Goal: Information Seeking & Learning: Find specific page/section

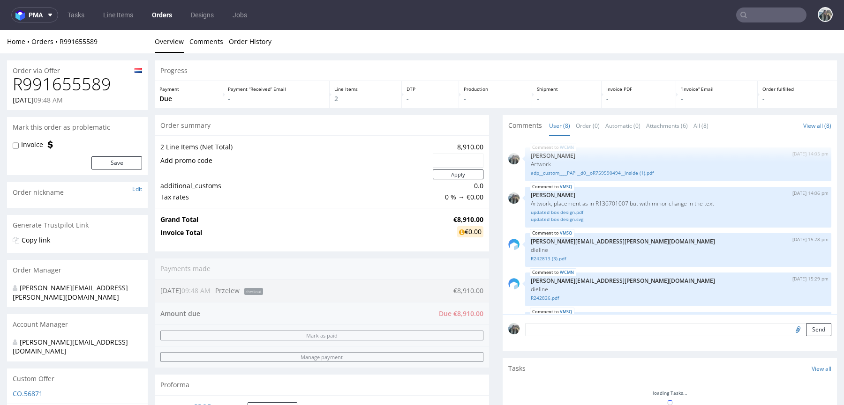
scroll to position [248, 0]
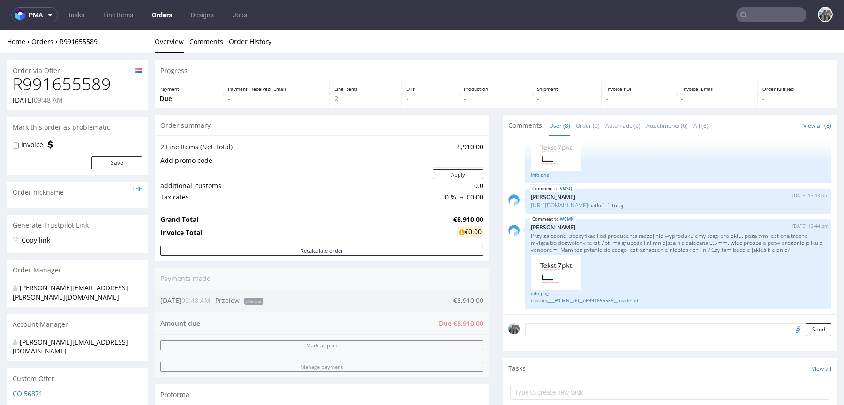
click at [776, 19] on input "text" at bounding box center [771, 15] width 70 height 15
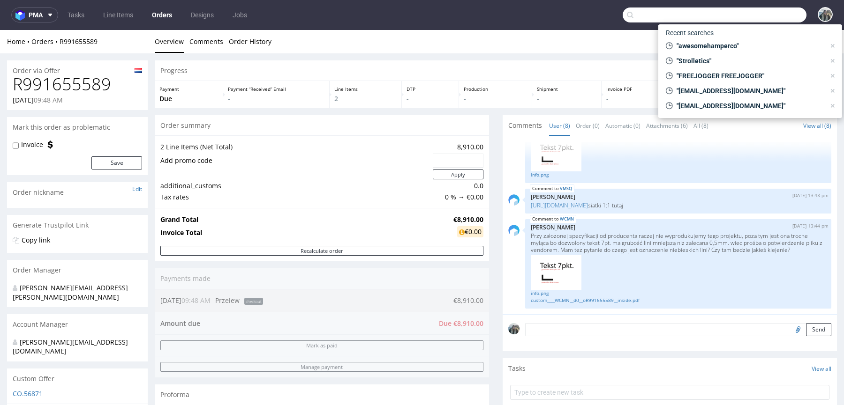
paste input "<joel.occhineri@true-skin.de"
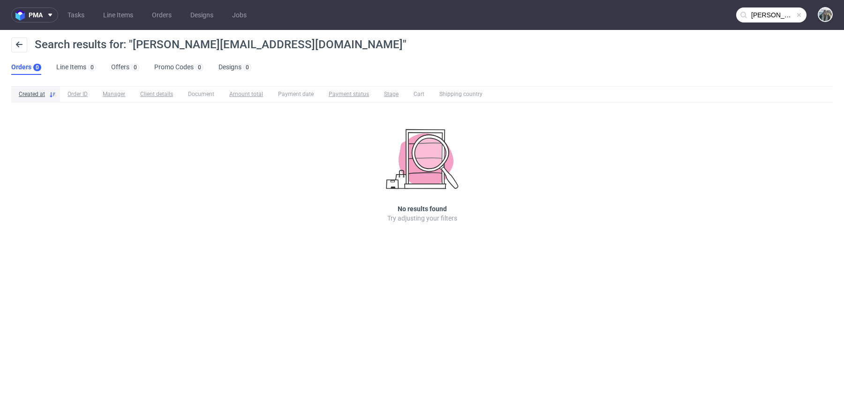
click at [756, 23] on nav "pma Tasks Line Items Orders Designs Jobs joel.occhineri@true-skin.de" at bounding box center [422, 15] width 844 height 30
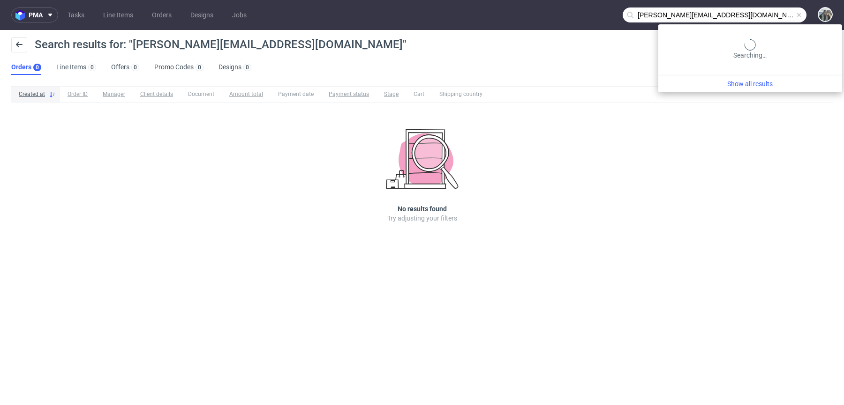
click at [764, 14] on input "joel.occhineri@true-skin.de" at bounding box center [715, 15] width 184 height 15
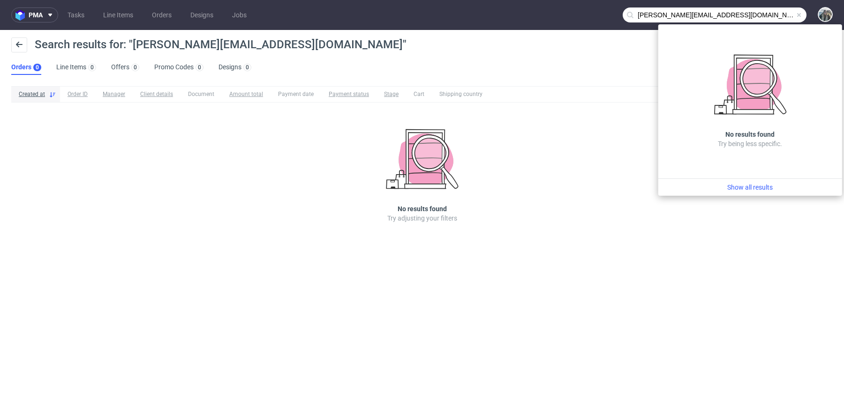
drag, startPoint x: 676, startPoint y: 15, endPoint x: 625, endPoint y: 15, distance: 51.1
click at [625, 15] on input "joel.occhineri@true-skin.de" at bounding box center [715, 15] width 184 height 15
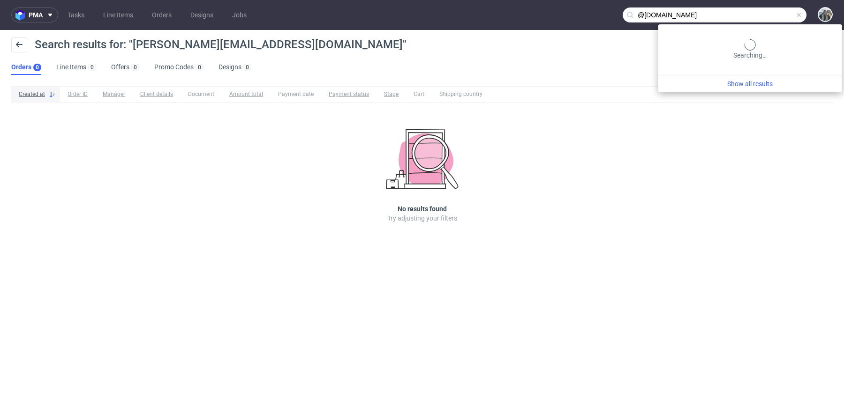
type input "@true-skin.de"
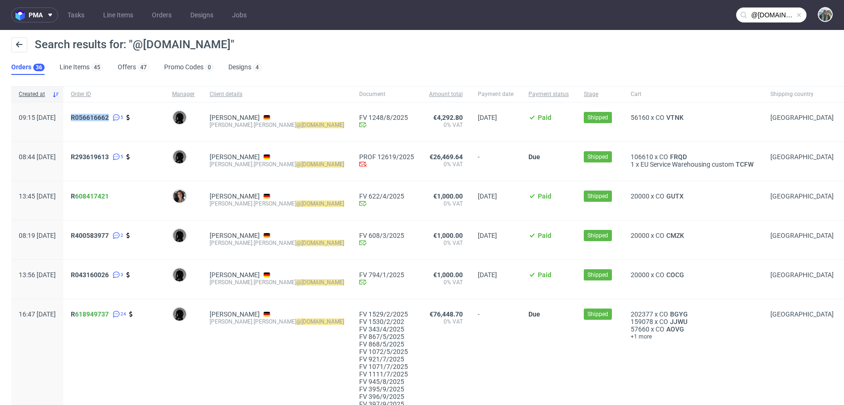
drag, startPoint x: 114, startPoint y: 125, endPoint x: 97, endPoint y: 118, distance: 18.9
click at [97, 118] on div "R056616662 5" at bounding box center [113, 122] width 101 height 39
copy span "R056616662"
click at [105, 117] on span "R056616662" at bounding box center [90, 118] width 38 height 8
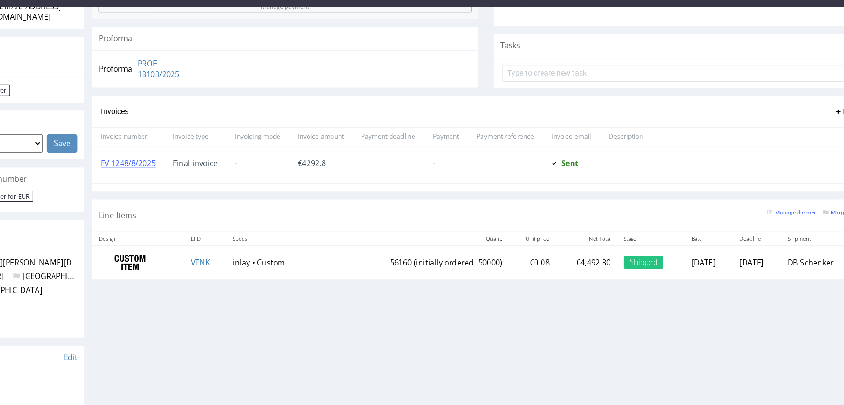
scroll to position [319, 0]
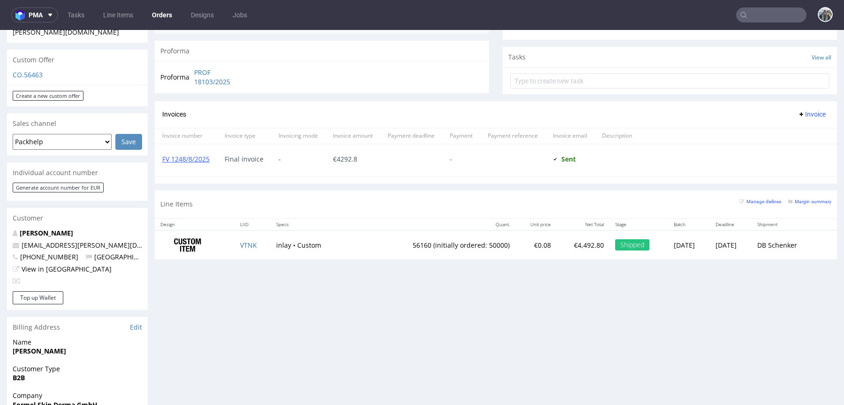
drag, startPoint x: 108, startPoint y: 233, endPoint x: 0, endPoint y: 233, distance: 108.3
click at [0, 233] on div "Order via Offer R056616662 13.08.2025 09:15 AM Mark this order as problematic I…" at bounding box center [422, 188] width 844 height 908
drag, startPoint x: 102, startPoint y: 230, endPoint x: 7, endPoint y: 230, distance: 94.7
click at [7, 230] on div "Sven Klein sven.klein@true-skin.de +4917630160224 Germany View in Hubspot" at bounding box center [77, 260] width 141 height 63
copy span "[EMAIL_ADDRESS][PERSON_NAME][DOMAIN_NAME]"
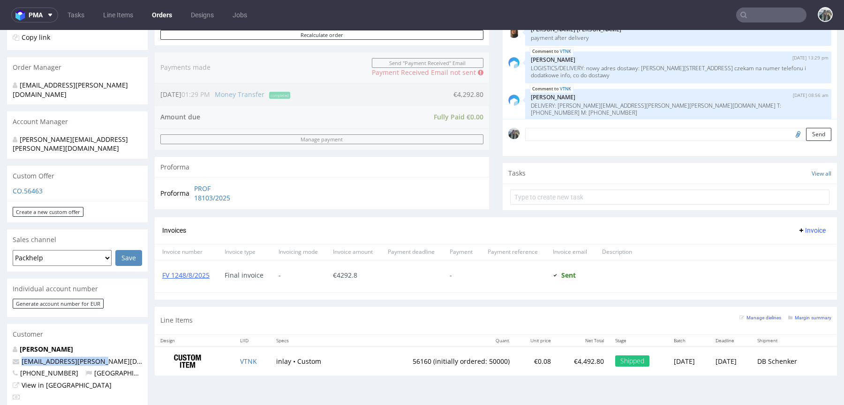
scroll to position [0, 0]
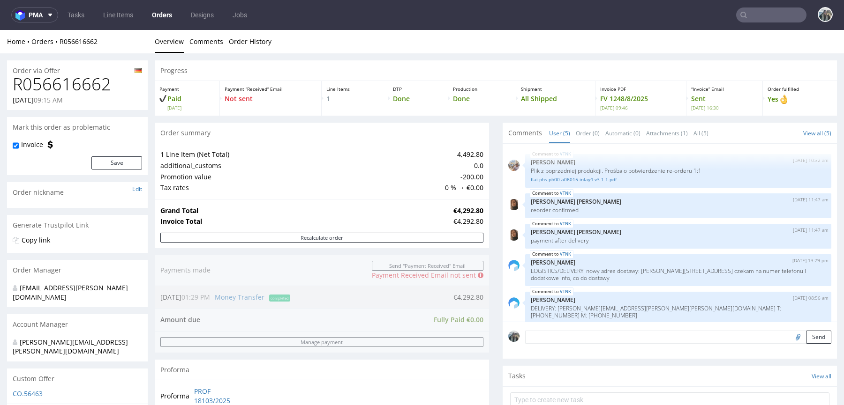
click at [80, 89] on h1 "R056616662" at bounding box center [77, 84] width 129 height 19
drag, startPoint x: 80, startPoint y: 89, endPoint x: 531, endPoint y: 36, distance: 454.1
click at [80, 89] on h1 "R056616662" at bounding box center [77, 84] width 129 height 19
copy h1 "R056616662"
type input "@true-skin.de"
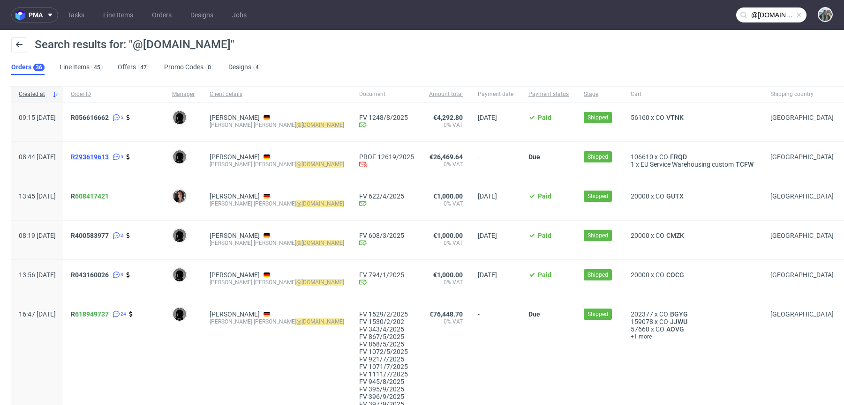
click at [109, 159] on span "R293619613" at bounding box center [90, 157] width 38 height 8
click at [107, 120] on span "R056616662" at bounding box center [90, 118] width 38 height 8
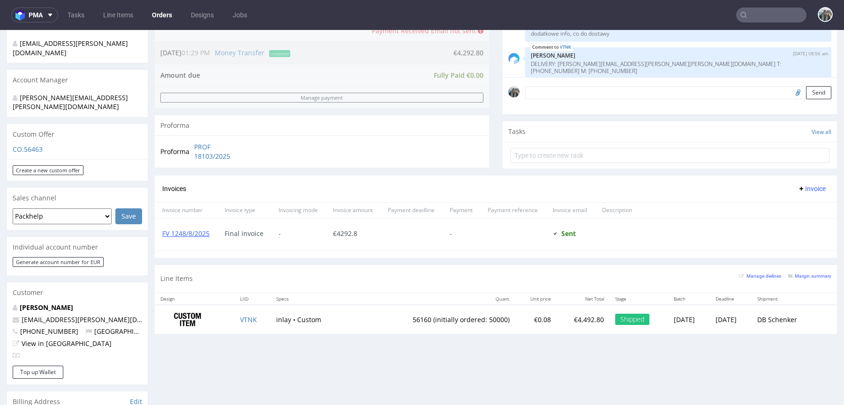
scroll to position [247, 0]
click at [750, 7] on nav "pma Tasks Line Items Orders Designs Jobs" at bounding box center [422, 15] width 844 height 30
click at [748, 18] on input "text" at bounding box center [771, 15] width 70 height 15
paste input "true-skin.de"
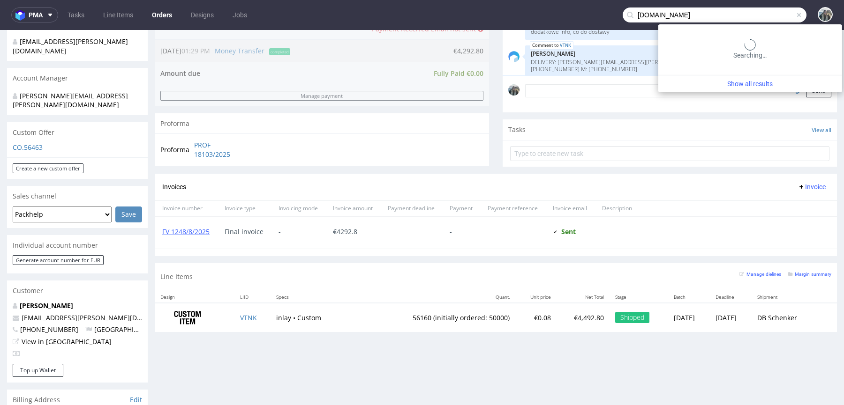
type input "true-skin.de"
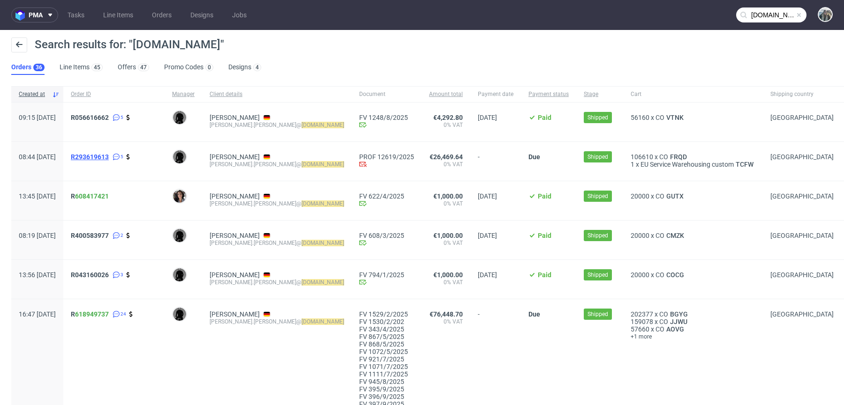
click at [109, 159] on span "R293619613" at bounding box center [90, 157] width 38 height 8
click at [109, 237] on span "R400583977" at bounding box center [90, 236] width 38 height 8
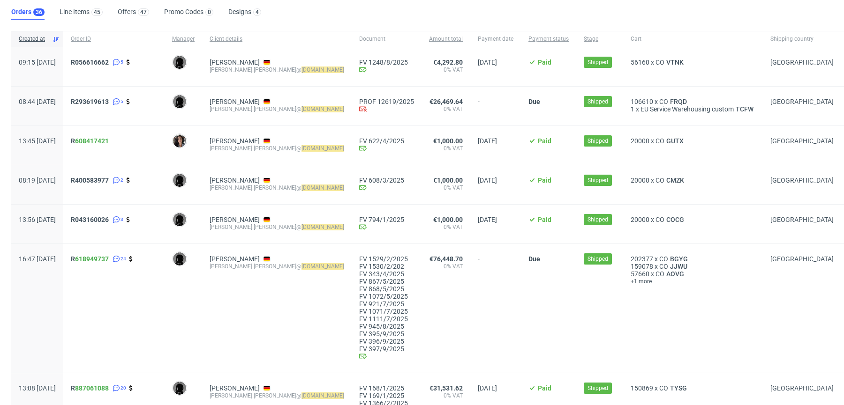
scroll to position [76, 0]
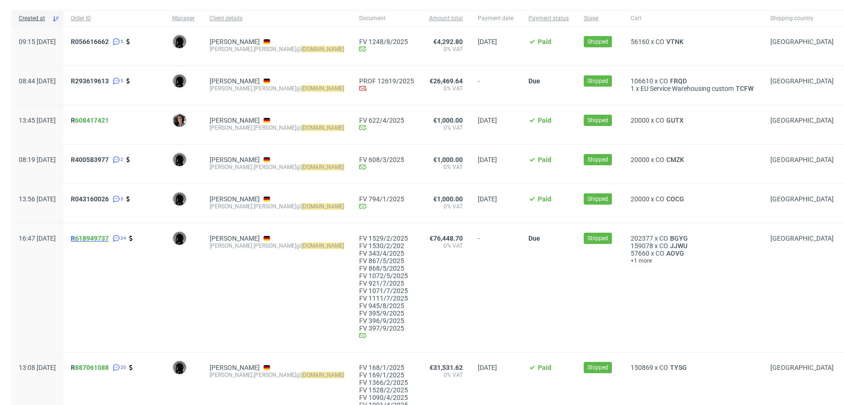
click at [102, 239] on span "R 618949737" at bounding box center [90, 239] width 38 height 8
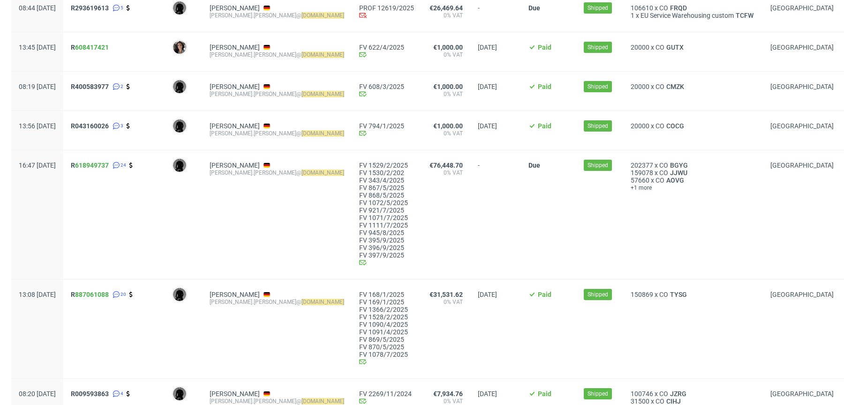
scroll to position [150, 0]
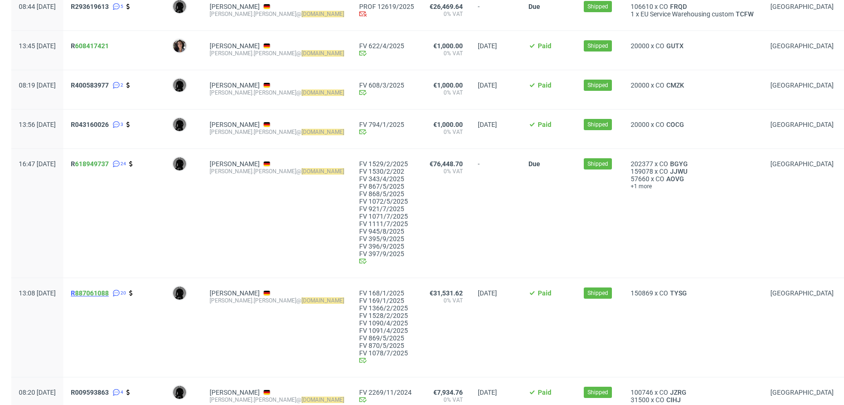
click at [100, 296] on span "R 887061088" at bounding box center [90, 294] width 38 height 8
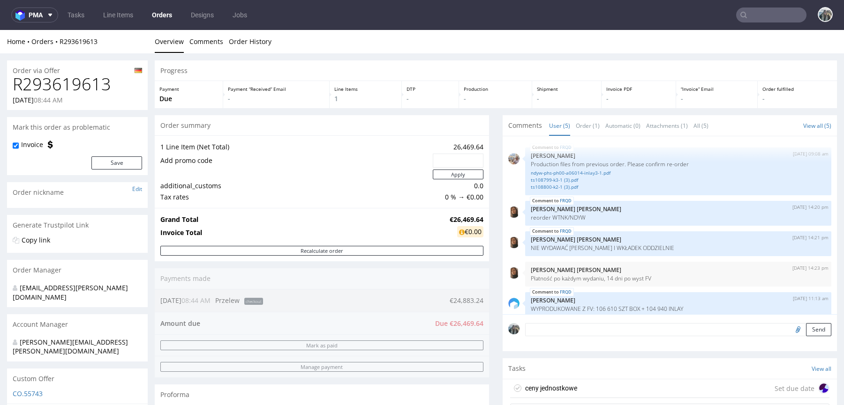
click at [69, 81] on h1 "R293619613" at bounding box center [77, 84] width 129 height 19
copy h1 "R293619613"
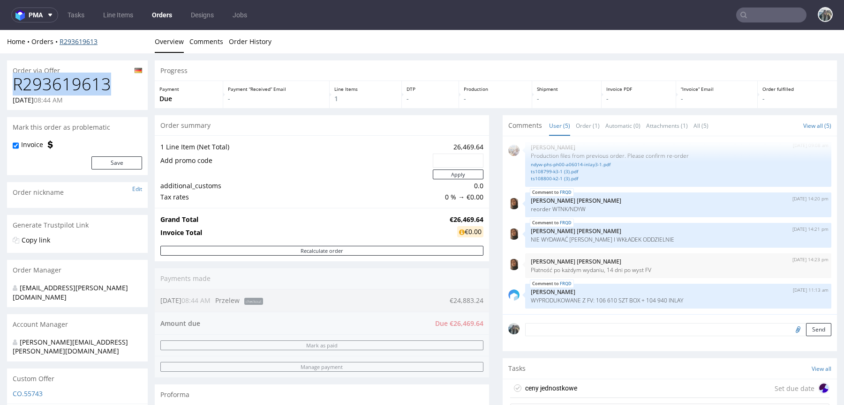
click at [85, 45] on link "R293619613" at bounding box center [79, 41] width 38 height 9
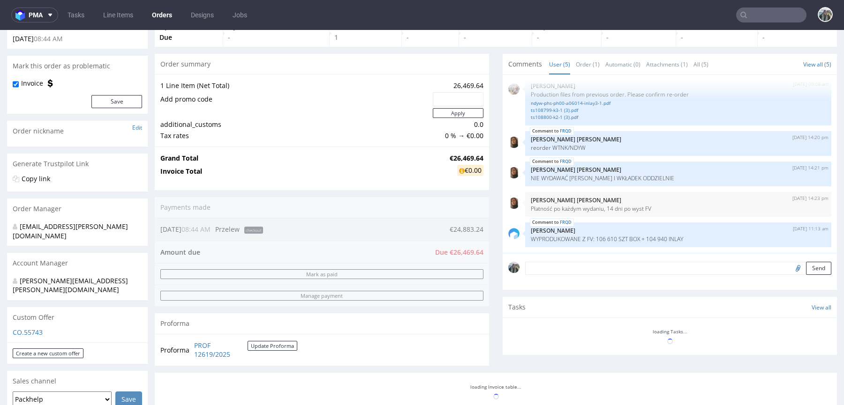
scroll to position [259, 0]
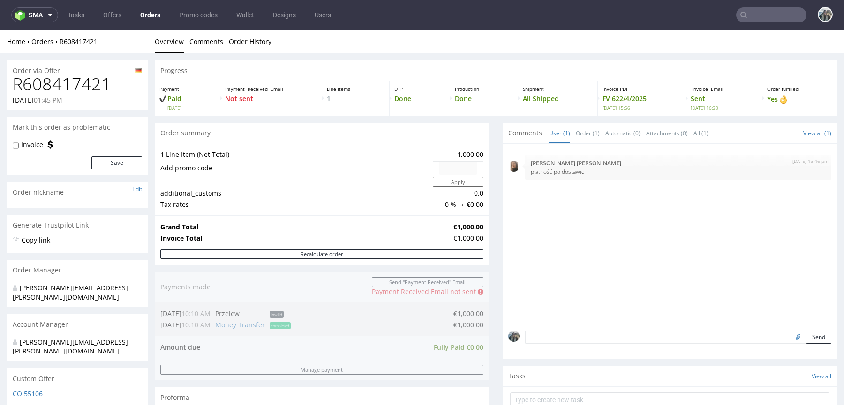
click at [69, 83] on h1 "R608417421" at bounding box center [77, 84] width 129 height 19
copy h1 "R608417421"
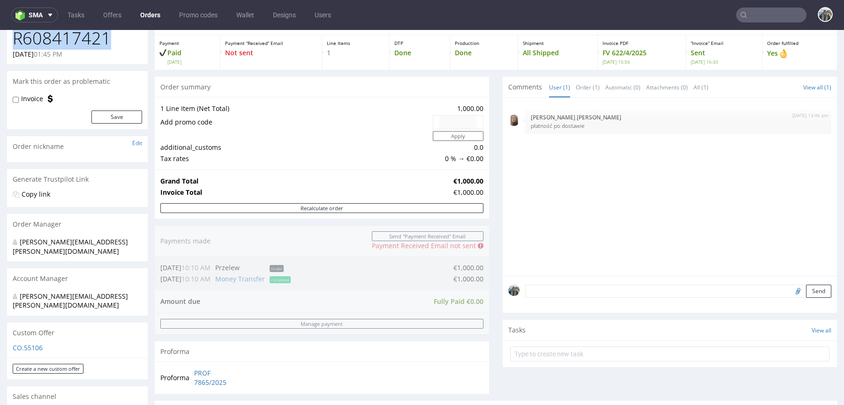
scroll to position [199, 0]
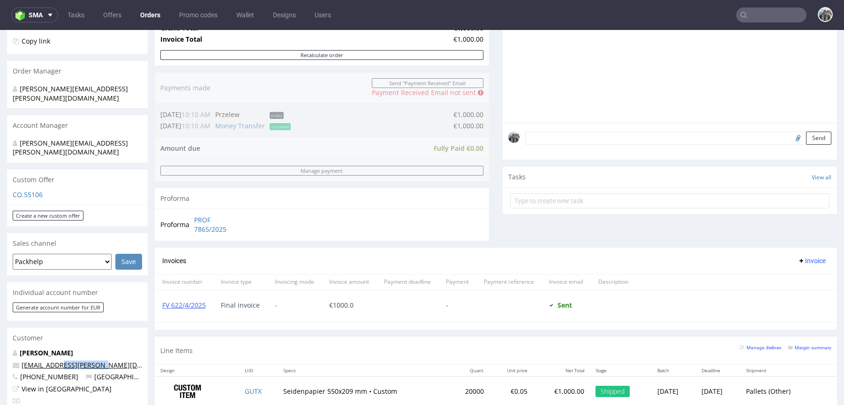
drag, startPoint x: 71, startPoint y: 348, endPoint x: 55, endPoint y: 347, distance: 16.5
click at [55, 361] on p "[EMAIL_ADDRESS][PERSON_NAME][DOMAIN_NAME]" at bounding box center [77, 365] width 129 height 9
copy link "true-skin.de"
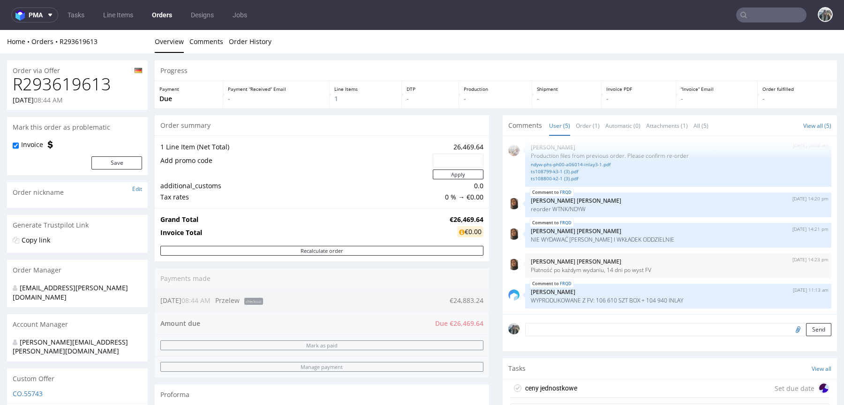
click at [71, 83] on h1 "R293619613" at bounding box center [77, 84] width 129 height 19
copy h1 "R293619613"
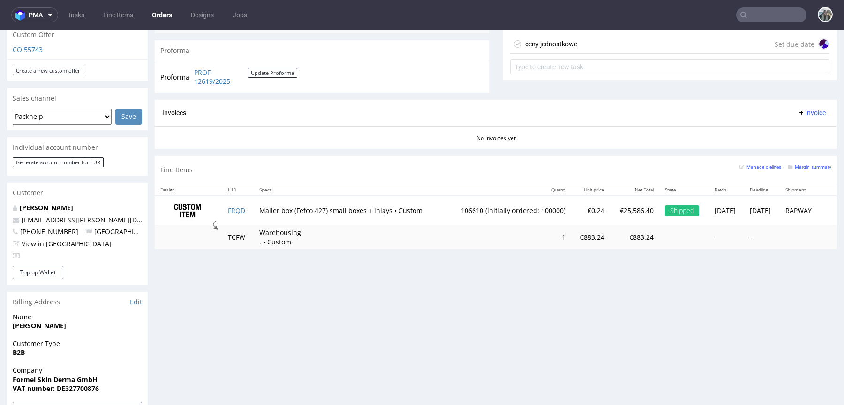
scroll to position [364, 0]
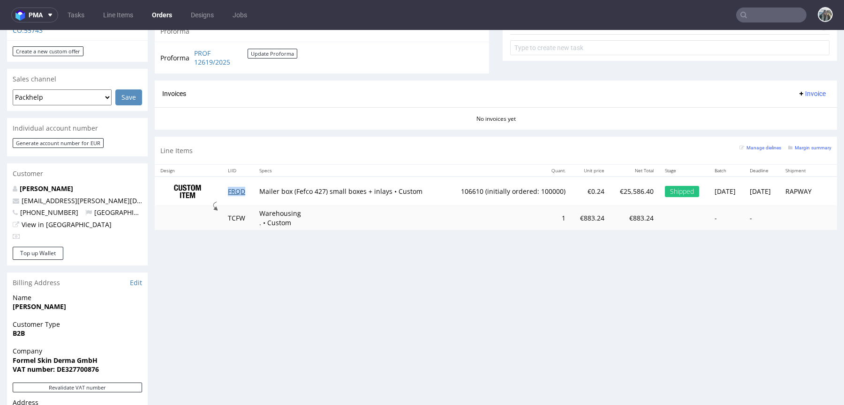
click at [240, 191] on link "FRQD" at bounding box center [236, 191] width 17 height 9
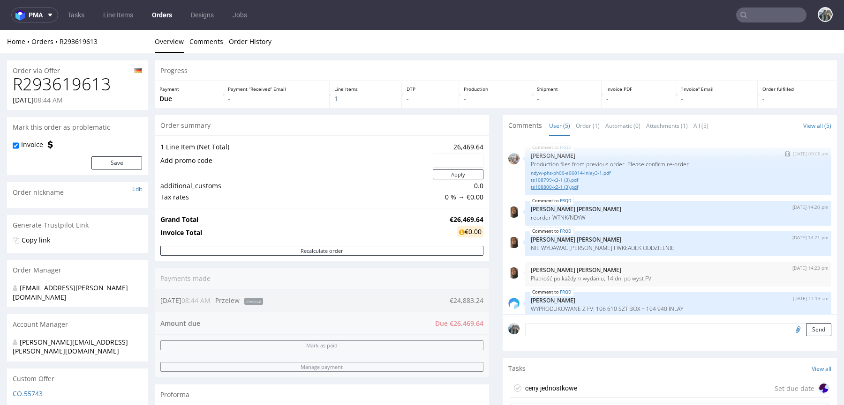
scroll to position [8, 0]
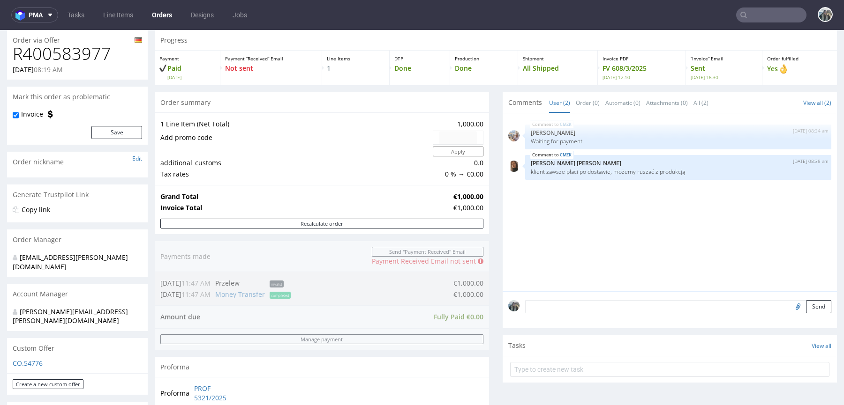
scroll to position [279, 0]
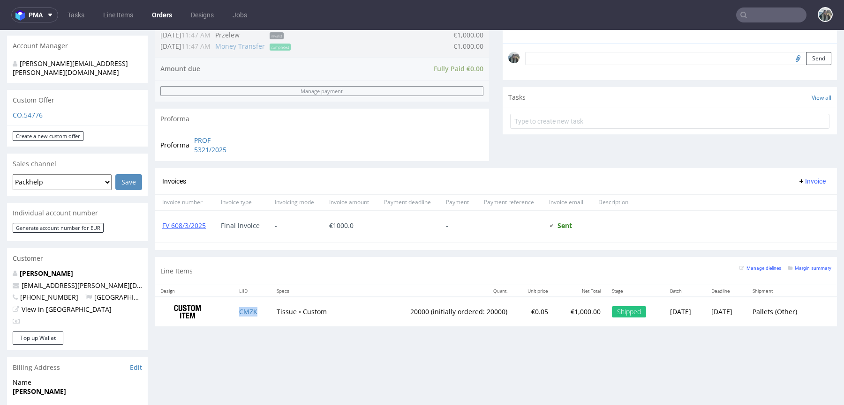
click at [257, 311] on td "CMZK" at bounding box center [252, 312] width 38 height 30
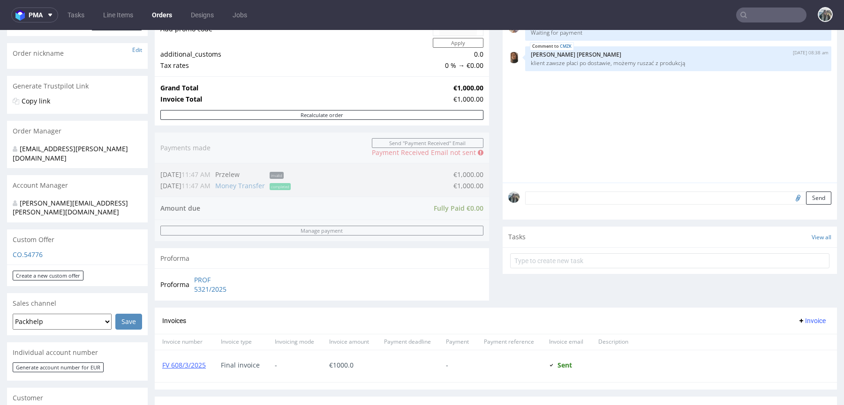
scroll to position [0, 0]
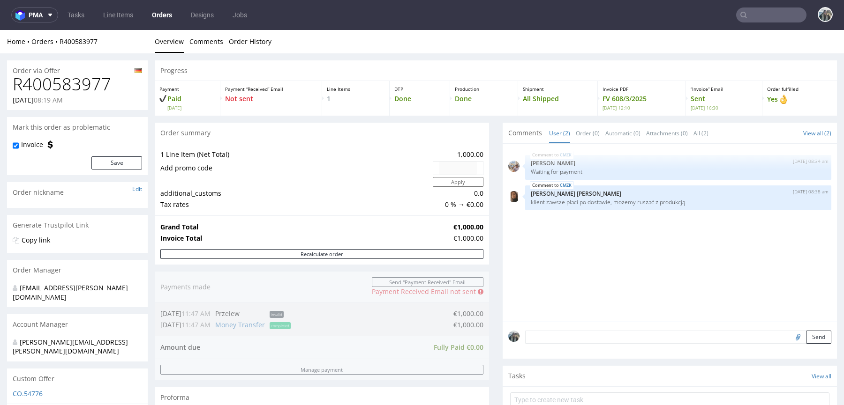
click at [83, 81] on h1 "R400583977" at bounding box center [77, 84] width 129 height 19
copy h1 "R400583977"
click at [69, 75] on h1 "R400583977" at bounding box center [77, 84] width 129 height 19
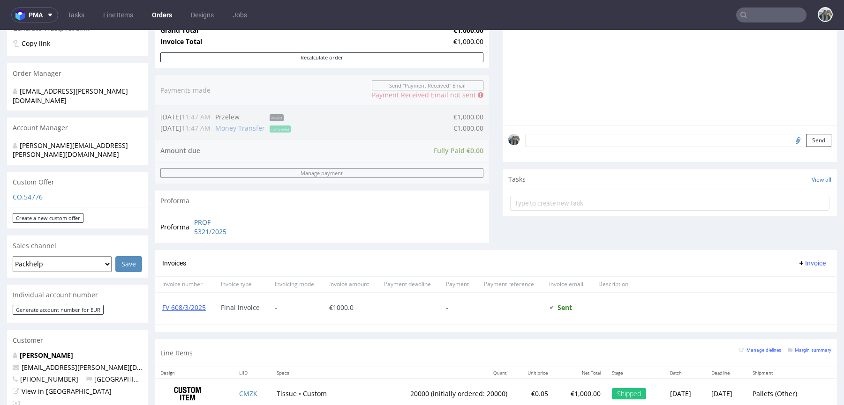
scroll to position [204, 0]
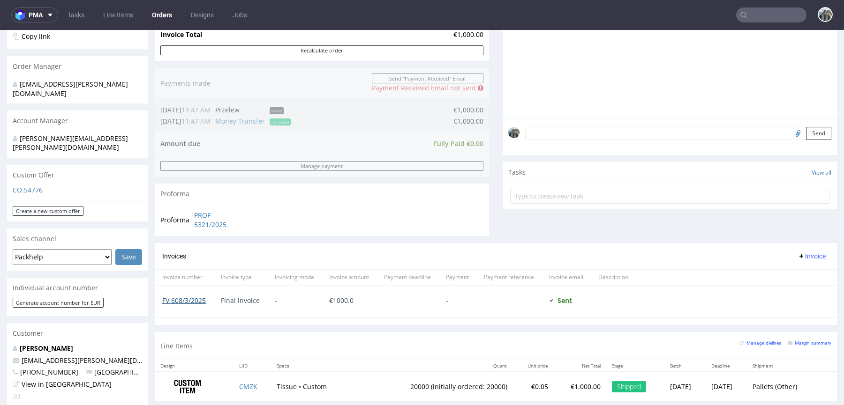
click at [193, 299] on link "FV 608/3/2025" at bounding box center [184, 300] width 44 height 9
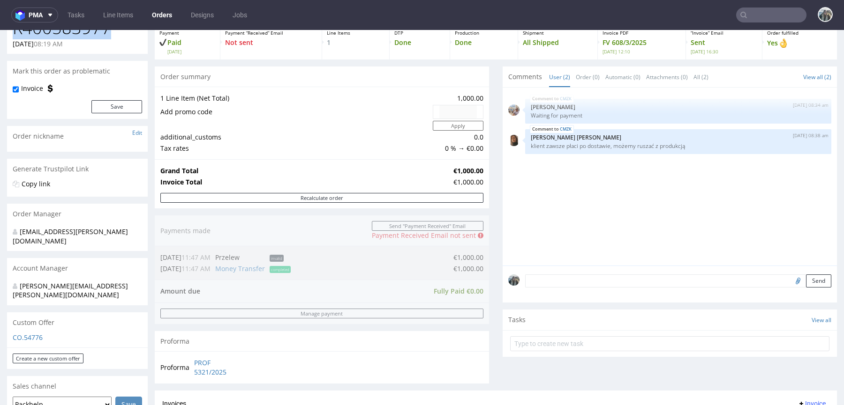
scroll to position [228, 0]
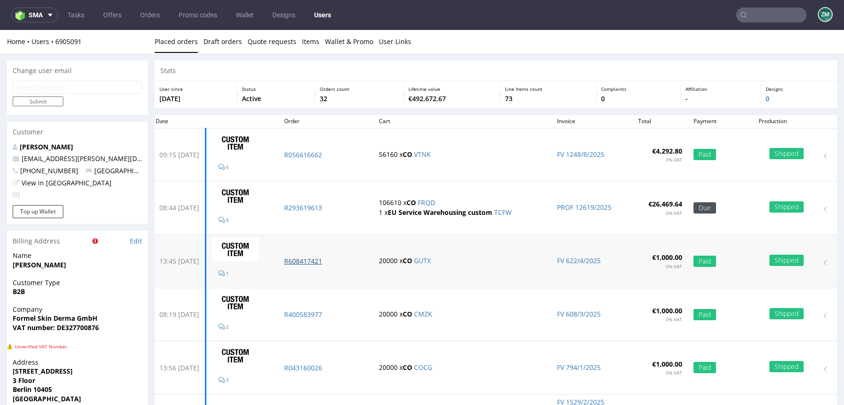
click at [327, 264] on p "R608417421" at bounding box center [326, 261] width 84 height 9
click at [331, 211] on p "R293619613" at bounding box center [326, 207] width 84 height 9
click at [336, 156] on p "R056616662" at bounding box center [326, 154] width 84 height 9
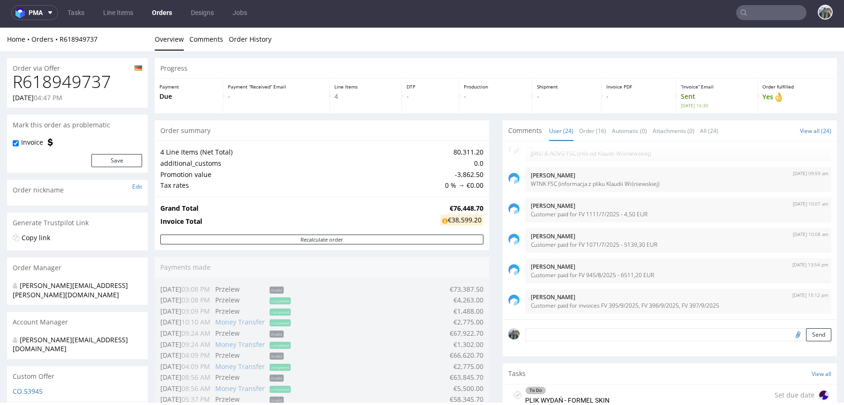
click at [81, 83] on h1 "R618949737" at bounding box center [77, 82] width 129 height 19
copy h1 "R618949737"
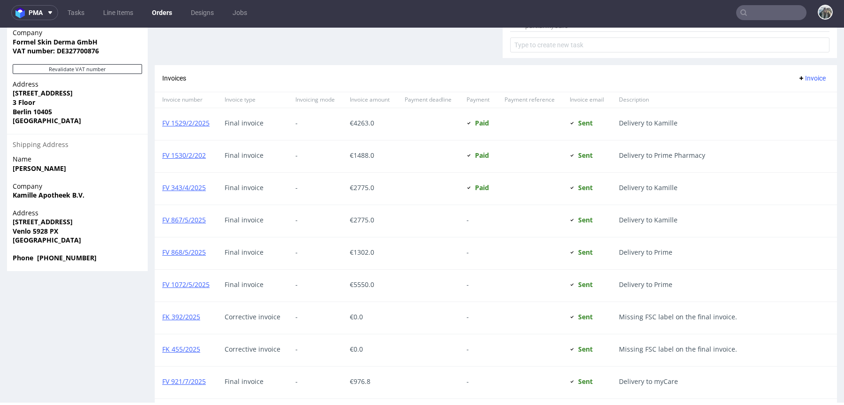
scroll to position [1053, 0]
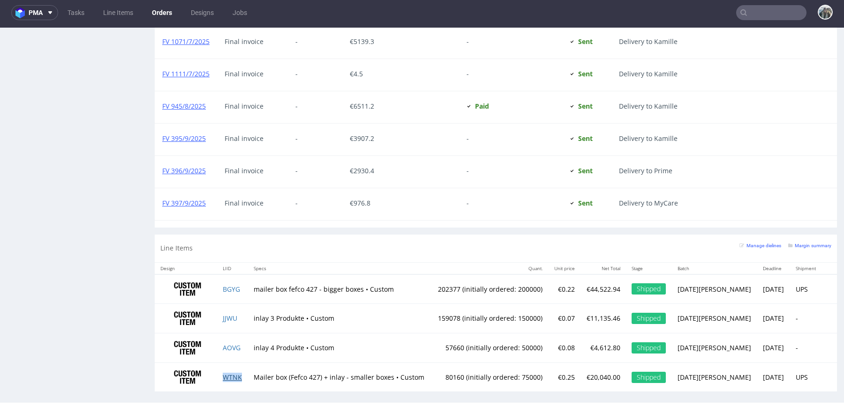
click at [231, 373] on link "WTNK" at bounding box center [232, 377] width 19 height 9
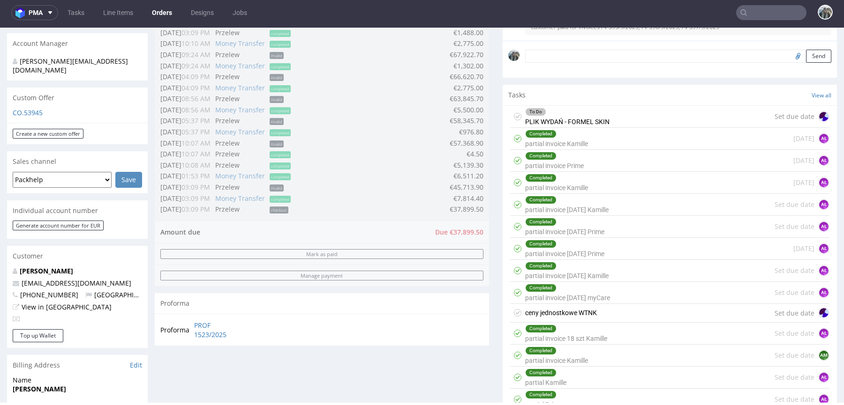
scroll to position [0, 0]
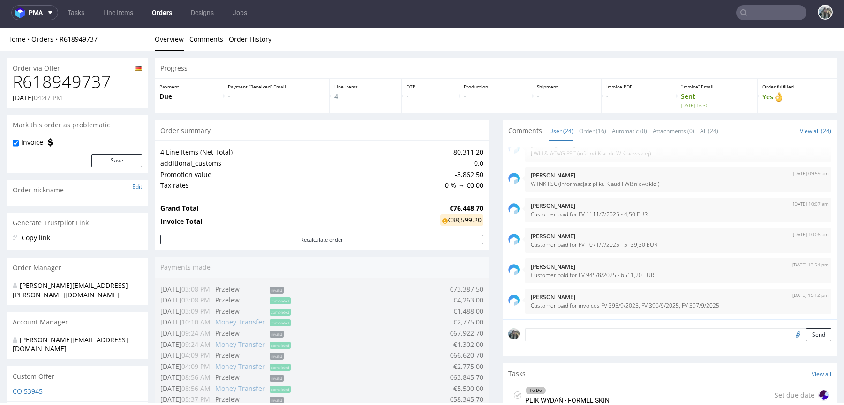
click at [62, 78] on h1 "R618949737" at bounding box center [77, 82] width 129 height 19
drag, startPoint x: 62, startPoint y: 78, endPoint x: 428, endPoint y: 53, distance: 366.6
click at [62, 78] on h1 "R618949737" at bounding box center [77, 82] width 129 height 19
copy h1 "R618949737"
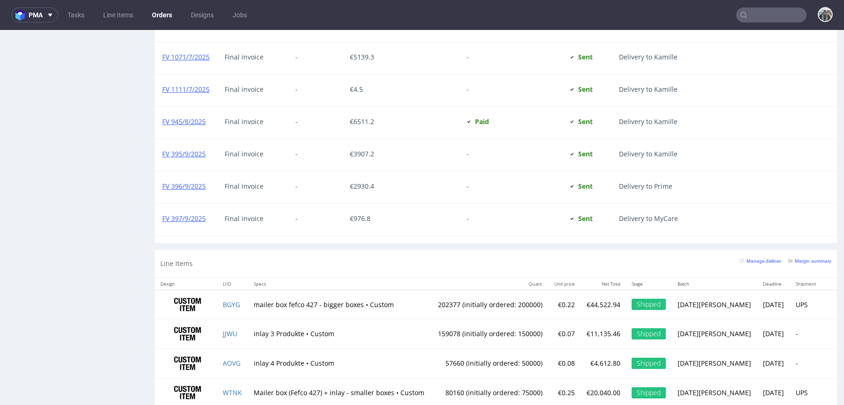
scroll to position [1053, 0]
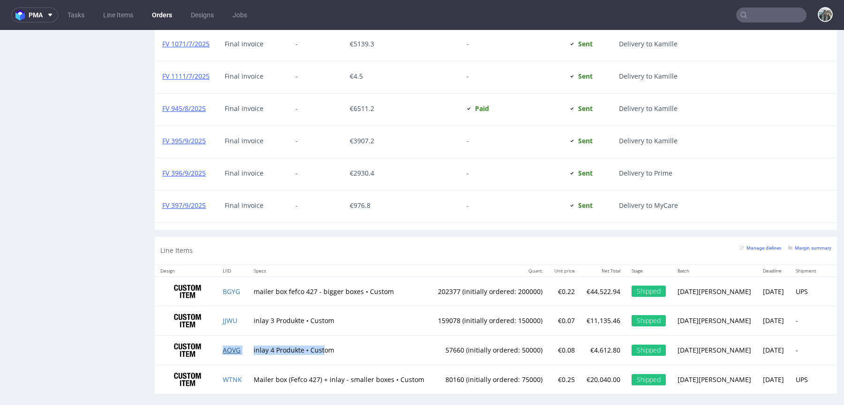
drag, startPoint x: 326, startPoint y: 343, endPoint x: 237, endPoint y: 343, distance: 88.6
click at [237, 343] on tr "AOVG inlay 4 Produkte • Custom 57660 (initially ordered: 50000) €0.08 €4,612.80…" at bounding box center [496, 351] width 682 height 30
drag, startPoint x: 324, startPoint y: 282, endPoint x: 259, endPoint y: 282, distance: 64.7
click at [259, 282] on td "mailer box fefco 427 - bigger boxes • Custom" at bounding box center [339, 292] width 183 height 30
drag, startPoint x: 332, startPoint y: 344, endPoint x: 270, endPoint y: 344, distance: 61.4
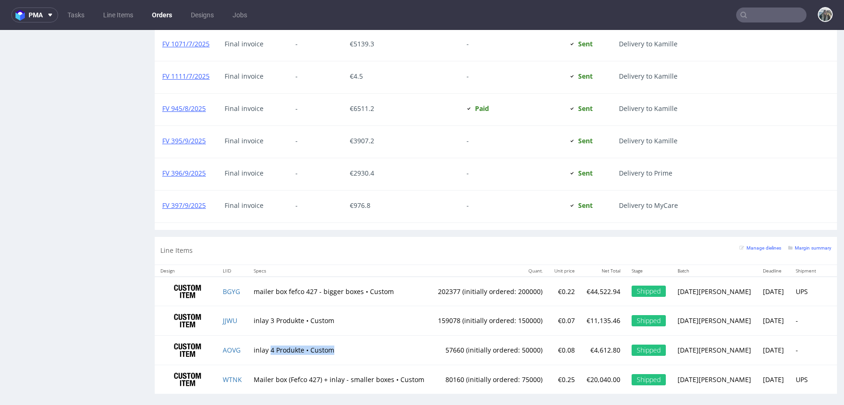
click at [270, 344] on td "inlay 4 Produkte • Custom" at bounding box center [339, 351] width 183 height 30
click at [232, 375] on link "WTNK" at bounding box center [232, 379] width 19 height 9
click at [228, 287] on link "BGYG" at bounding box center [231, 291] width 17 height 9
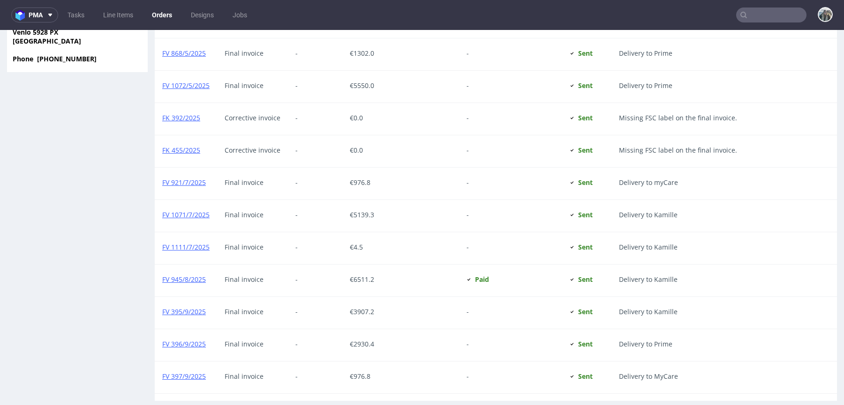
scroll to position [0, 0]
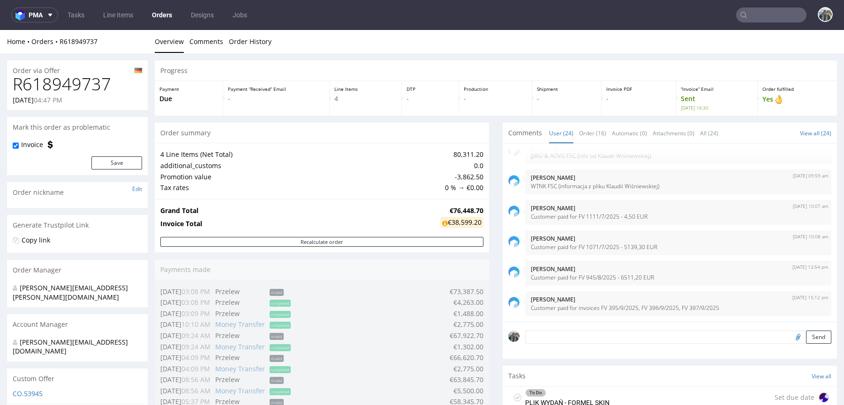
click at [706, 45] on ul "Overview Comments Order History" at bounding box center [496, 41] width 682 height 9
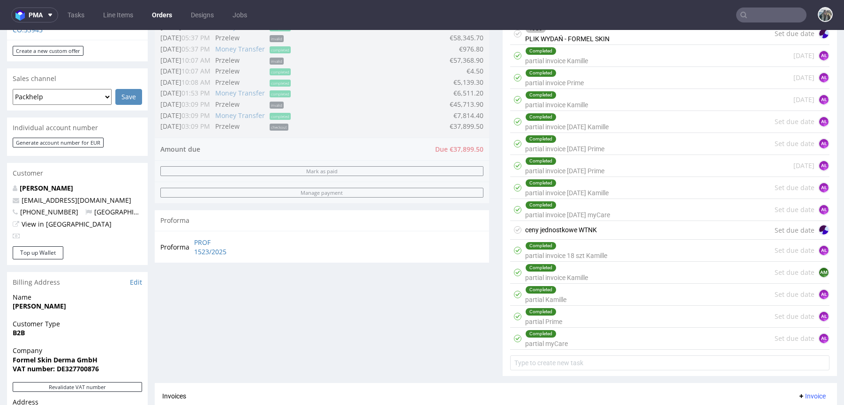
scroll to position [526, 0]
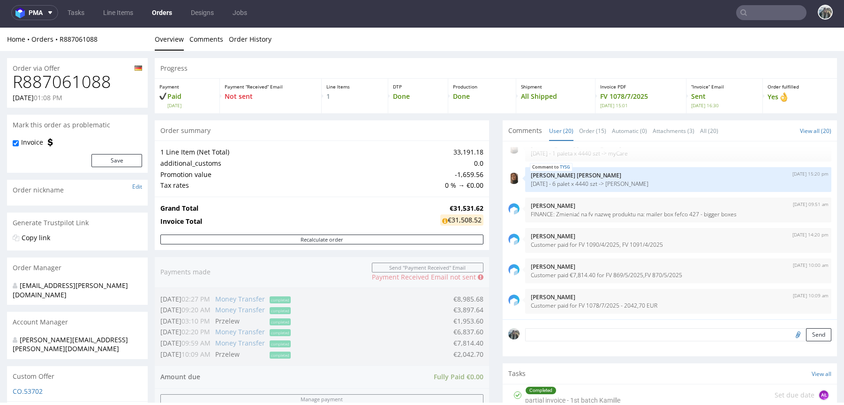
click at [92, 88] on h1 "R887061088" at bounding box center [77, 82] width 129 height 19
copy h1 "R887061088"
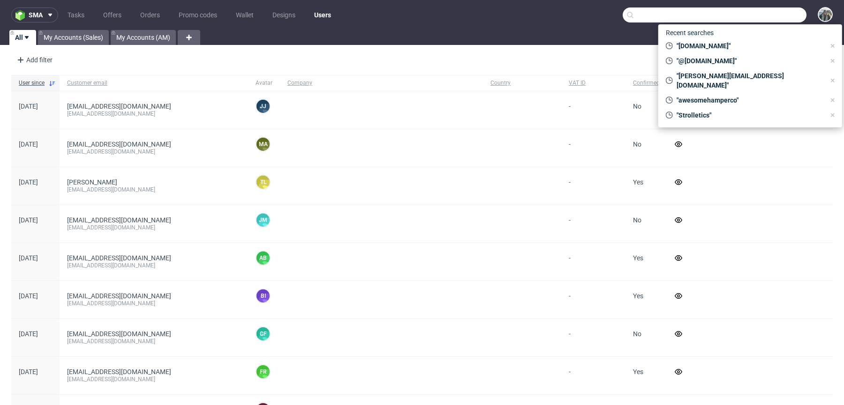
click at [769, 12] on input "text" at bounding box center [715, 15] width 184 height 15
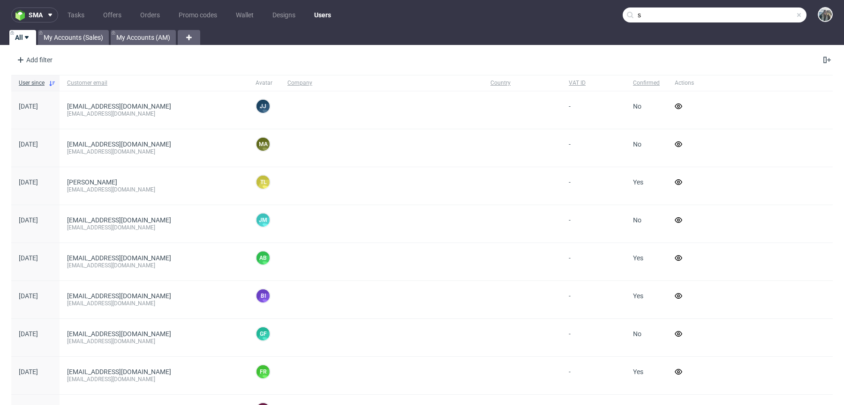
paste input "ofia Kov"
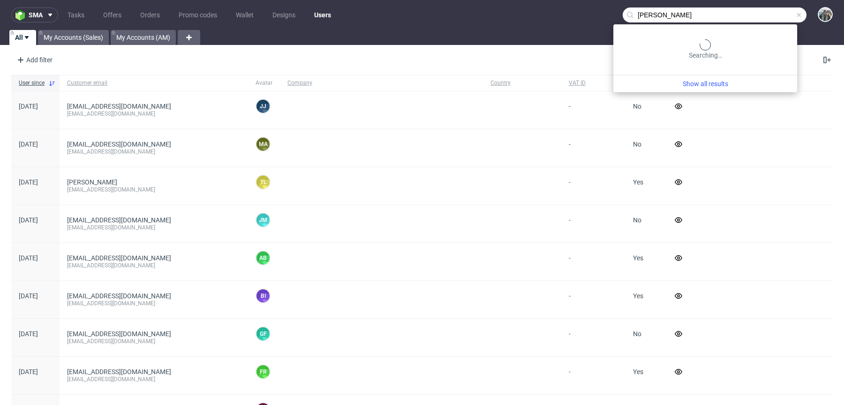
type input "[PERSON_NAME]"
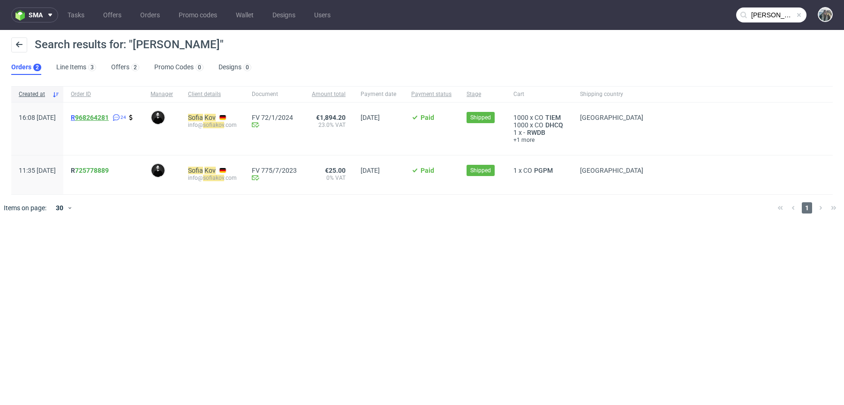
click at [101, 119] on link "968264281" at bounding box center [92, 118] width 34 height 8
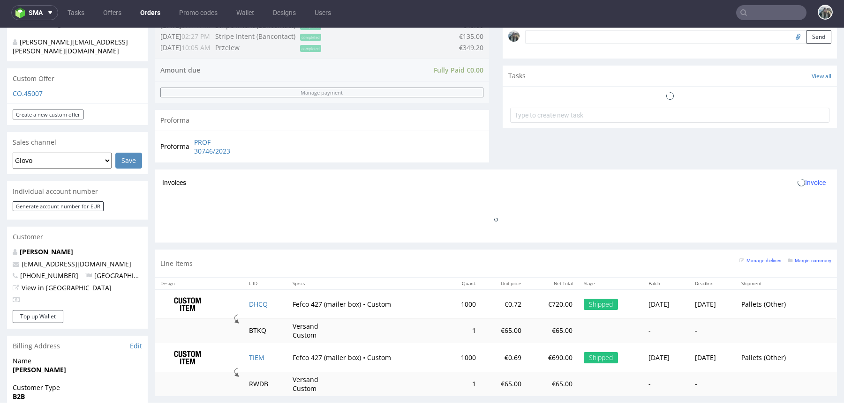
scroll to position [312, 0]
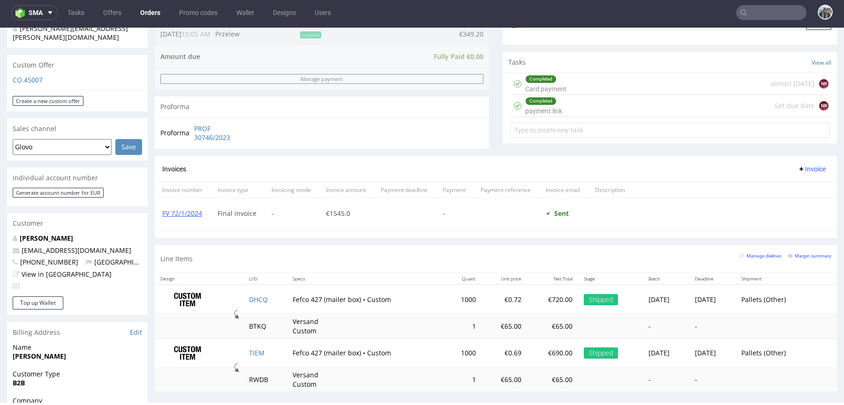
click at [751, 8] on input "text" at bounding box center [771, 12] width 70 height 15
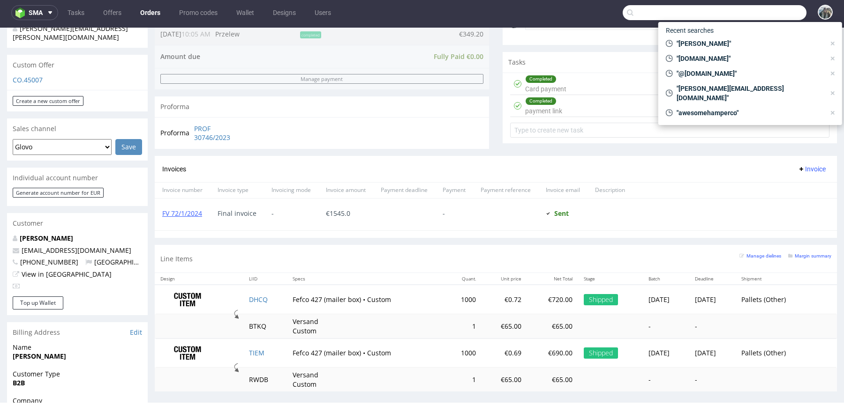
paste input "[EMAIL_ADDRESS][DOMAIN_NAME]"
type input "[EMAIL_ADDRESS][DOMAIN_NAME]"
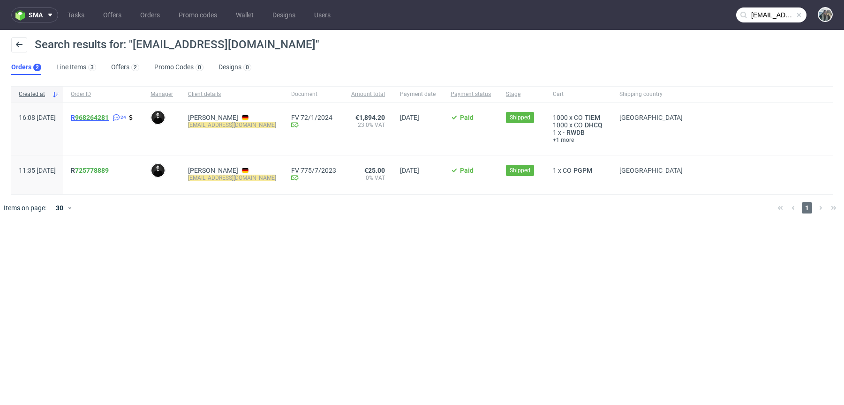
click at [98, 117] on span "R 968264281" at bounding box center [90, 118] width 38 height 8
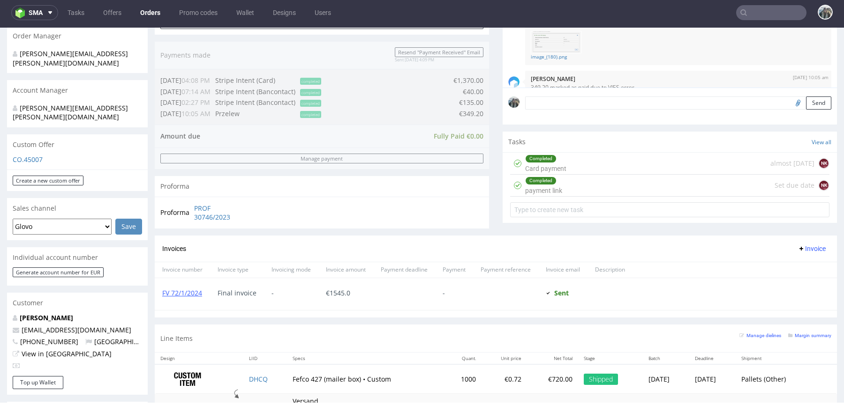
scroll to position [422, 0]
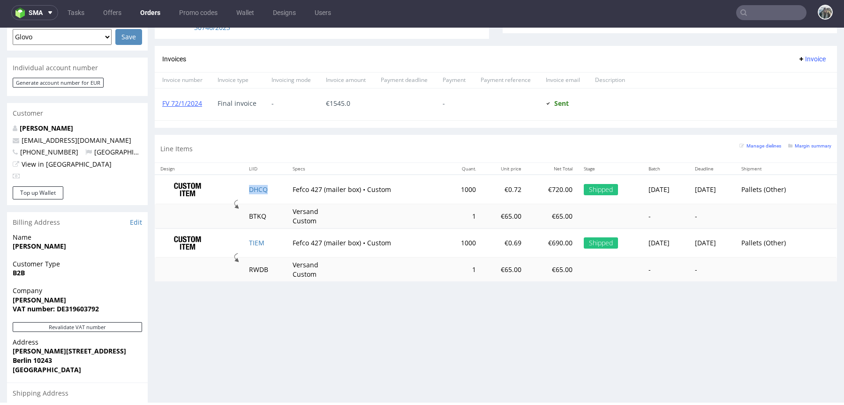
click at [249, 193] on td "DHCQ" at bounding box center [265, 190] width 44 height 30
click at [249, 244] on link "TIEM" at bounding box center [256, 243] width 15 height 9
click at [252, 188] on link "DHCQ" at bounding box center [258, 189] width 19 height 9
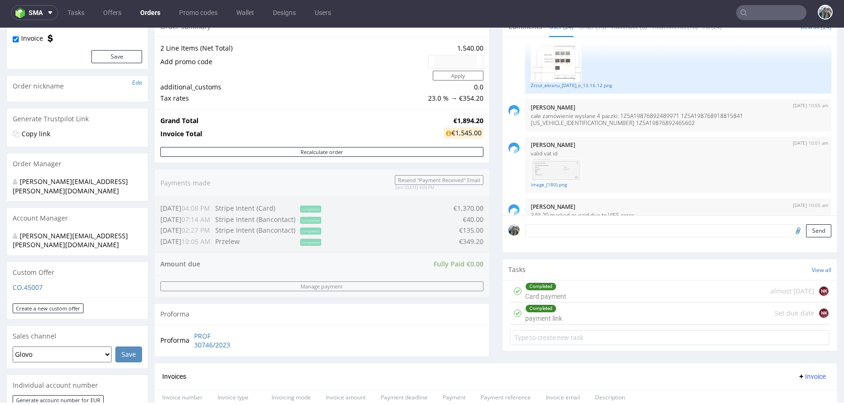
scroll to position [0, 0]
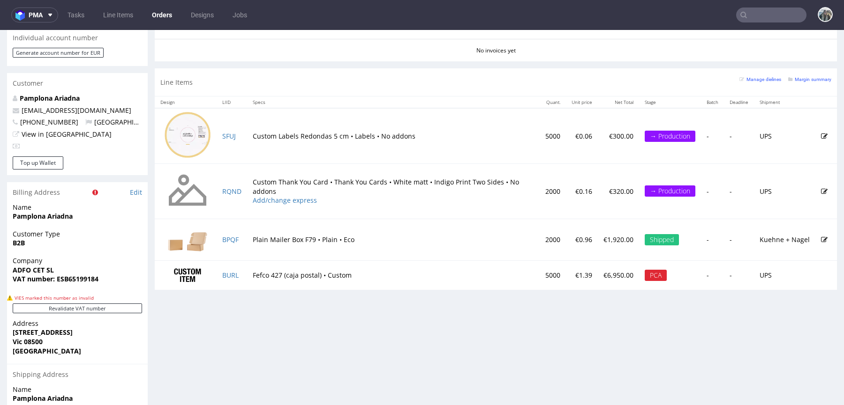
scroll to position [488, 0]
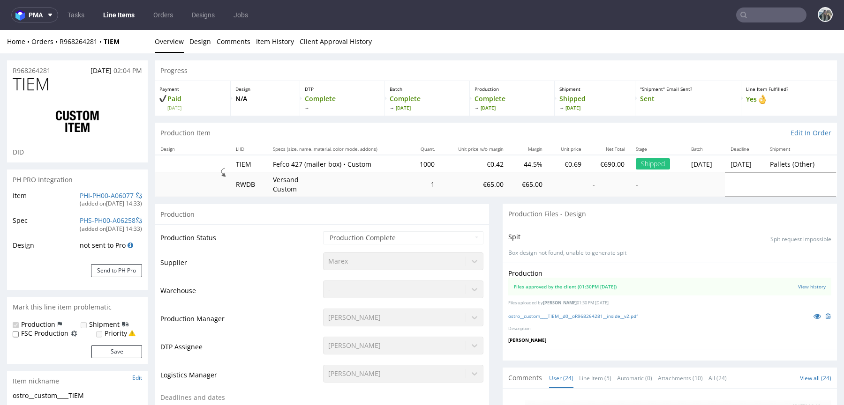
scroll to position [1377, 0]
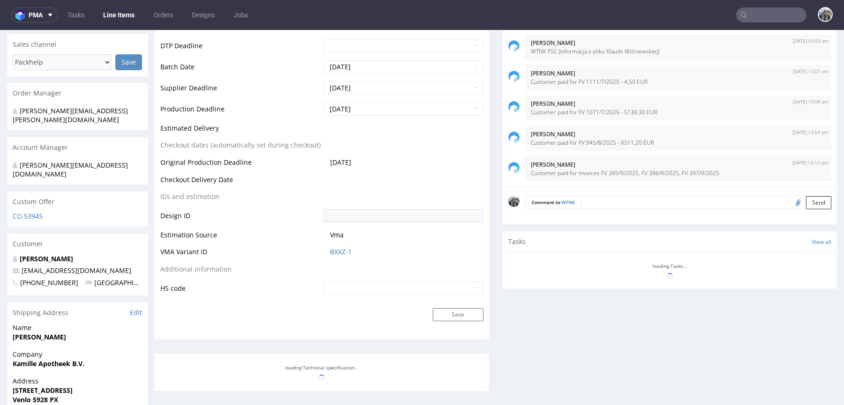
scroll to position [380, 0]
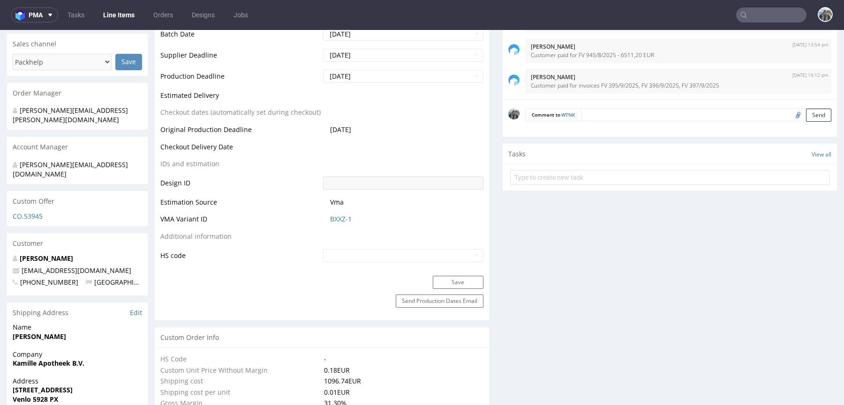
select select "in_progress"
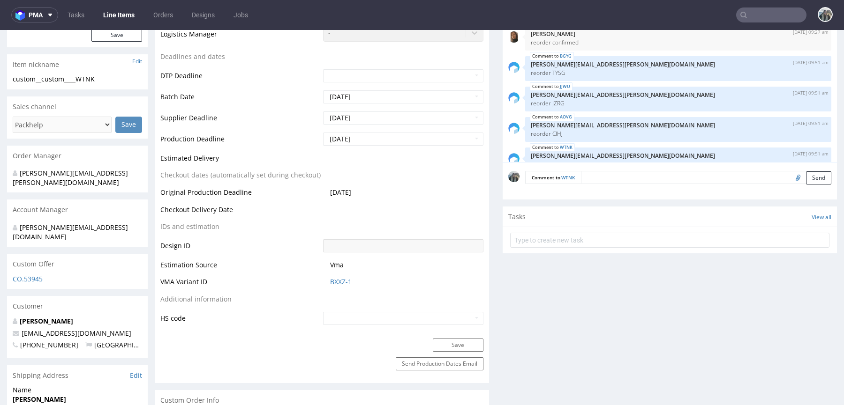
scroll to position [0, 0]
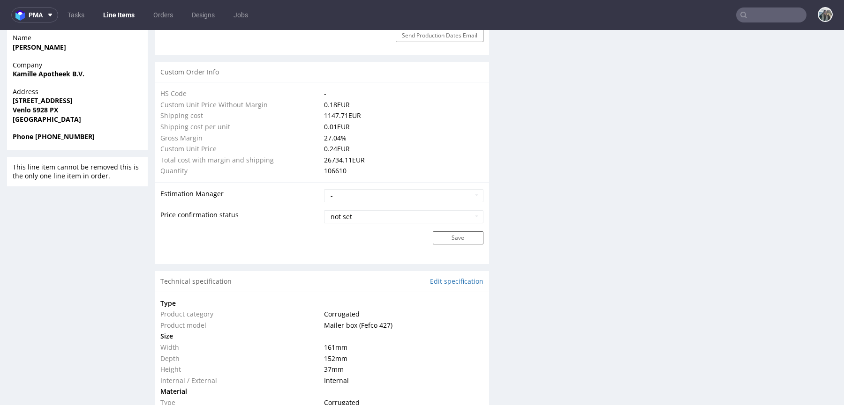
scroll to position [672, 0]
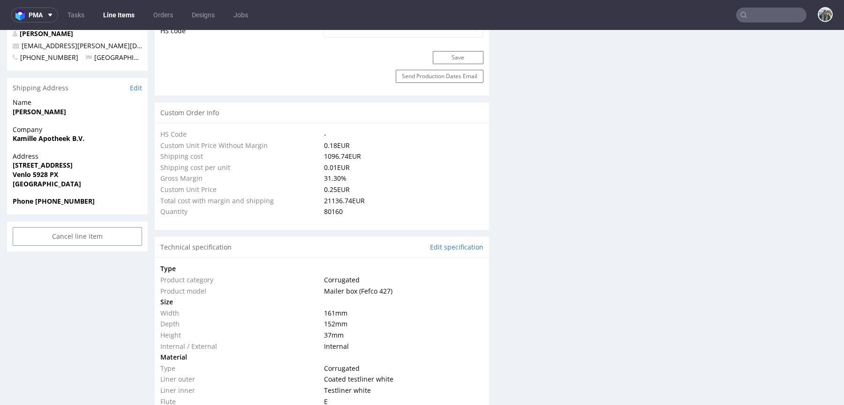
scroll to position [873, 0]
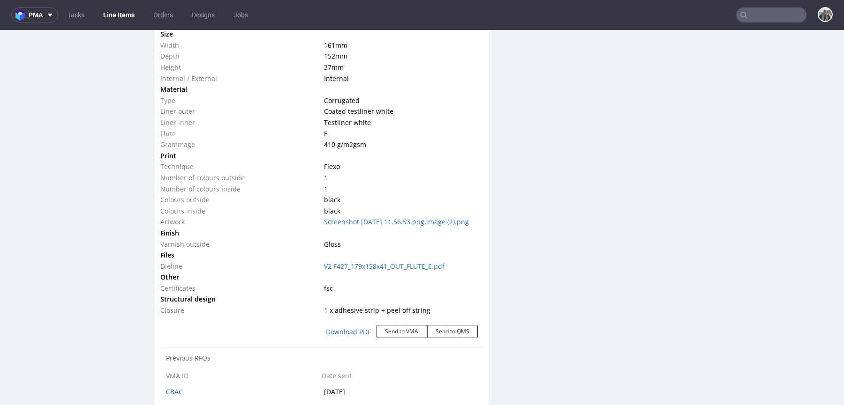
type input "80160"
select select "in_progress"
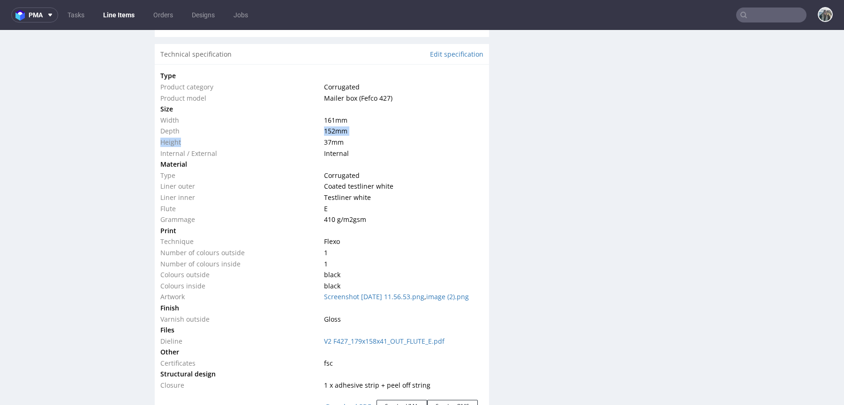
drag, startPoint x: 346, startPoint y: 135, endPoint x: 320, endPoint y: 124, distance: 28.6
click at [314, 124] on tbody "Type Product category Corrugated Product model Mailer box (Fefco 427) Size Widt…" at bounding box center [321, 230] width 323 height 321
drag, startPoint x: 343, startPoint y: 141, endPoint x: 319, endPoint y: 117, distance: 33.5
click at [319, 117] on tbody "Type Product category Corrugated Product model Mailer box (Fefco 427) Size Widt…" at bounding box center [321, 230] width 323 height 321
copy tbody "161 mm Depth 152 mm Height 37 mm"
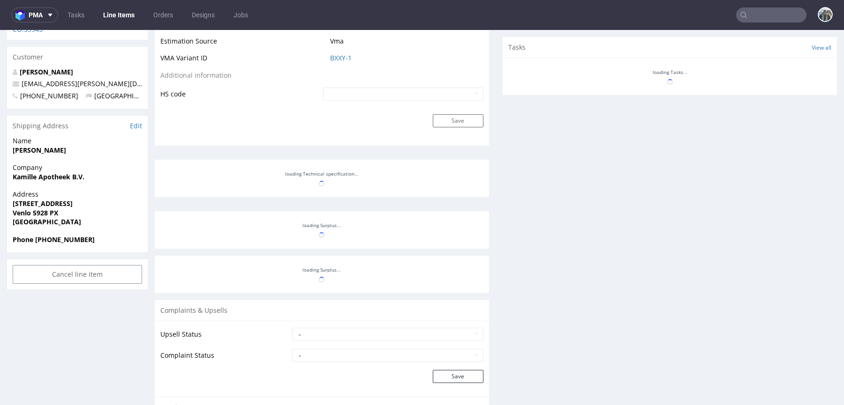
scroll to position [606, 0]
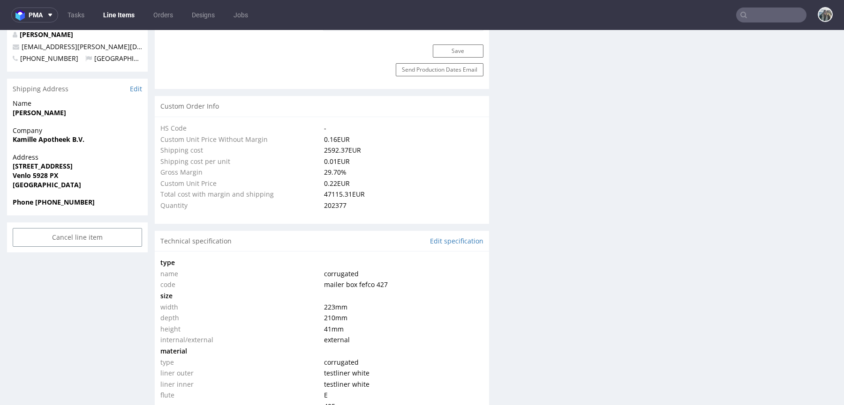
select select "in_progress"
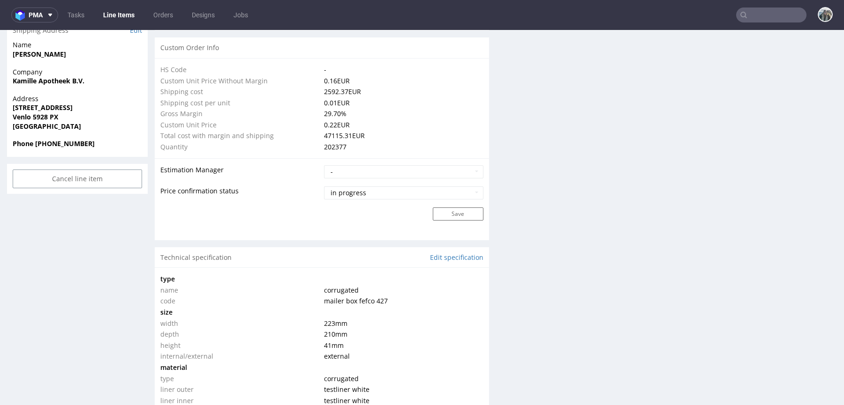
scroll to position [690, 0]
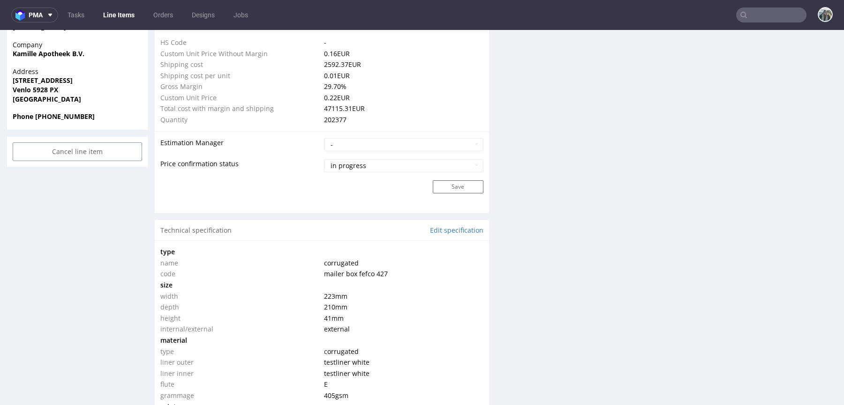
drag, startPoint x: 345, startPoint y: 322, endPoint x: 318, endPoint y: 301, distance: 34.0
click at [318, 301] on tbody "type name corrugated code mailer box fefco 427 size width 223 mm depth 210 mm h…" at bounding box center [321, 396] width 323 height 299
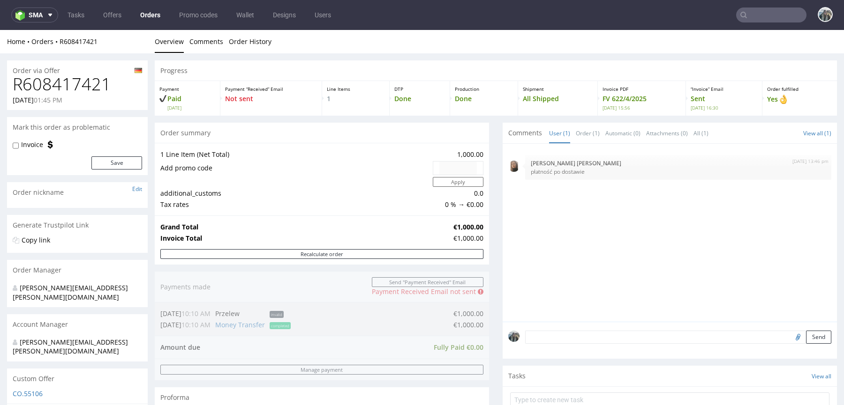
click at [97, 85] on h1 "R608417421" at bounding box center [77, 84] width 129 height 19
copy h1 "R608417421"
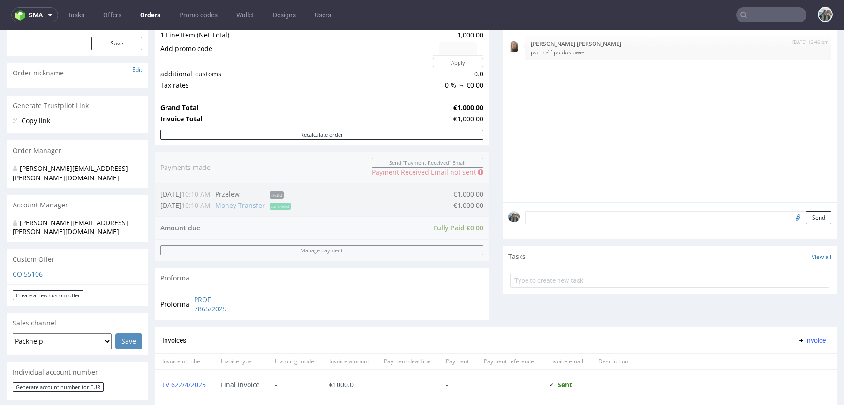
scroll to position [121, 0]
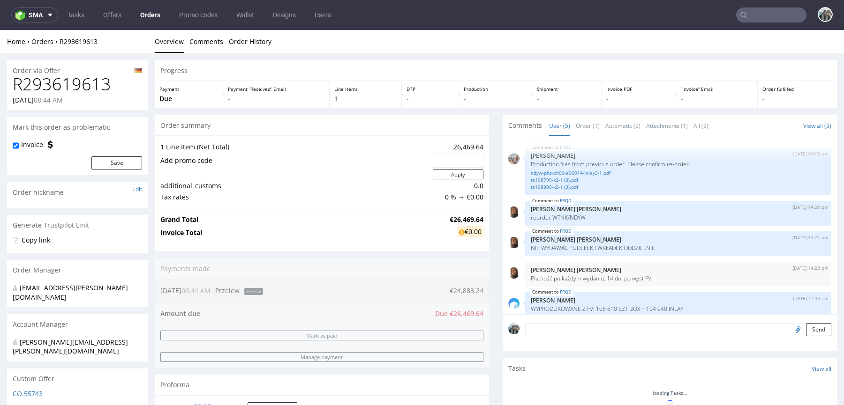
scroll to position [8, 0]
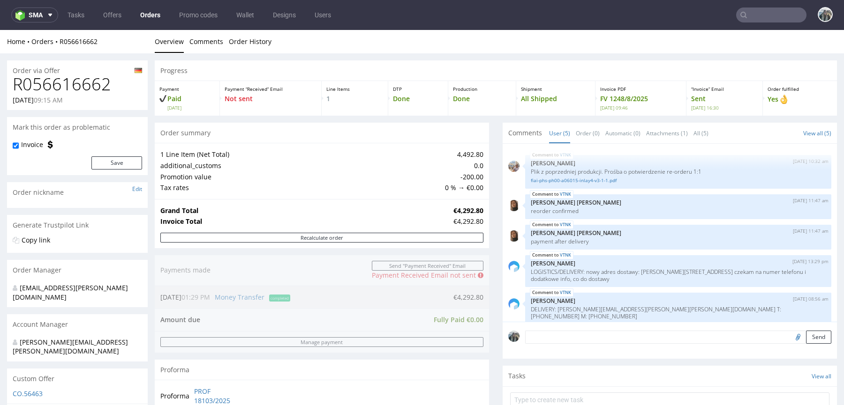
scroll to position [1, 0]
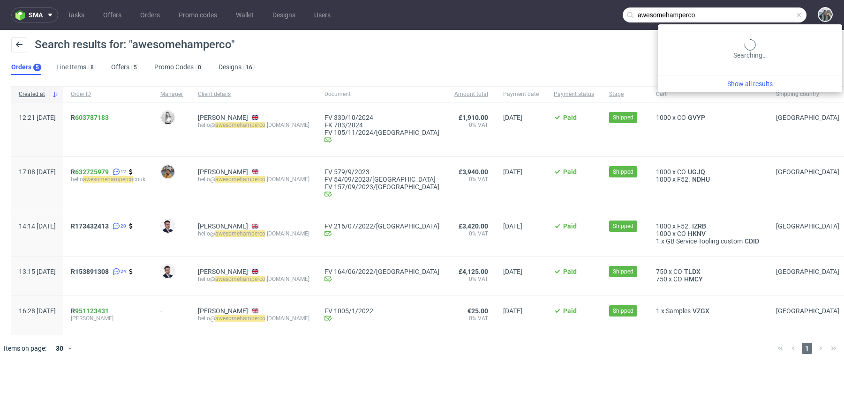
click at [760, 15] on input "awesomehamperco" at bounding box center [715, 15] width 184 height 15
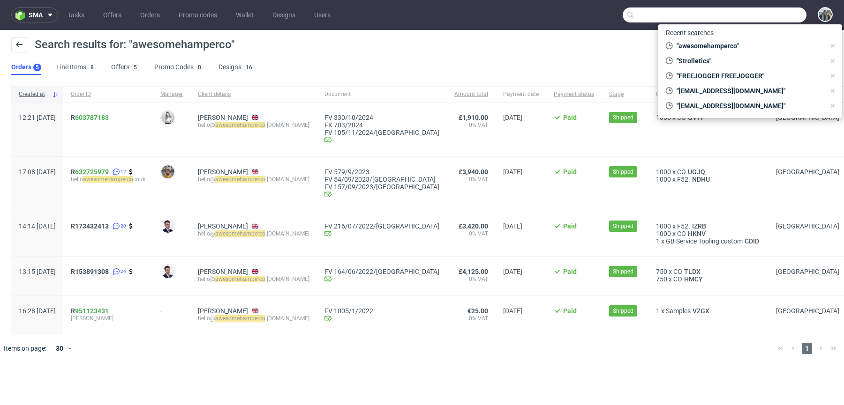
click at [762, 15] on input "text" at bounding box center [715, 15] width 184 height 15
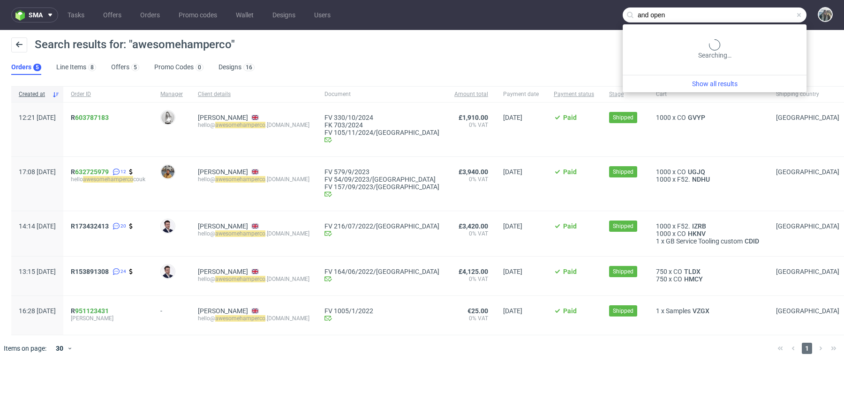
type input "and open"
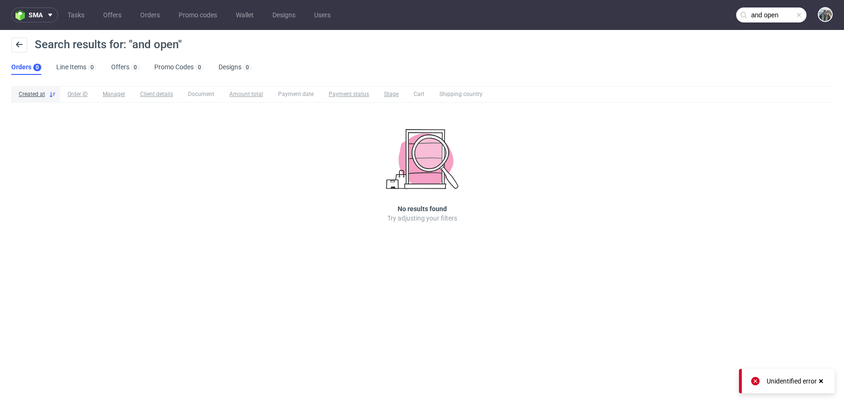
click at [764, 10] on input "and open" at bounding box center [771, 15] width 70 height 15
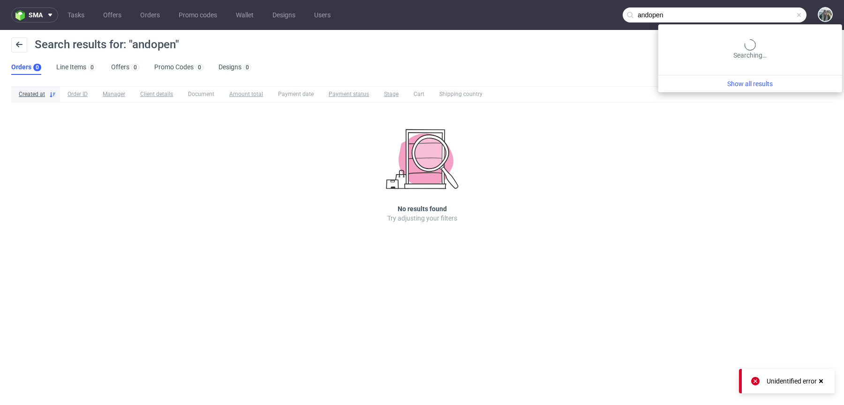
click at [785, 14] on input "andopen" at bounding box center [715, 15] width 184 height 15
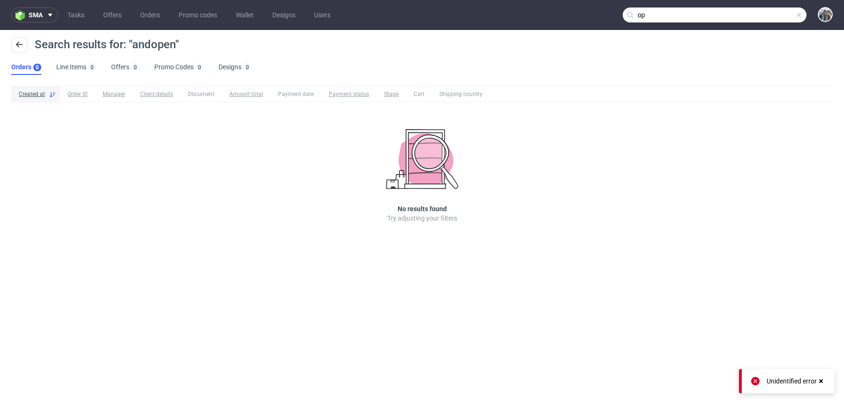
type input "o"
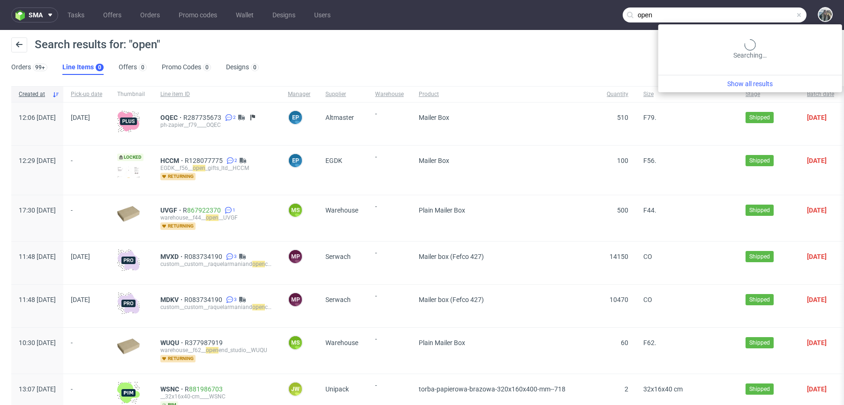
click at [747, 10] on input "open" at bounding box center [715, 15] width 184 height 15
paste input "and"
type input "andopen"
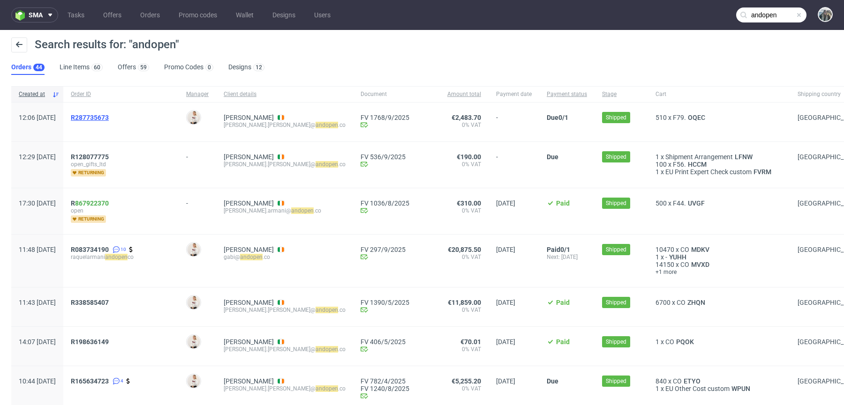
click at [109, 120] on span "R287735673" at bounding box center [90, 118] width 38 height 8
click at [109, 157] on span "R128077775" at bounding box center [90, 157] width 38 height 8
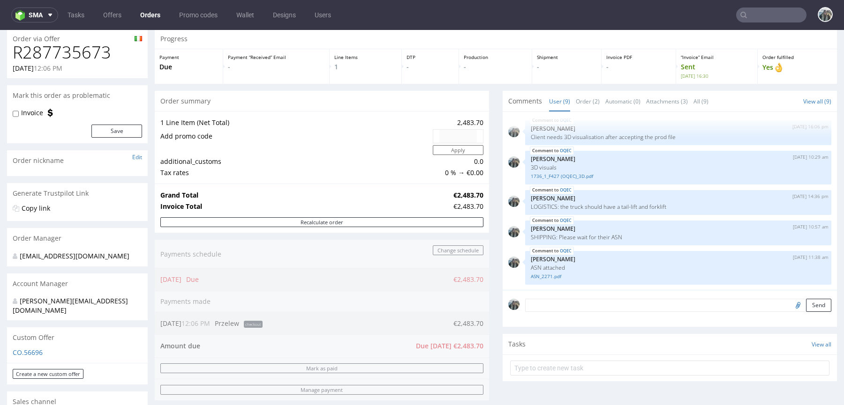
scroll to position [66, 0]
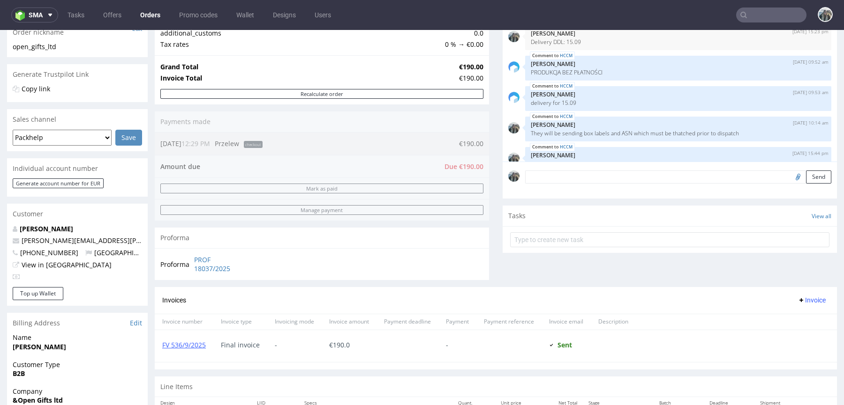
scroll to position [31, 0]
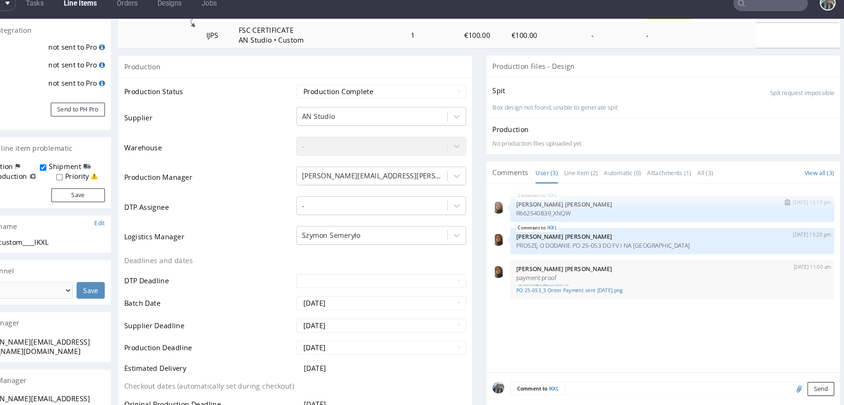
scroll to position [152, 0]
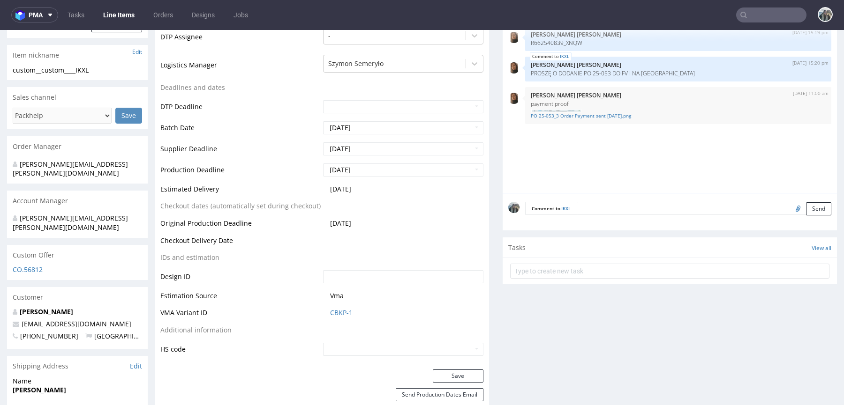
scroll to position [315, 0]
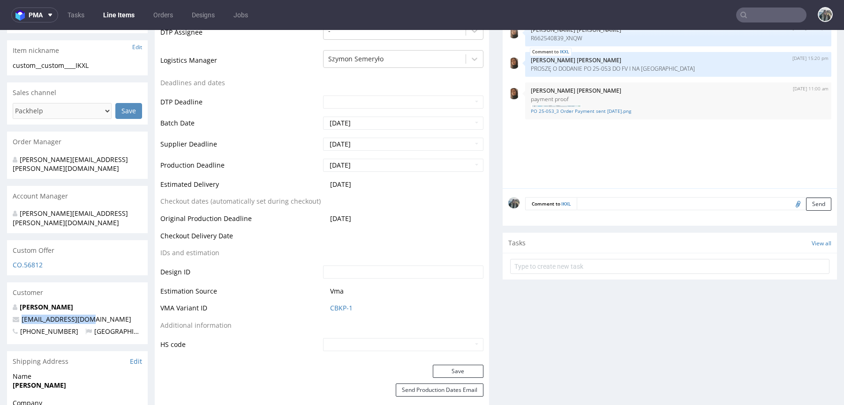
drag, startPoint x: 90, startPoint y: 298, endPoint x: 0, endPoint y: 296, distance: 90.0
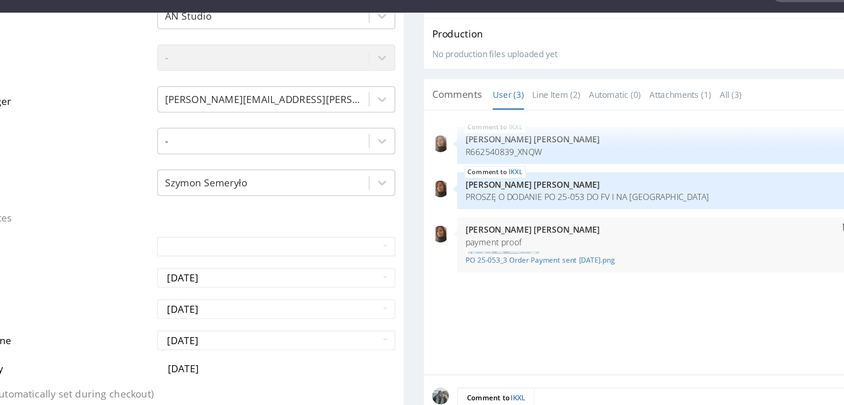
scroll to position [230, 0]
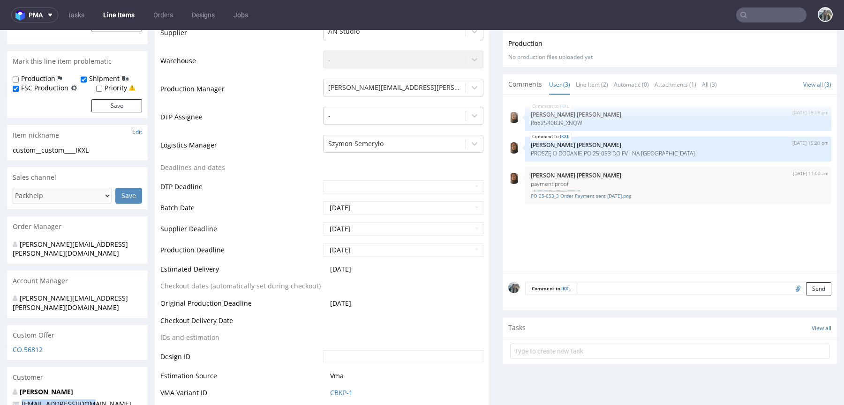
click at [34, 388] on link "[PERSON_NAME]" at bounding box center [46, 392] width 53 height 9
click at [49, 388] on link "[PERSON_NAME]" at bounding box center [46, 392] width 53 height 9
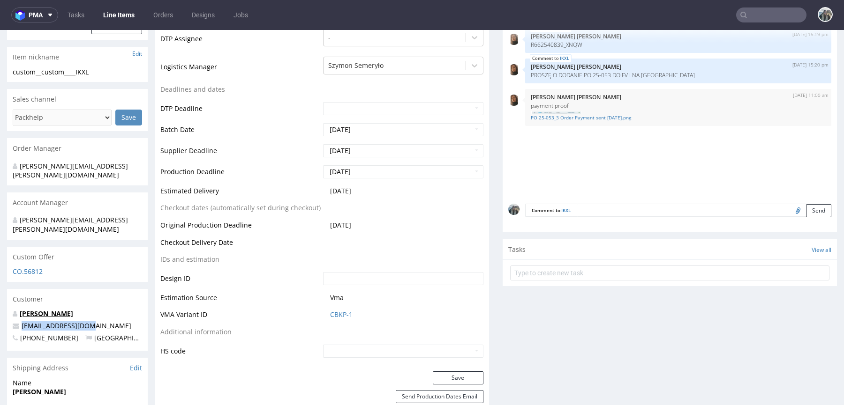
scroll to position [0, 0]
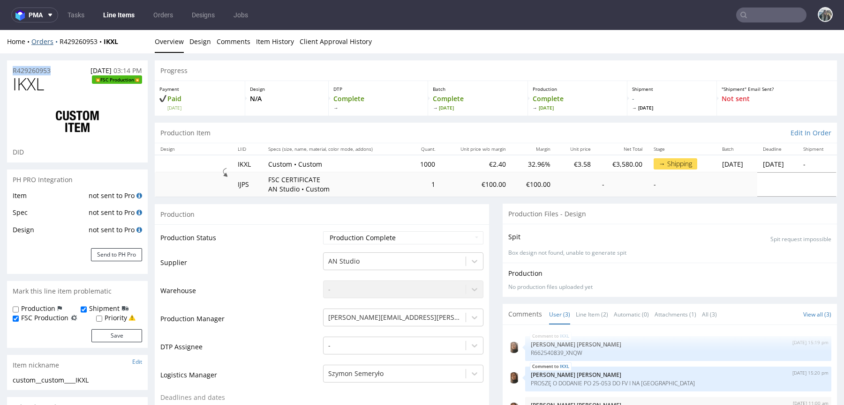
drag, startPoint x: 62, startPoint y: 69, endPoint x: 51, endPoint y: 45, distance: 26.8
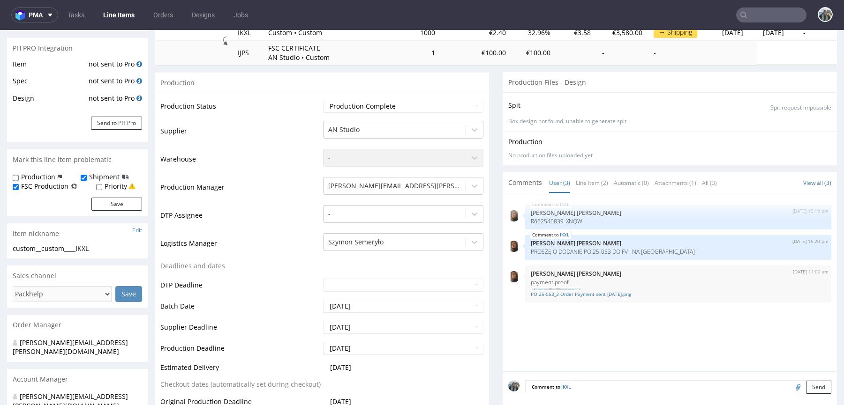
scroll to position [221, 0]
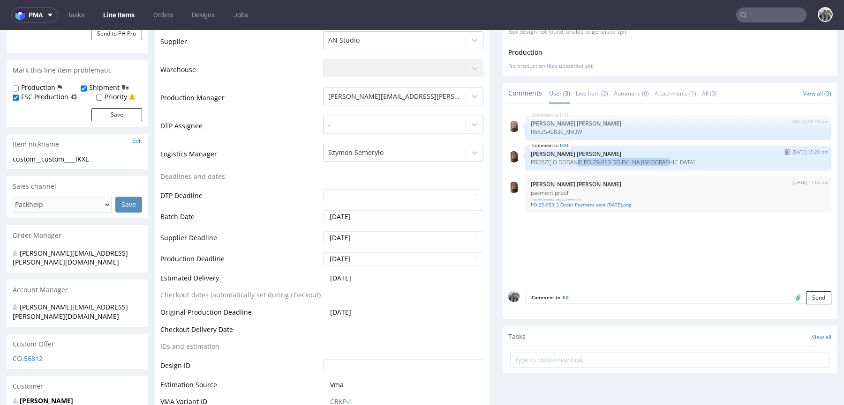
drag, startPoint x: 675, startPoint y: 162, endPoint x: 574, endPoint y: 162, distance: 100.8
click at [574, 162] on p "PROSZĘ O DODANIE PO 25-053 DO FV I NA PALETACH" at bounding box center [678, 162] width 295 height 7
copy p "IE PO 25-053 DO FV I NA PALETACH"
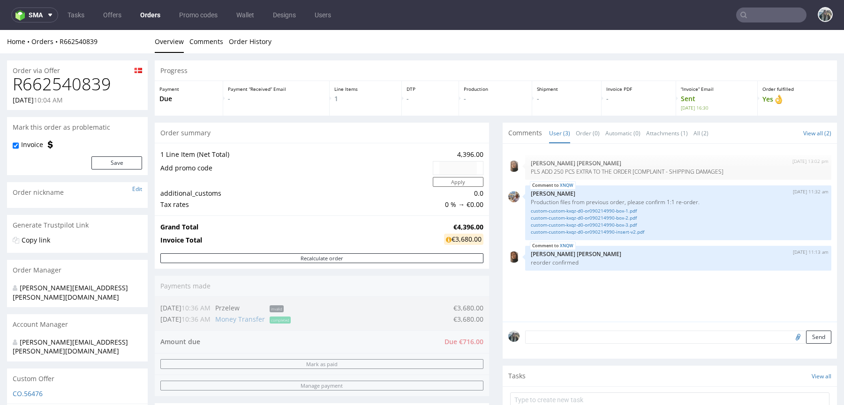
scroll to position [36, 0]
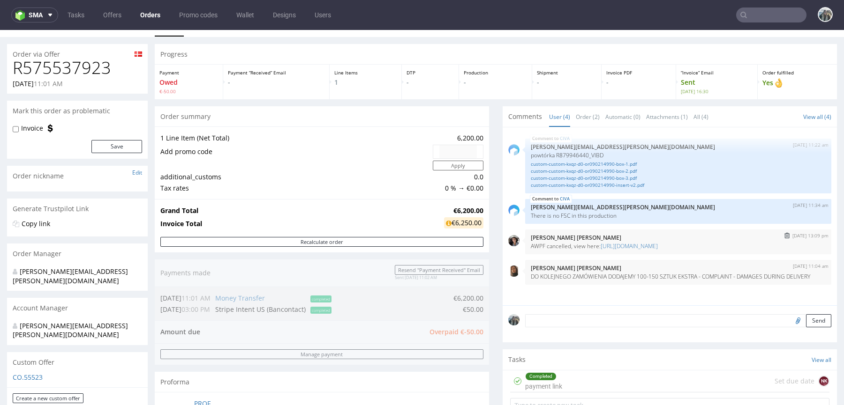
scroll to position [19, 0]
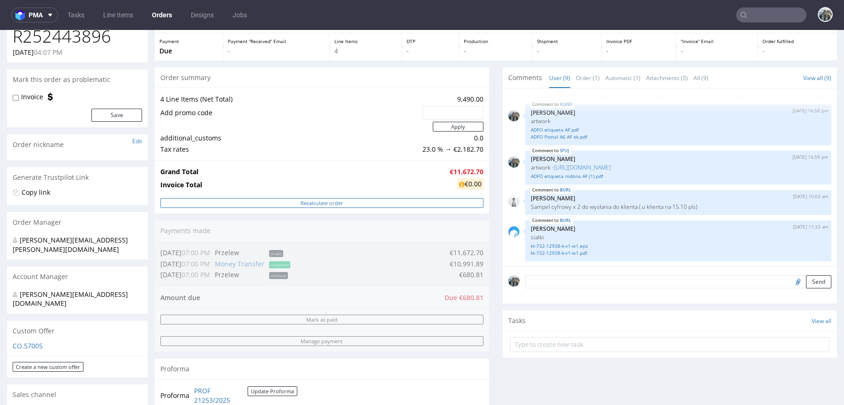
scroll to position [174, 0]
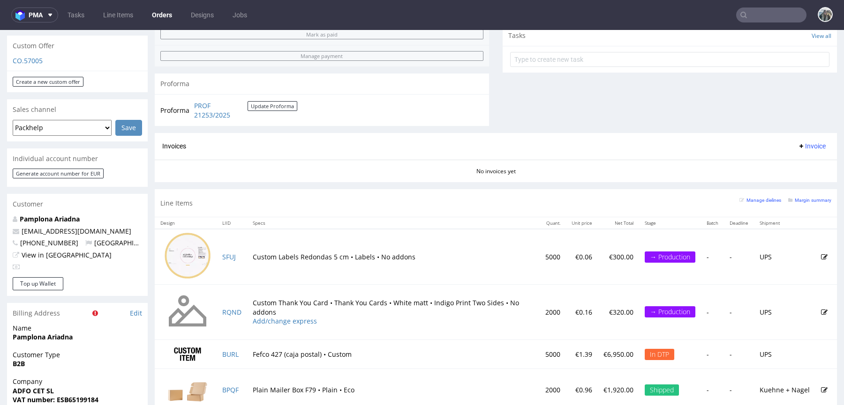
scroll to position [362, 0]
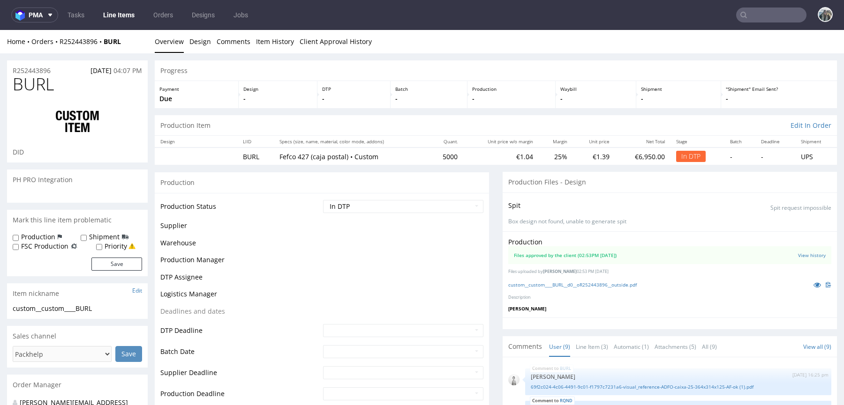
scroll to position [151, 0]
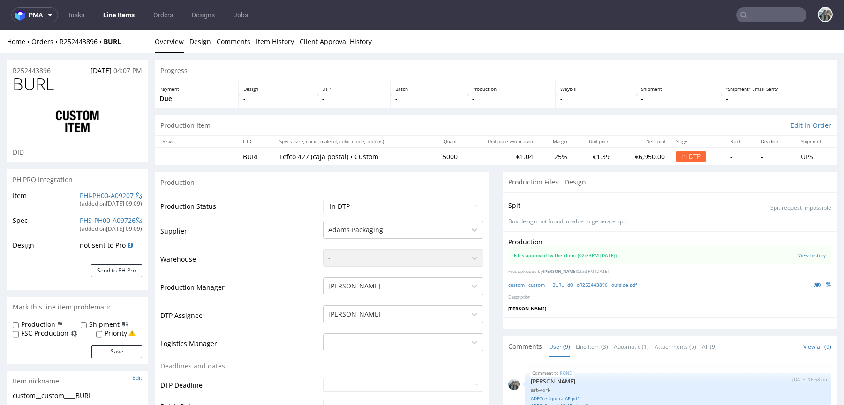
select select "in_progress"
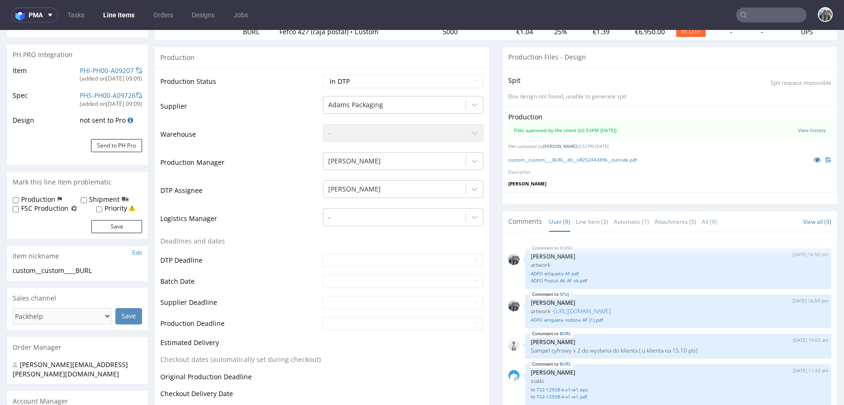
scroll to position [0, 0]
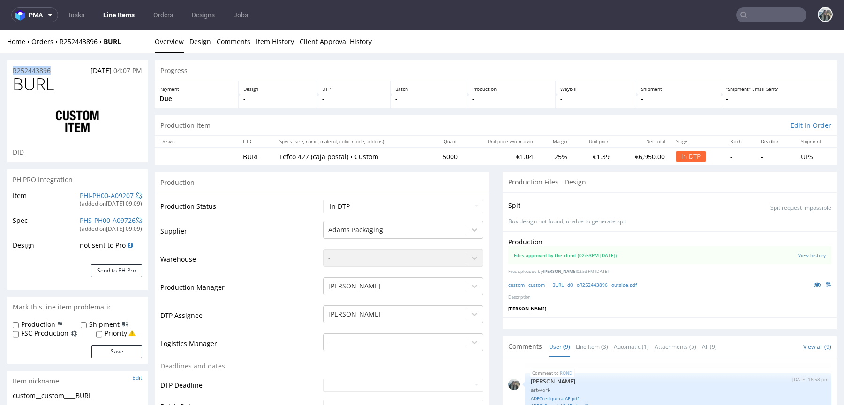
drag, startPoint x: 59, startPoint y: 73, endPoint x: 0, endPoint y: 73, distance: 58.1
copy p "R252443896"
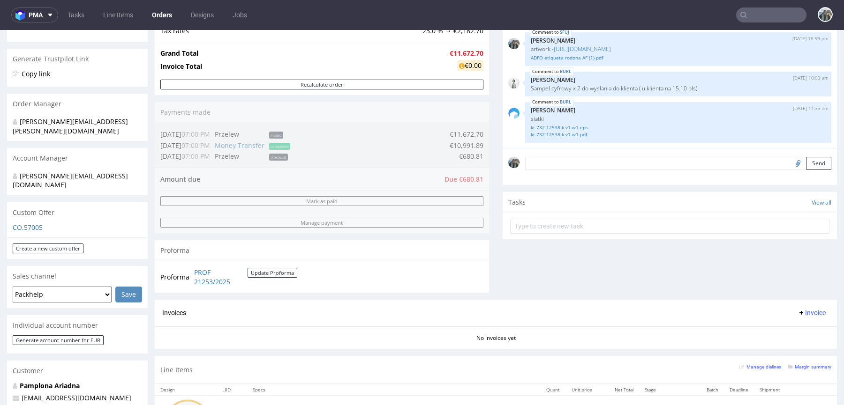
scroll to position [321, 0]
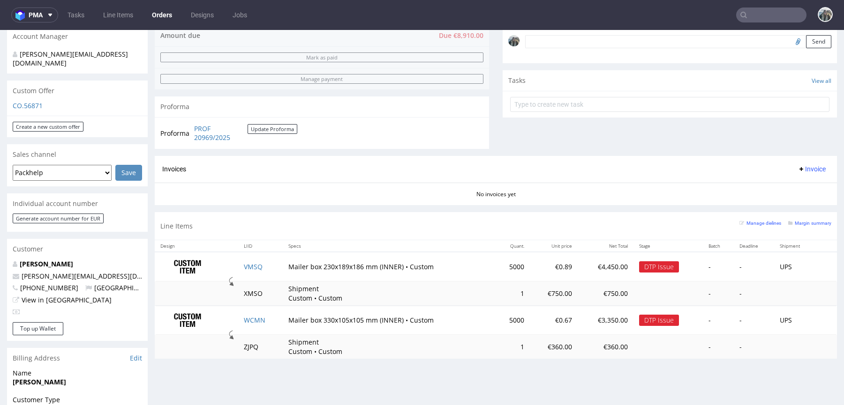
scroll to position [290, 0]
drag, startPoint x: 107, startPoint y: 257, endPoint x: 8, endPoint y: 257, distance: 98.9
click at [8, 258] on div "[PERSON_NAME] [PERSON_NAME][EMAIL_ADDRESS][DOMAIN_NAME] [PHONE_NUMBER] [GEOGRAP…" at bounding box center [77, 289] width 141 height 63
copy span "[PERSON_NAME][EMAIL_ADDRESS][DOMAIN_NAME]"
click at [249, 265] on link "VMSQ" at bounding box center [253, 265] width 19 height 9
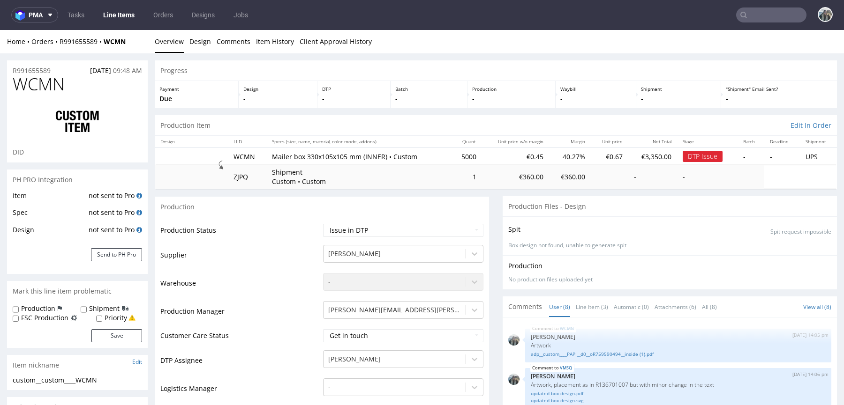
scroll to position [248, 0]
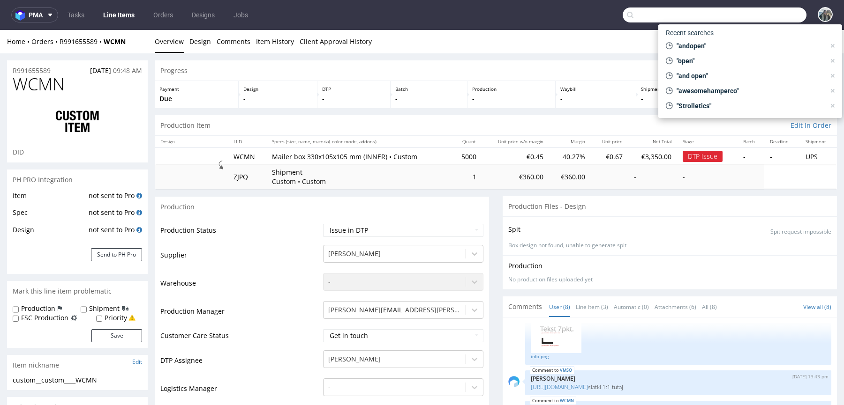
click at [751, 20] on input "text" at bounding box center [715, 15] width 184 height 15
paste input "R136701007"
type input "R136701007"
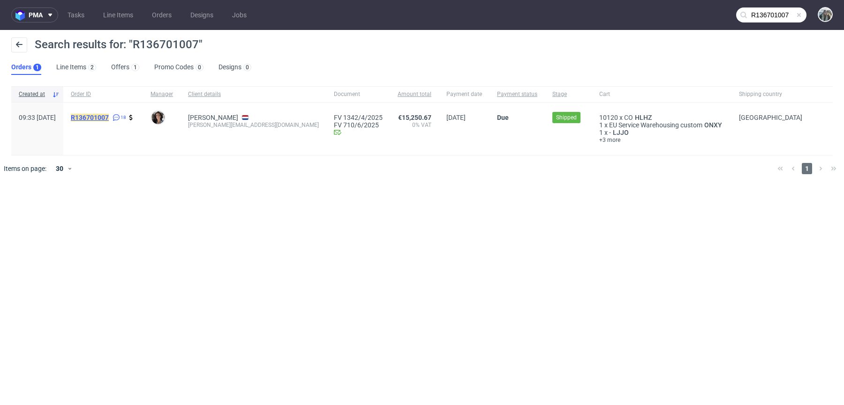
click at [109, 117] on mark "R136701007" at bounding box center [90, 118] width 38 height 8
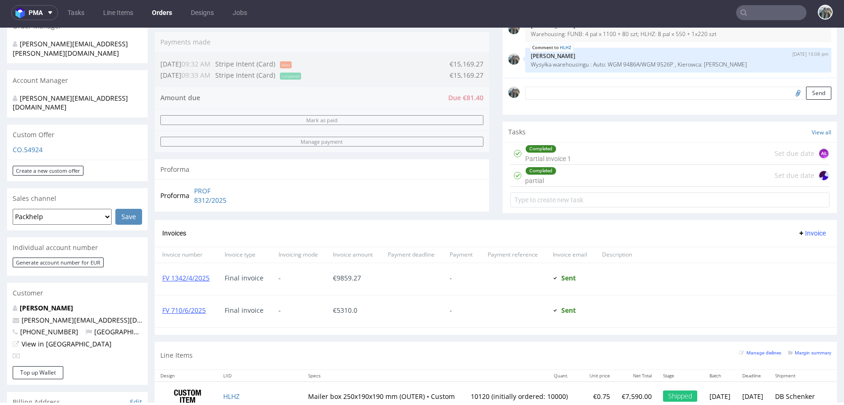
scroll to position [390, 0]
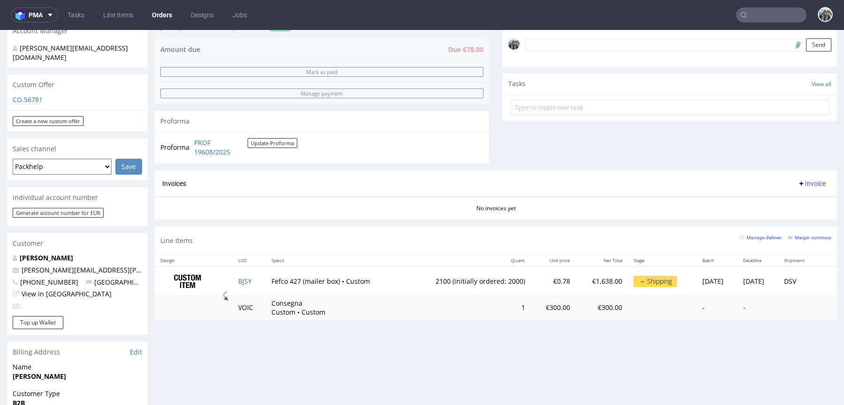
scroll to position [286, 0]
drag, startPoint x: 108, startPoint y: 262, endPoint x: 27, endPoint y: 233, distance: 85.8
click at [0, 261] on div "Order via Offer R841734332 [DATE] 10:48 AM Mark this order as problematic Invoi…" at bounding box center [422, 211] width 844 height 889
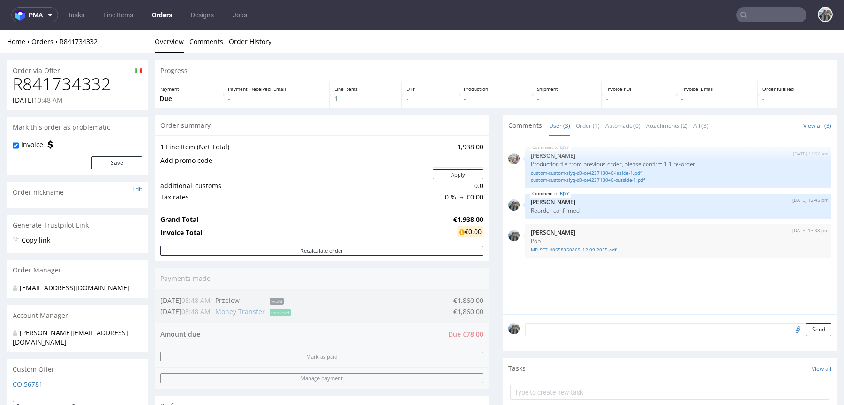
click at [75, 84] on h1 "R841734332" at bounding box center [77, 84] width 129 height 19
click at [75, 85] on h1 "R841734332" at bounding box center [77, 84] width 129 height 19
copy h1 "R841734332"
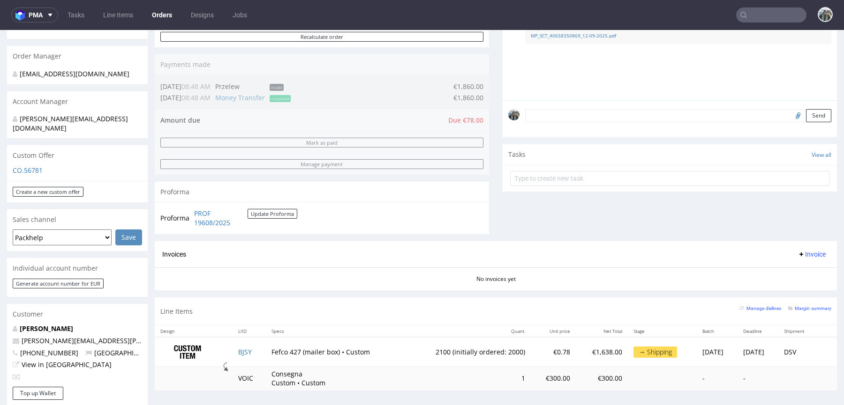
scroll to position [261, 0]
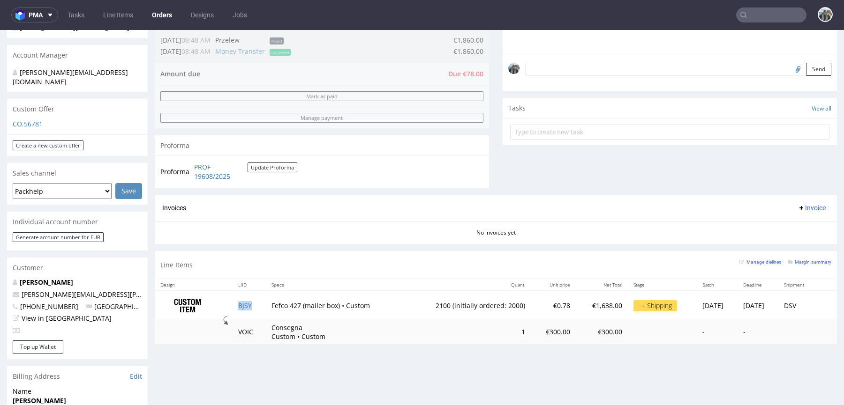
click at [251, 308] on td "BJSY" at bounding box center [249, 306] width 33 height 30
copy link "BJSY"
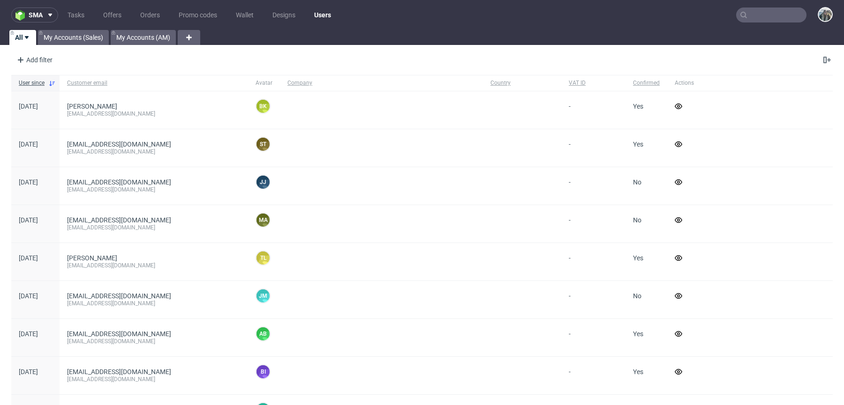
click at [762, 14] on input "text" at bounding box center [771, 15] width 70 height 15
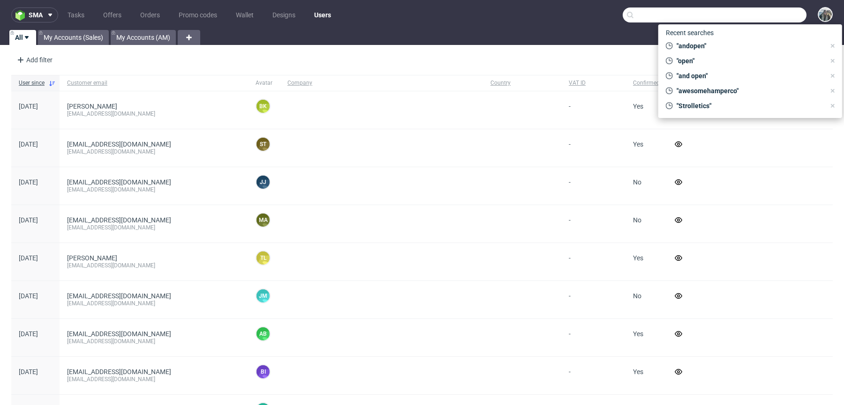
paste input "R252443896"
type input "R252443896"
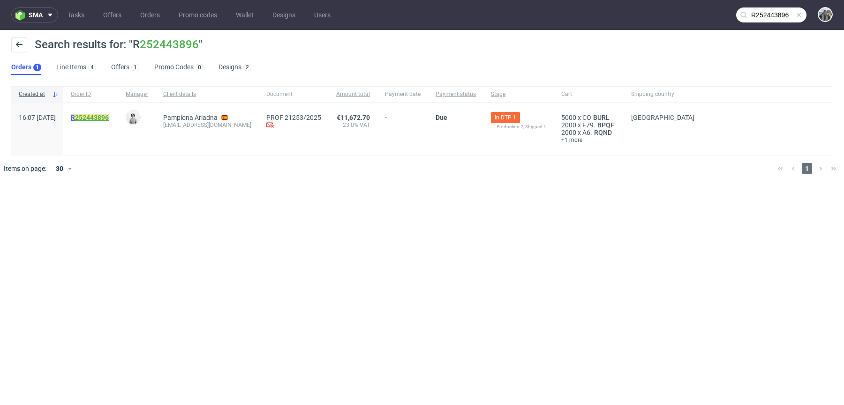
click at [109, 114] on link "252443896" at bounding box center [92, 118] width 34 height 8
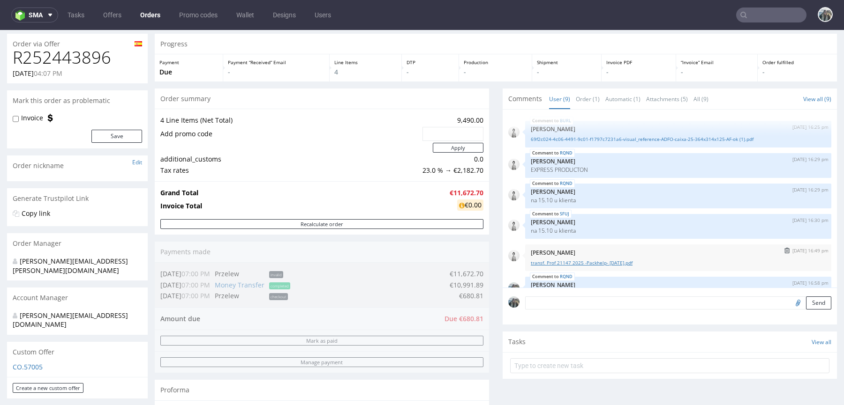
click at [584, 262] on link "transf. Prof 21147 2025 -Packhelp- [DATE].pdf" at bounding box center [678, 263] width 295 height 7
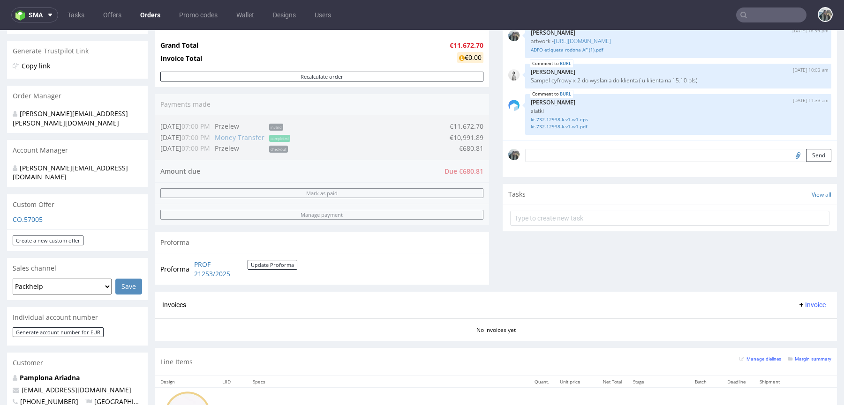
scroll to position [401, 0]
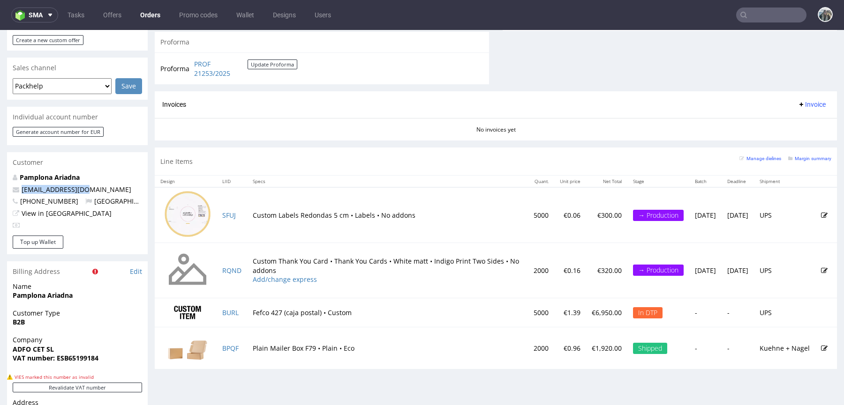
drag, startPoint x: 94, startPoint y: 170, endPoint x: 0, endPoint y: 172, distance: 93.8
click at [0, 172] on div "Order via Offer R252443896 01.10.2025 04:07 PM Mark this order as problematic I…" at bounding box center [422, 132] width 844 height 909
copy span "projectes@adfo.cat"
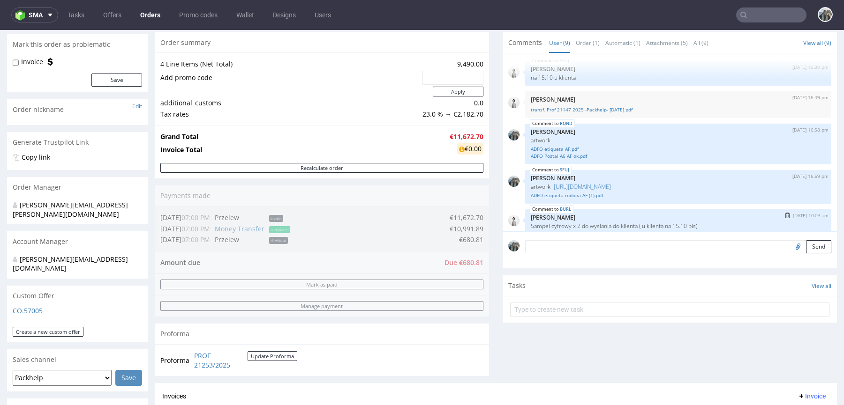
scroll to position [0, 0]
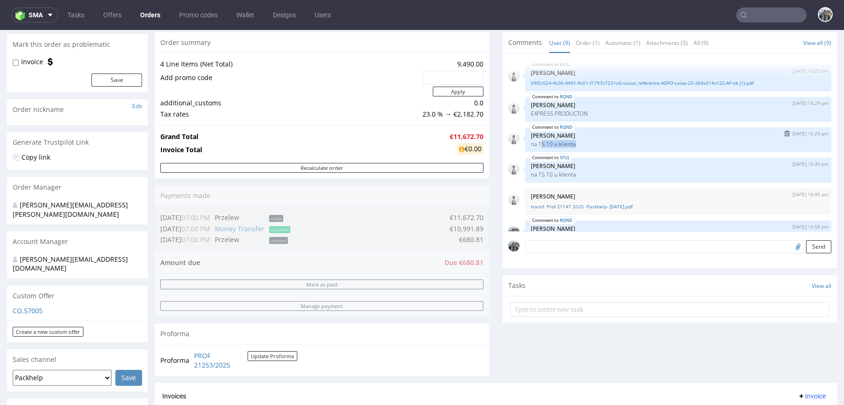
drag, startPoint x: 579, startPoint y: 146, endPoint x: 538, endPoint y: 141, distance: 42.1
click at [538, 141] on div "RQND 1st Oct 25 | 16:29 pm Dudek Mariola na 15.10 u klienta" at bounding box center [678, 140] width 306 height 25
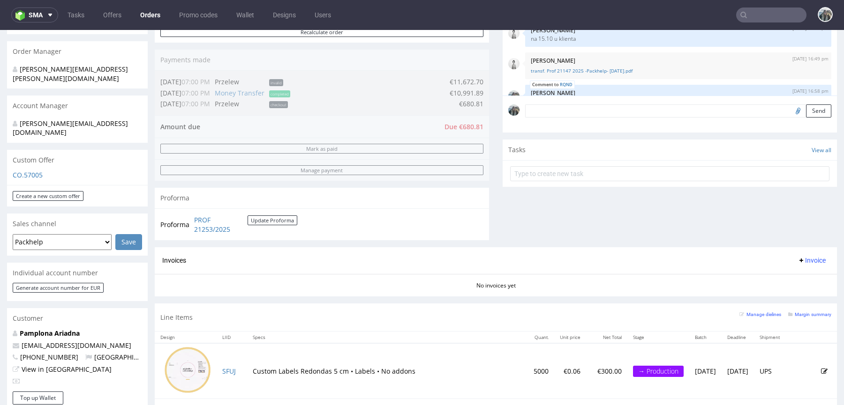
scroll to position [392, 0]
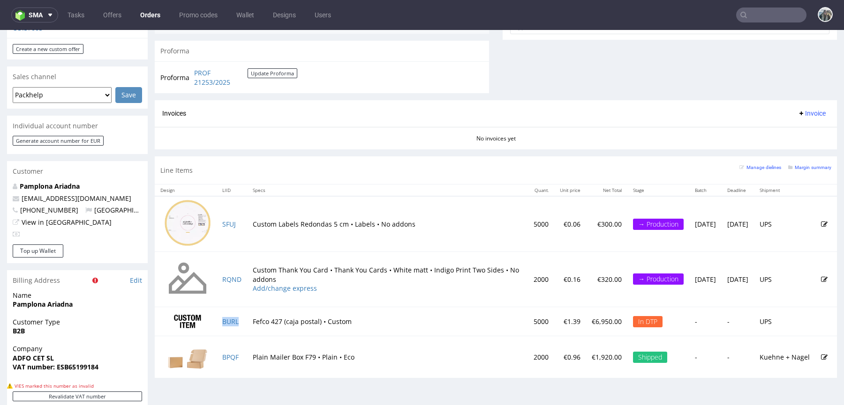
click at [245, 321] on td "BURL" at bounding box center [232, 322] width 30 height 30
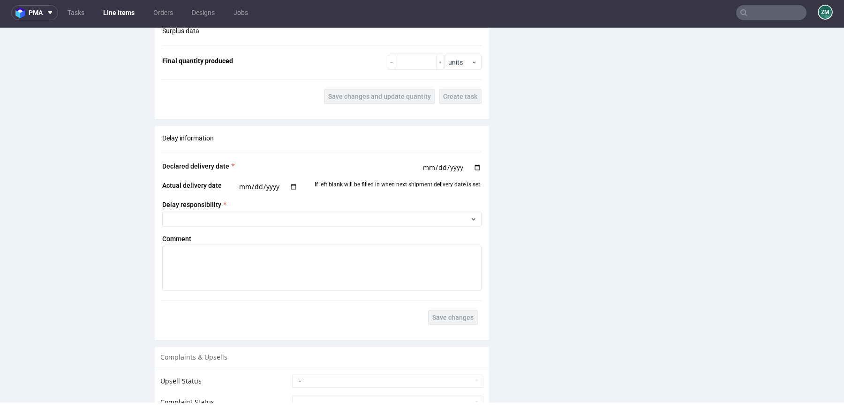
scroll to position [1192, 0]
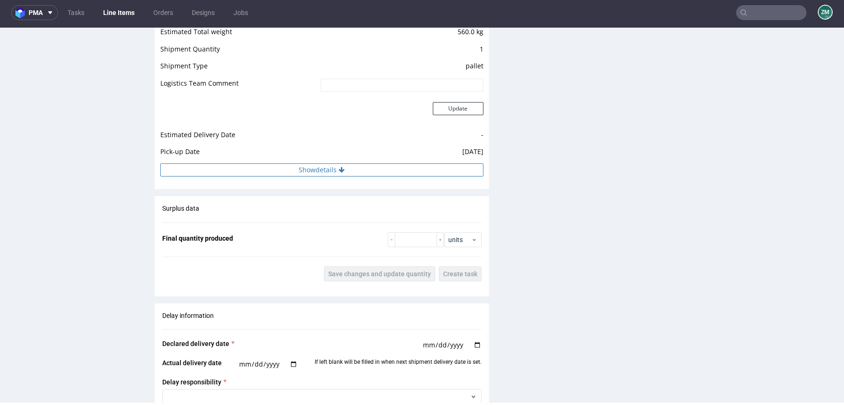
click at [332, 166] on button "Show details" at bounding box center [321, 170] width 323 height 13
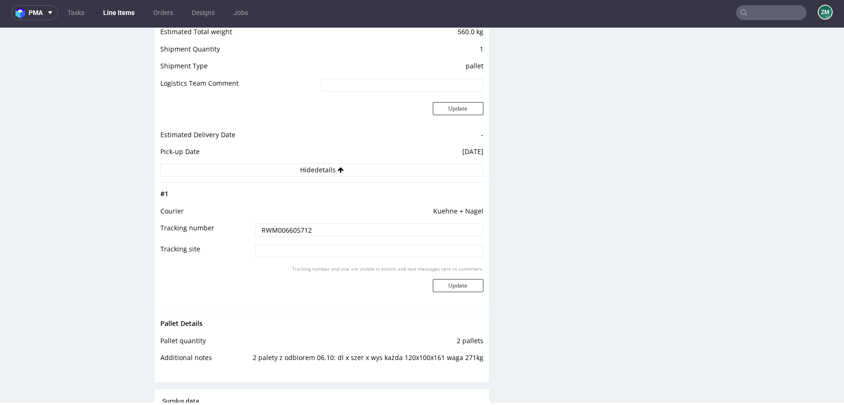
click at [318, 227] on input "RWM006605712" at bounding box center [369, 230] width 228 height 13
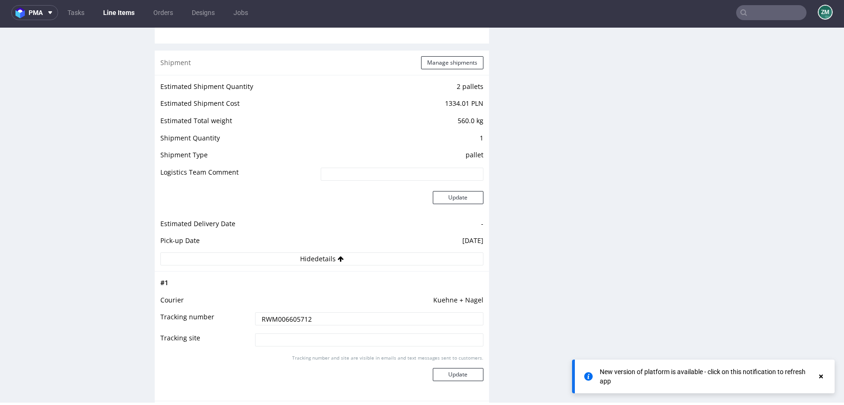
scroll to position [0, 0]
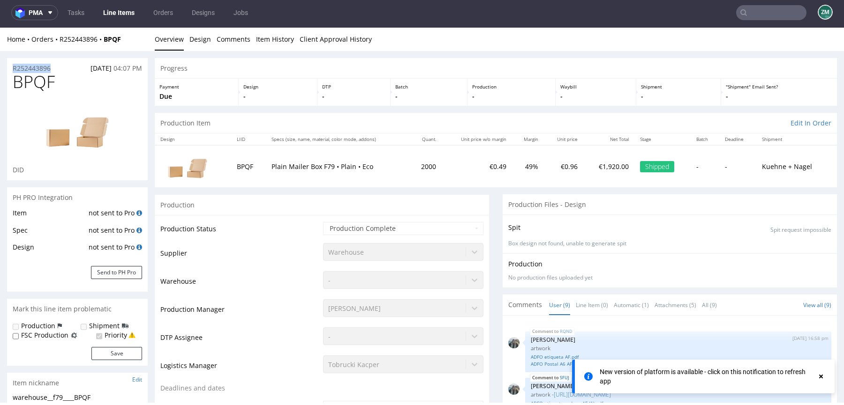
drag, startPoint x: 58, startPoint y: 67, endPoint x: 0, endPoint y: 67, distance: 58.1
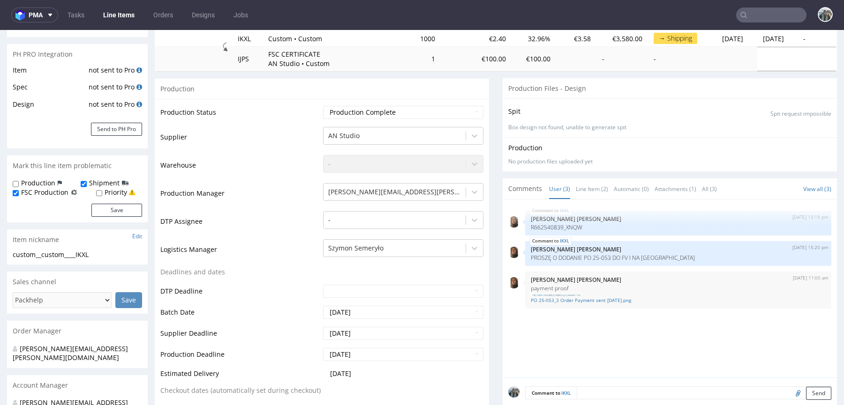
scroll to position [128, 0]
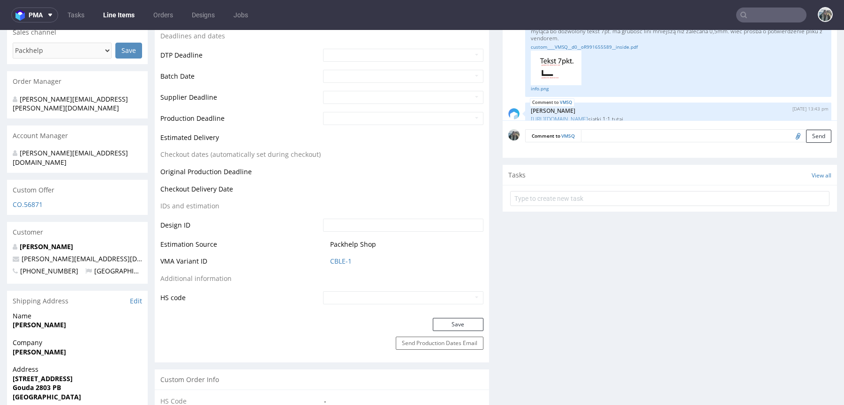
scroll to position [380, 0]
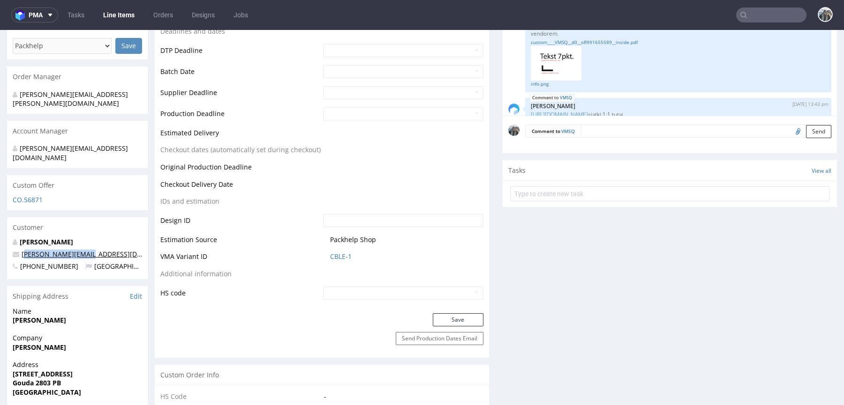
drag, startPoint x: 95, startPoint y: 240, endPoint x: 23, endPoint y: 237, distance: 71.8
click at [24, 250] on p "cindy@bfuturist.com" at bounding box center [77, 254] width 129 height 9
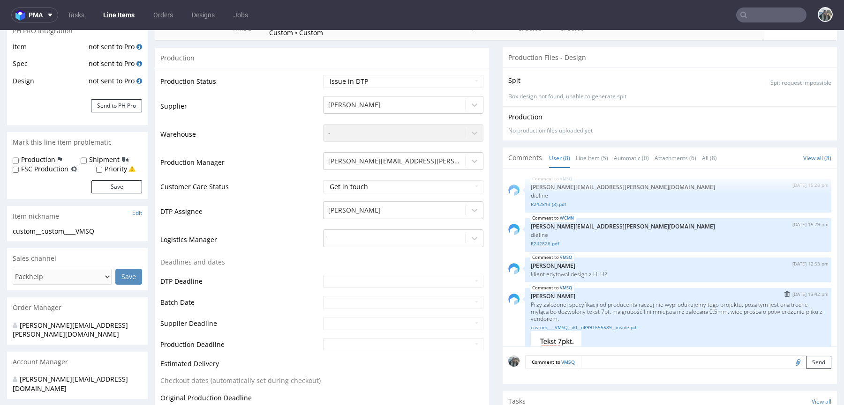
scroll to position [0, 0]
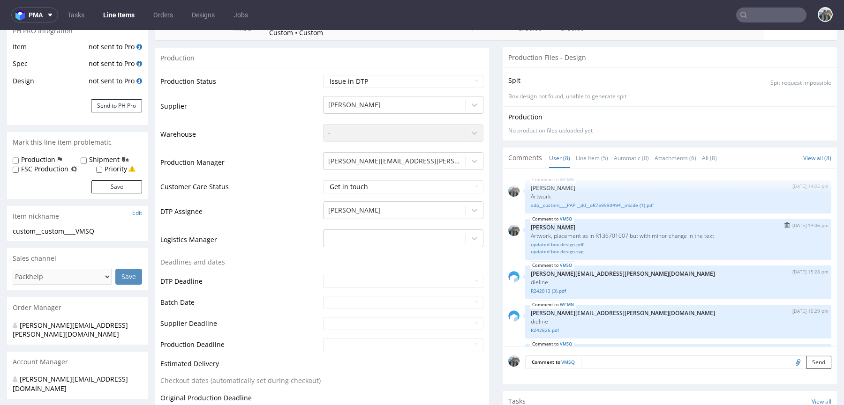
click at [612, 234] on p "Artwork, placement as in R136701007 but with minor change in the text" at bounding box center [678, 236] width 295 height 7
copy p "R136701007"
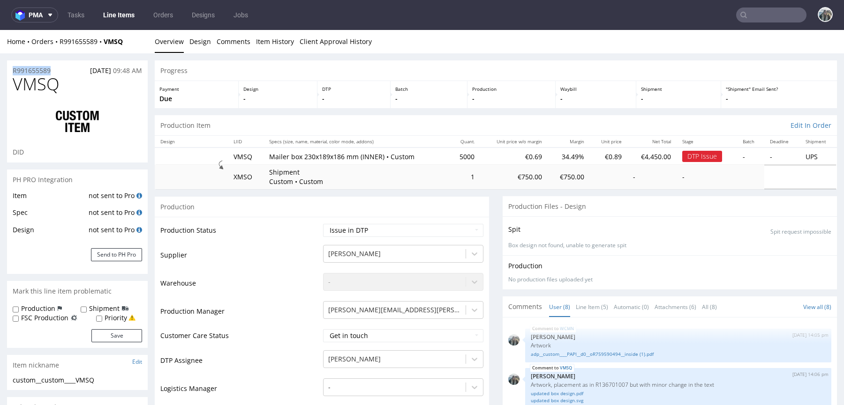
drag, startPoint x: 53, startPoint y: 69, endPoint x: 0, endPoint y: 69, distance: 53.4
copy p "R991655589"
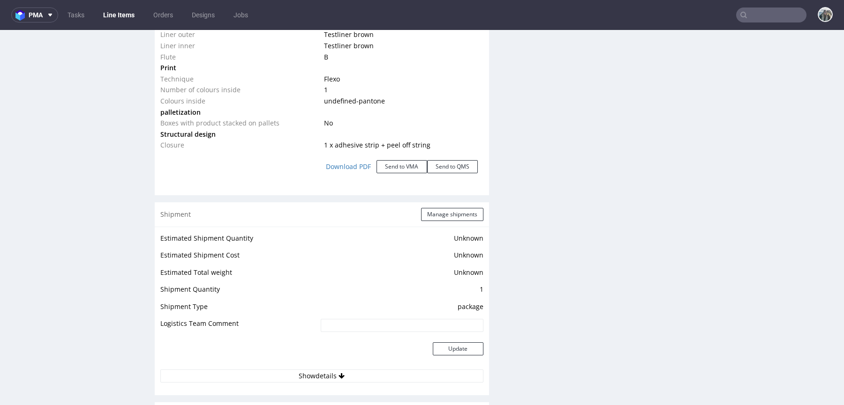
scroll to position [1070, 0]
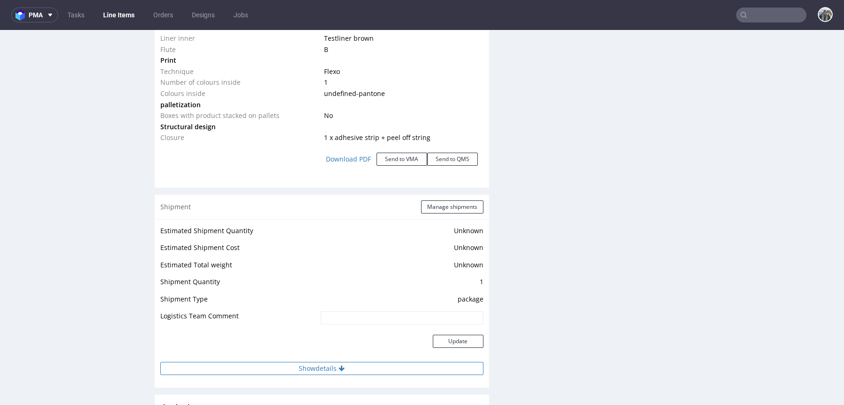
click at [402, 372] on button "Show details" at bounding box center [321, 368] width 323 height 13
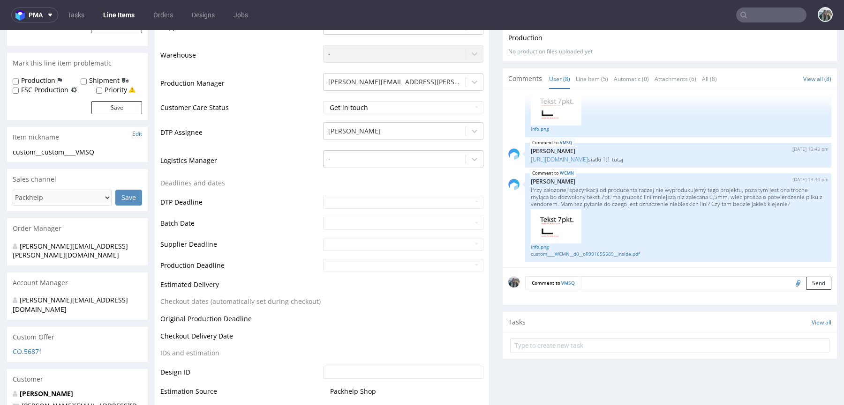
scroll to position [244, 0]
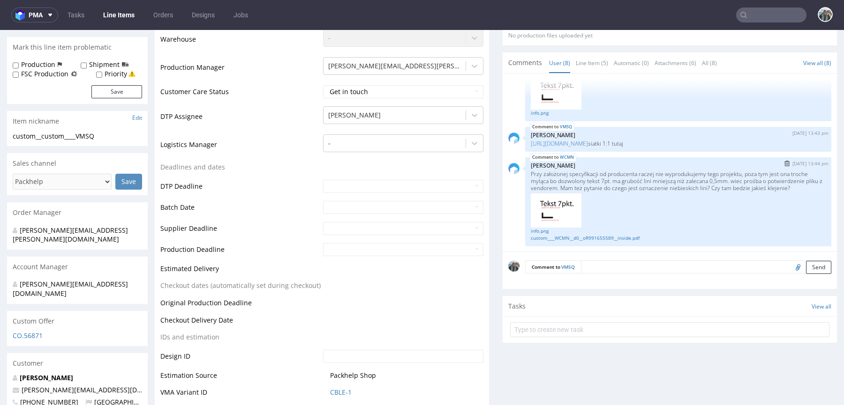
click at [551, 219] on img at bounding box center [556, 211] width 51 height 35
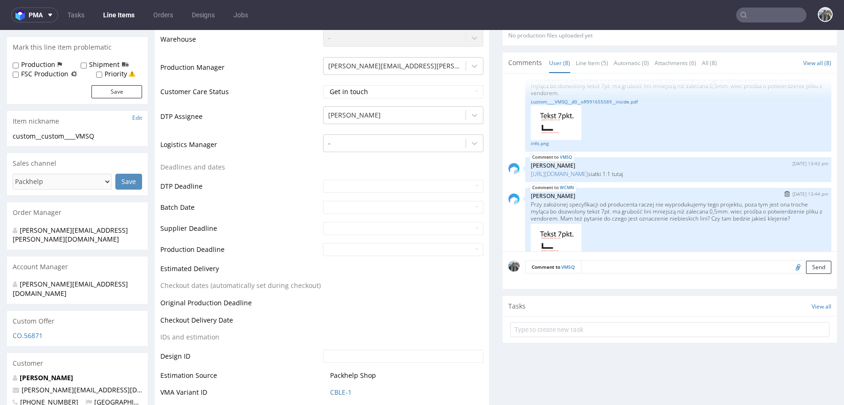
scroll to position [77, 0]
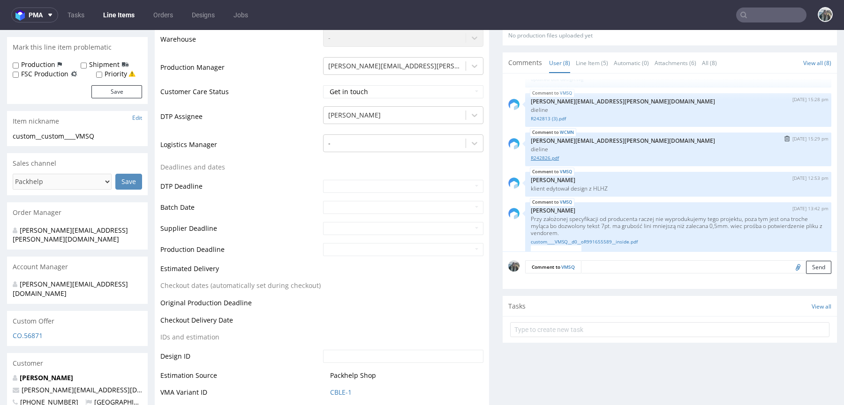
click at [548, 158] on link "R242826.pdf" at bounding box center [678, 158] width 295 height 7
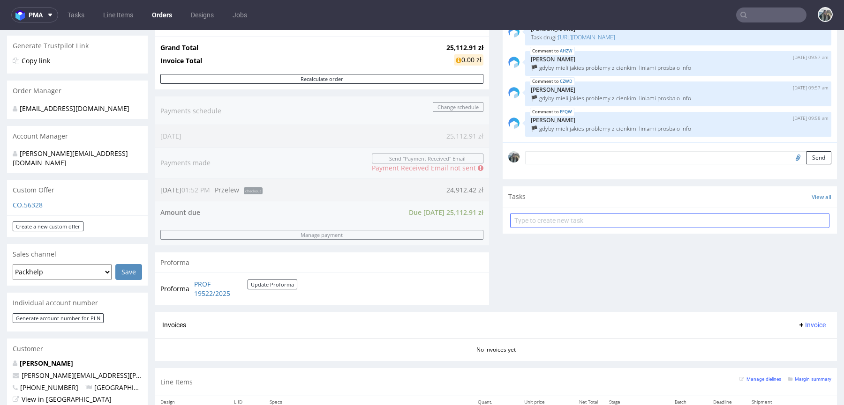
scroll to position [457, 0]
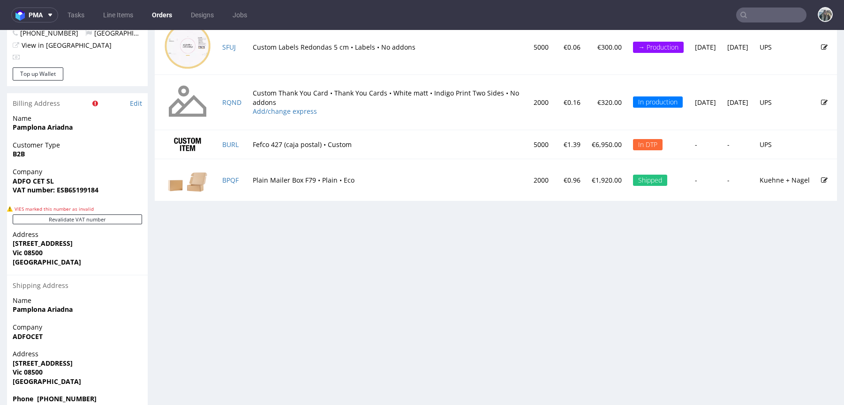
scroll to position [553, 0]
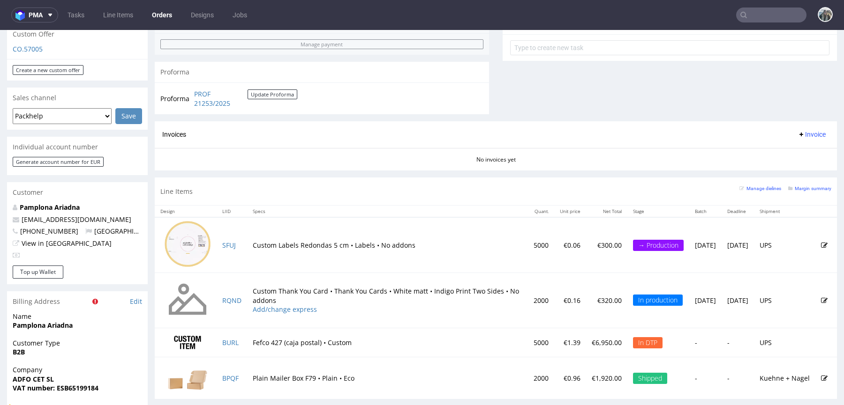
scroll to position [431, 0]
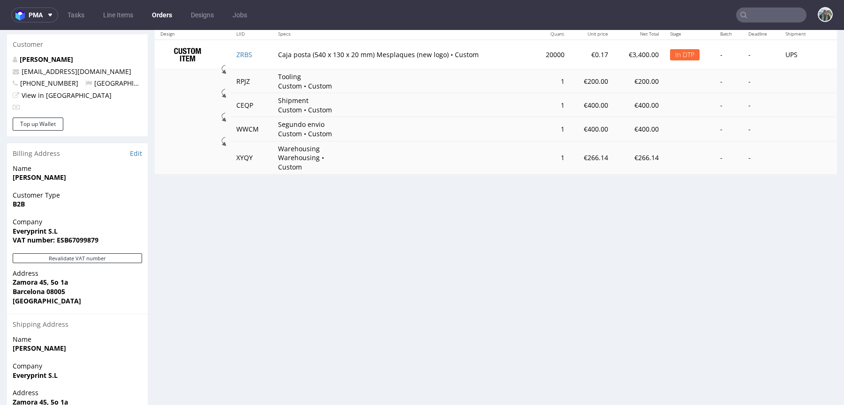
scroll to position [465, 0]
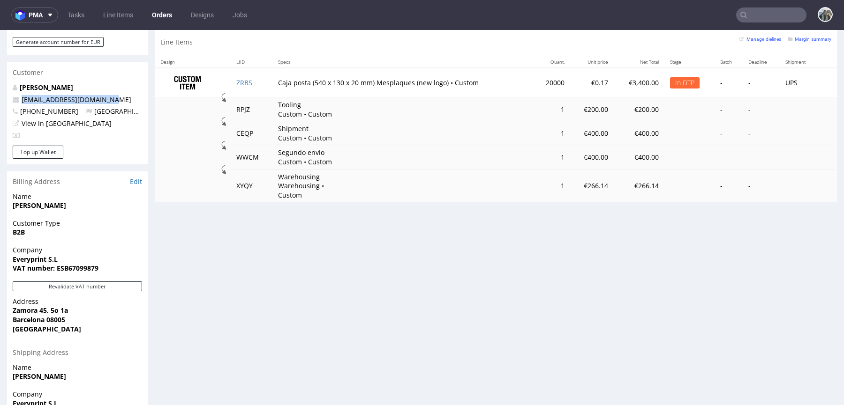
drag, startPoint x: 110, startPoint y: 82, endPoint x: 0, endPoint y: 82, distance: 110.2
click at [0, 82] on div "Order via Offer R631673716 [DATE] 02:38 PM [PERSON_NAME] this order as problema…" at bounding box center [422, 37] width 844 height 898
copy span "[EMAIL_ADDRESS][DOMAIN_NAME]"
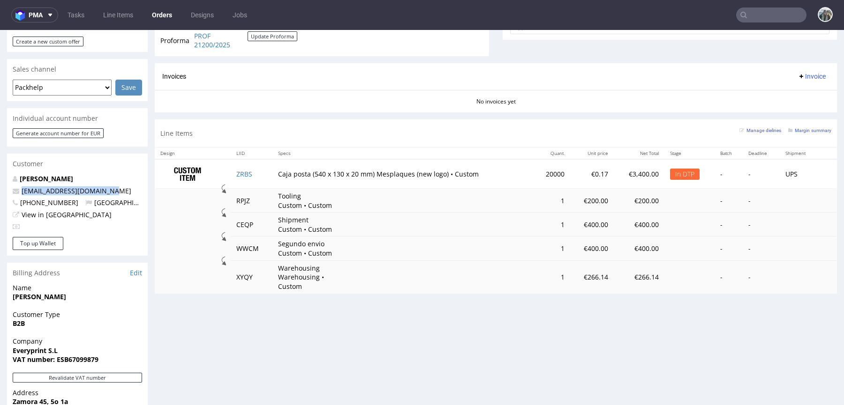
scroll to position [0, 0]
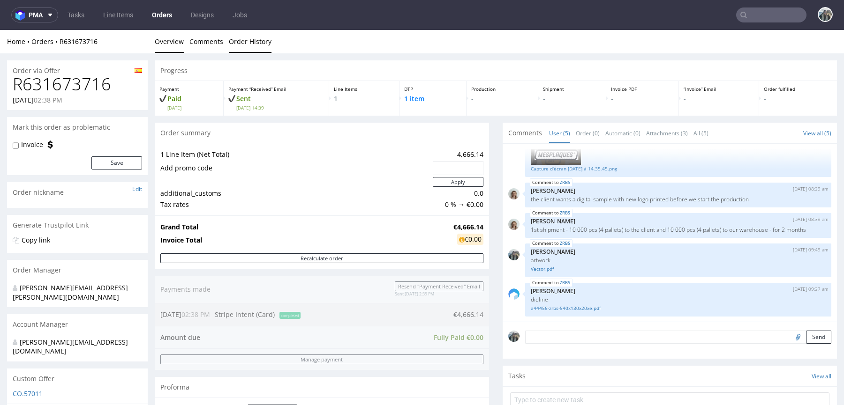
copy span "[EMAIL_ADDRESS][DOMAIN_NAME]"
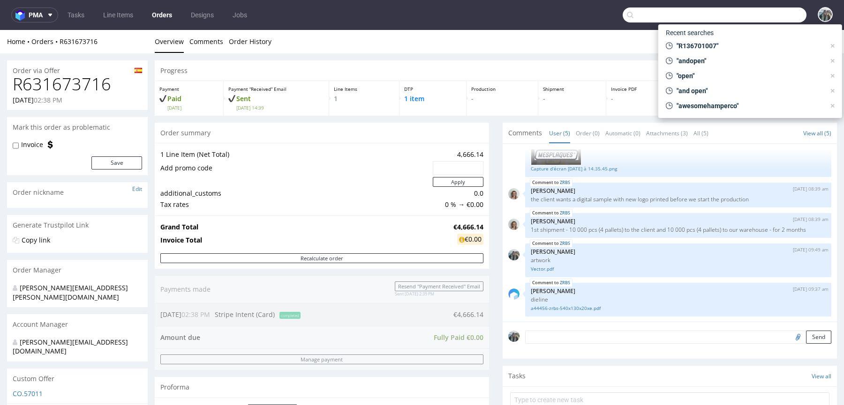
click at [763, 15] on input "text" at bounding box center [715, 15] width 184 height 15
paste input "exseedhealth"
type input "exseedhealth"
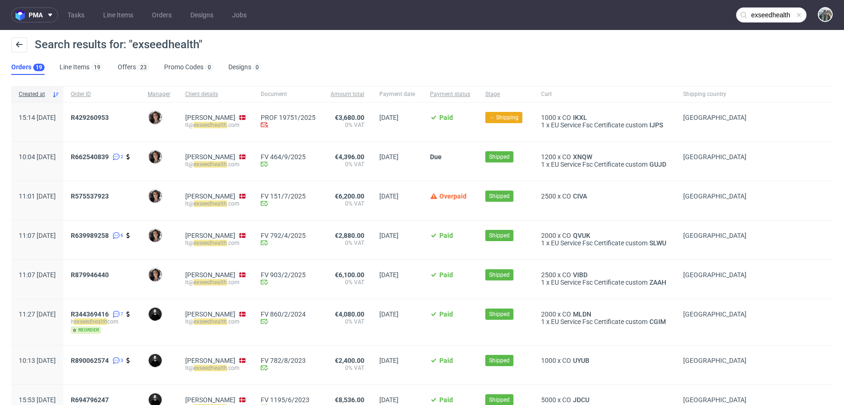
click at [111, 121] on span "R429260953" at bounding box center [102, 122] width 62 height 16
click at [109, 117] on span "R429260953" at bounding box center [90, 118] width 38 height 8
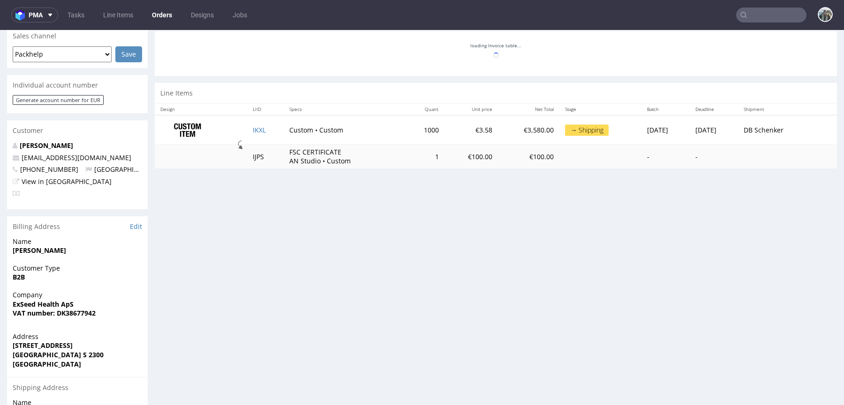
scroll to position [420, 0]
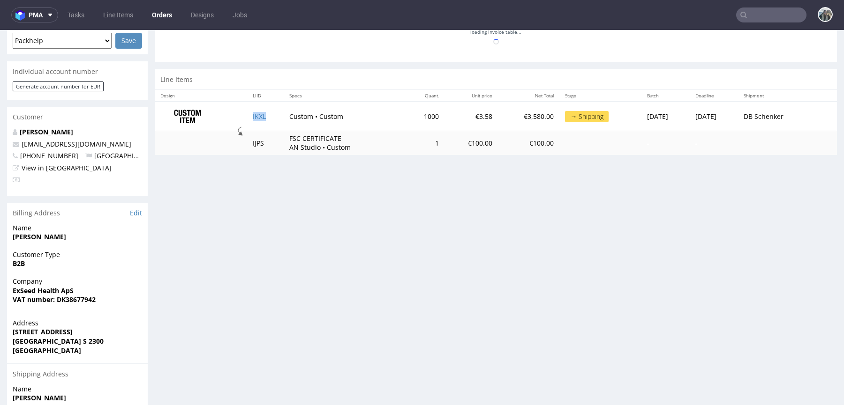
click at [276, 117] on td "IKXL" at bounding box center [265, 117] width 37 height 30
copy link "IKXL"
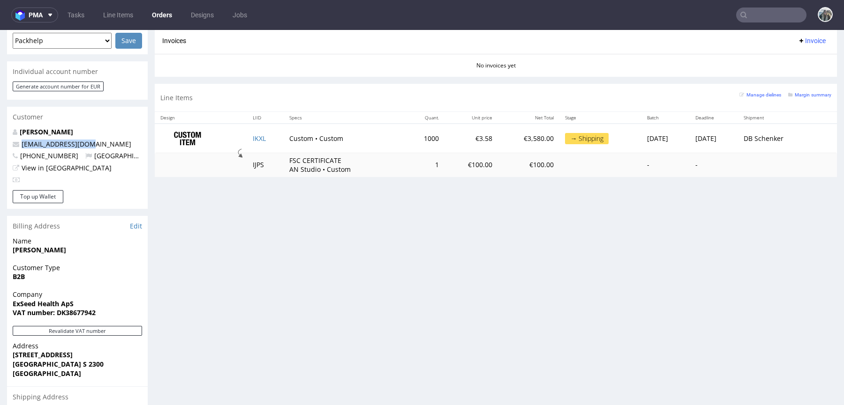
drag, startPoint x: 94, startPoint y: 129, endPoint x: 126, endPoint y: 134, distance: 31.8
click at [9, 129] on div "Lukas Tietz lt@exseedhealth.com +4571457142 Denmark View in Hubspot" at bounding box center [77, 159] width 141 height 63
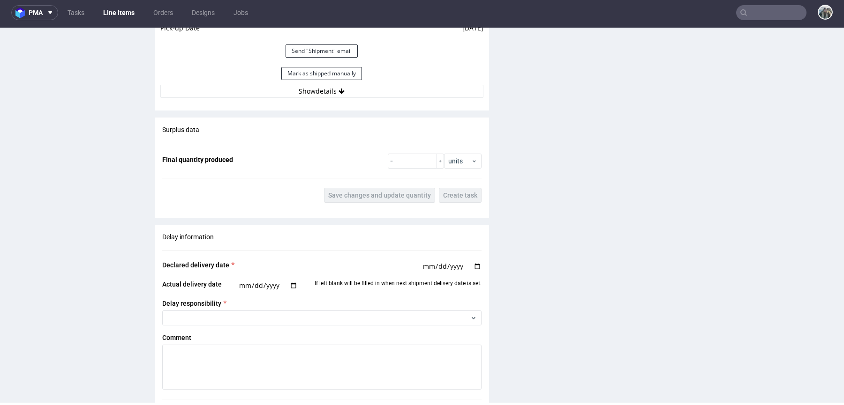
scroll to position [1584, 0]
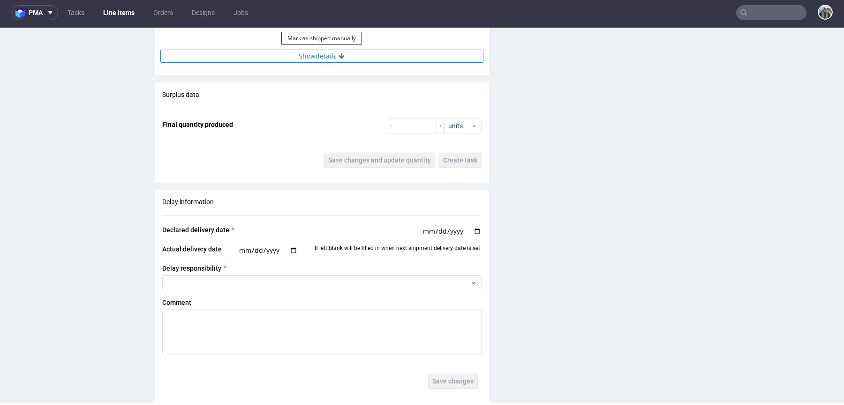
click at [328, 63] on button "Show details" at bounding box center [321, 56] width 323 height 13
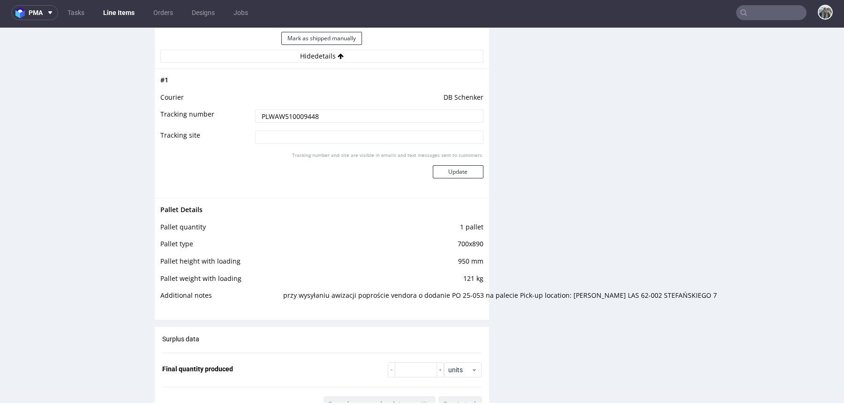
click at [323, 123] on input "PLWAW510009448" at bounding box center [369, 116] width 228 height 13
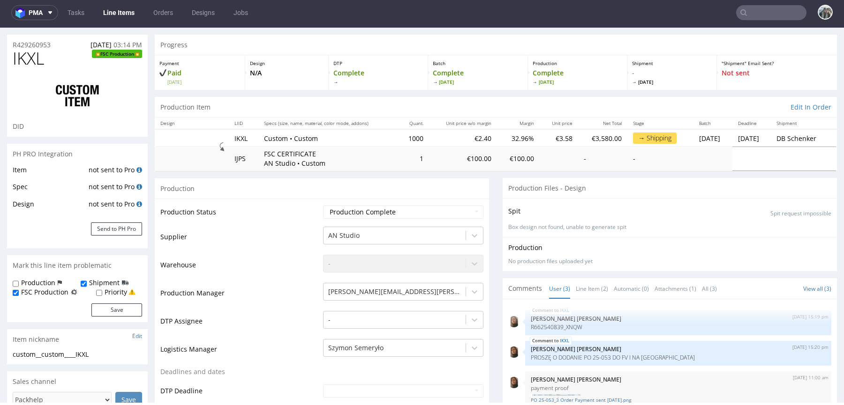
scroll to position [0, 0]
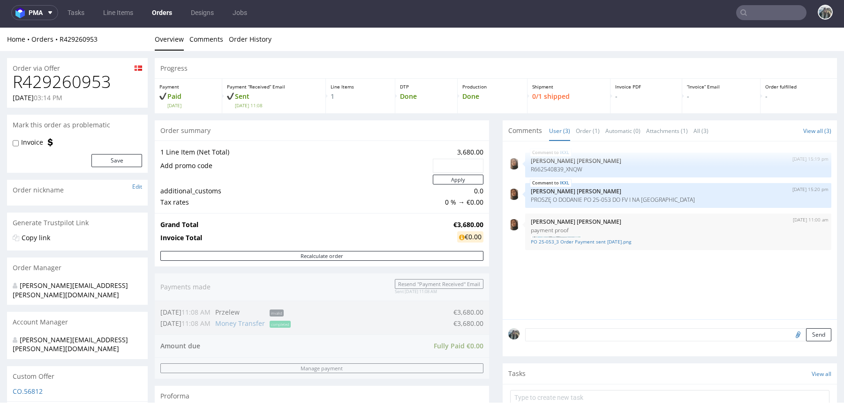
click at [58, 45] on div "Home Orders R429260953 Overview Comments Order History" at bounding box center [422, 39] width 844 height 23
drag, startPoint x: 59, startPoint y: 45, endPoint x: 58, endPoint y: 39, distance: 5.2
click at [58, 39] on div "Home Orders R429260953 Overview Comments Order History" at bounding box center [422, 39] width 844 height 23
copy link "R429260953"
drag, startPoint x: 629, startPoint y: 199, endPoint x: 525, endPoint y: 199, distance: 103.6
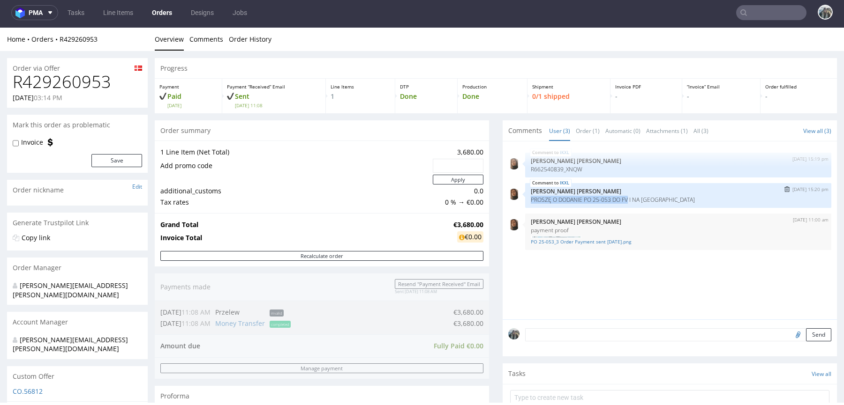
click at [525, 199] on div "IKXL 16th Sep 25 | 15:20 pm Angelina Marć PROSZĘ O DODANIE PO 25-053 DO FV I NA…" at bounding box center [678, 195] width 306 height 25
copy p "PROSZĘ O DODANIE PO 25-053 DO FV"
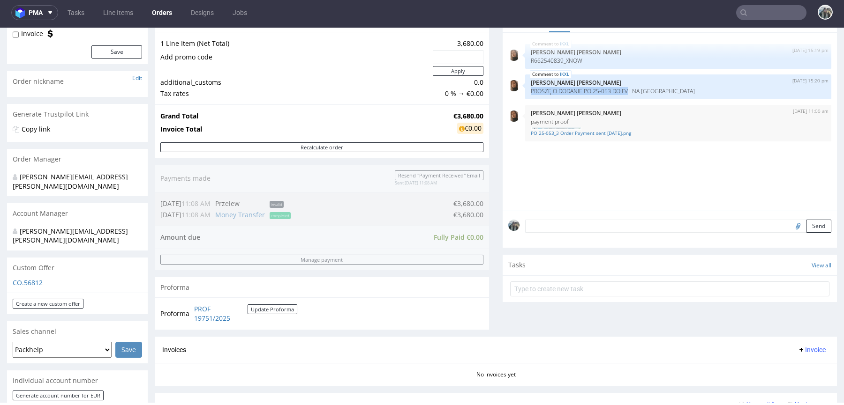
scroll to position [114, 0]
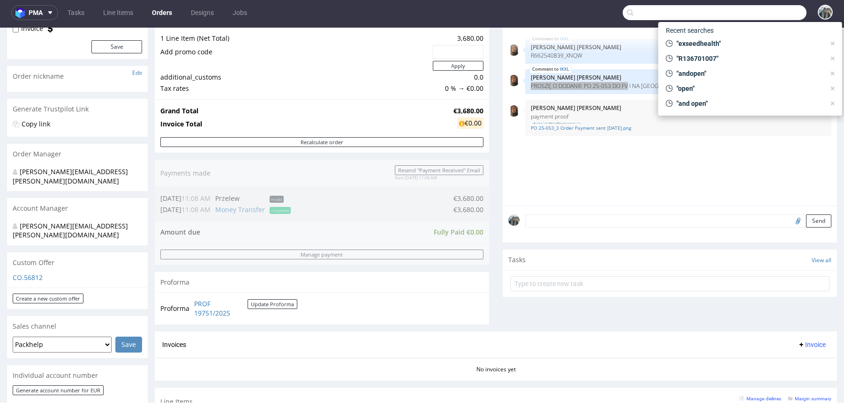
click at [772, 17] on input "text" at bounding box center [715, 12] width 184 height 15
paste input "intercel"
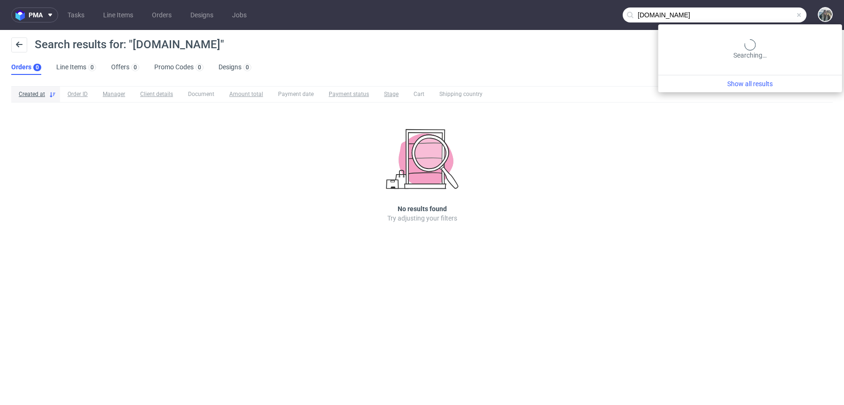
click at [765, 16] on input "intercel.no" at bounding box center [715, 15] width 184 height 15
paste input "leszek.borowczak@"
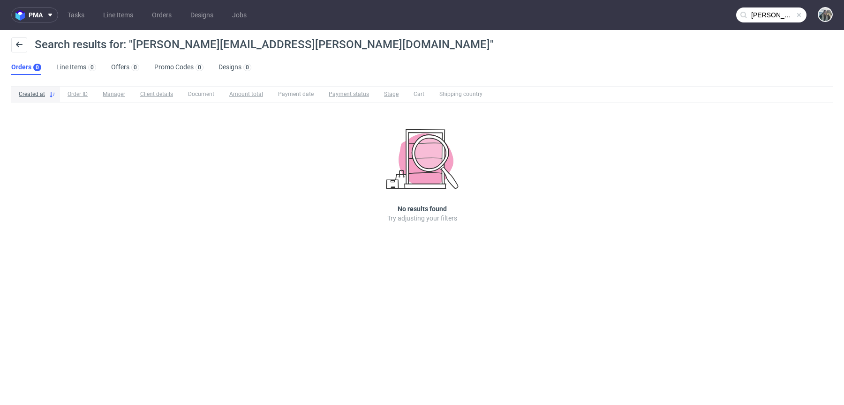
click at [761, 15] on input "leszek.borowczak@intercel.no" at bounding box center [771, 15] width 70 height 15
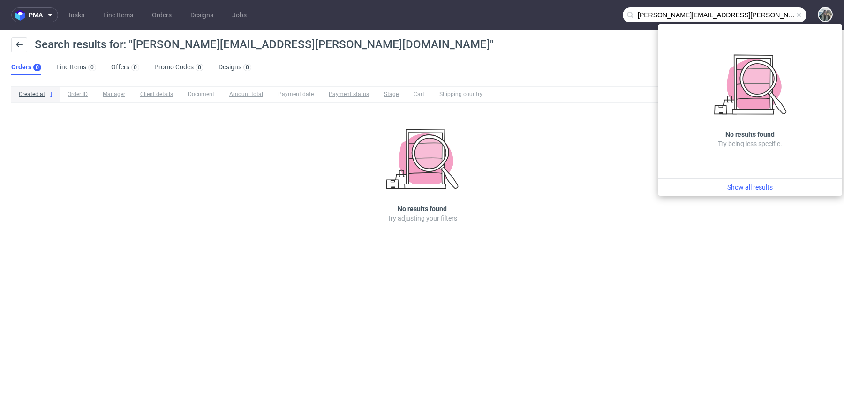
click at [764, 11] on input "leszek.borowczak@intercel.no" at bounding box center [715, 15] width 184 height 15
paste input "Nytt oppdrag"
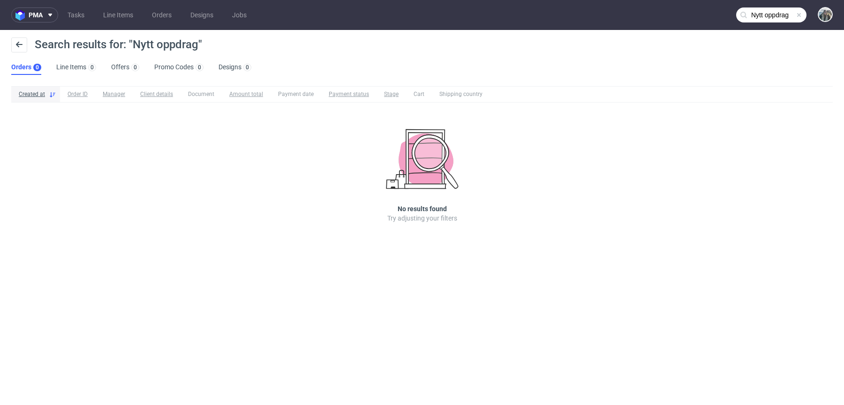
click at [757, 14] on input "Nytt oppdrag" at bounding box center [771, 15] width 70 height 15
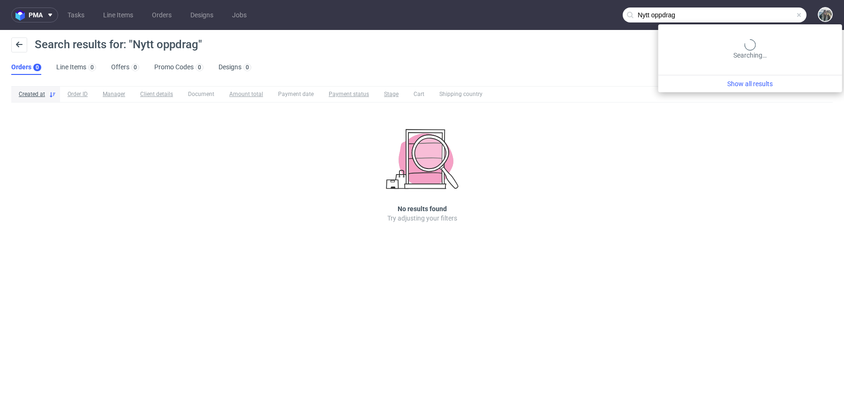
paste input "R835714625"
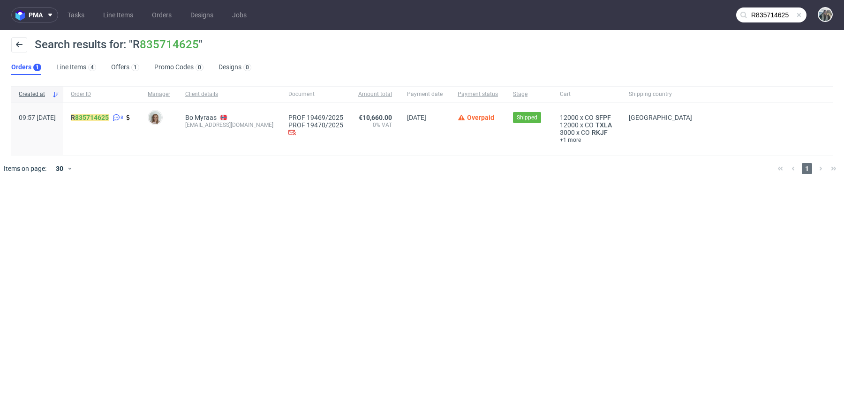
drag, startPoint x: 100, startPoint y: 129, endPoint x: 95, endPoint y: 121, distance: 9.5
click at [95, 121] on div "R 835714625 8" at bounding box center [101, 129] width 77 height 53
drag, startPoint x: 97, startPoint y: 122, endPoint x: 97, endPoint y: 113, distance: 8.4
click at [97, 114] on span "R 835714625 8" at bounding box center [102, 129] width 62 height 30
copy mark "R 835714625"
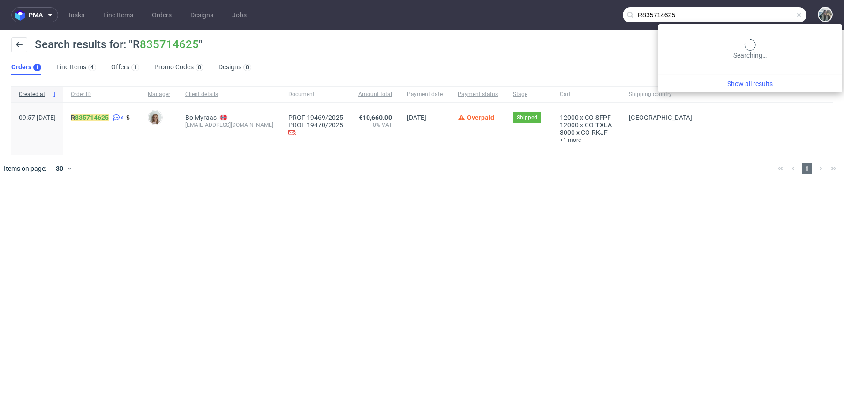
click at [766, 20] on input "R835714625" at bounding box center [715, 15] width 184 height 15
paste input "bellavistasg"
paste input "text"
type input "bellavistasg"
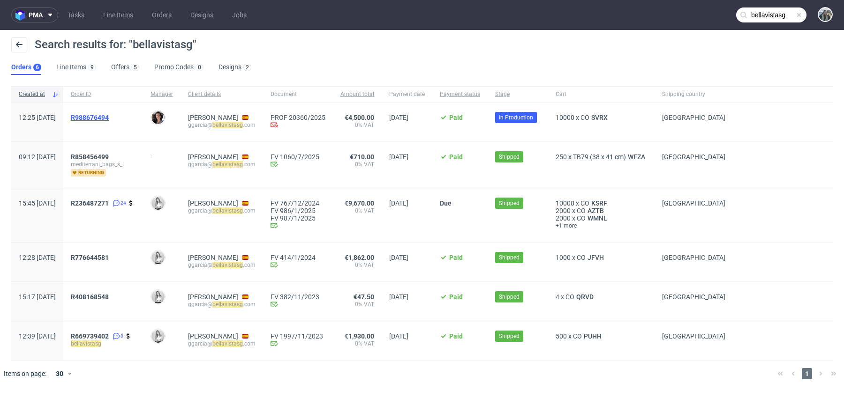
click at [109, 117] on span "R988676494" at bounding box center [90, 118] width 38 height 8
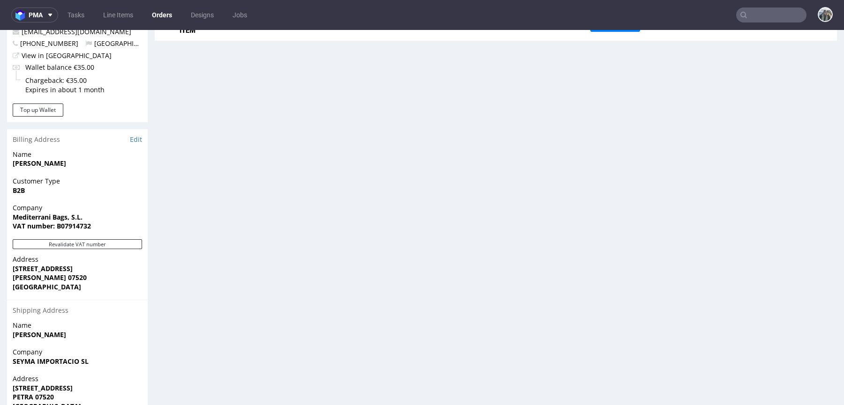
scroll to position [558, 0]
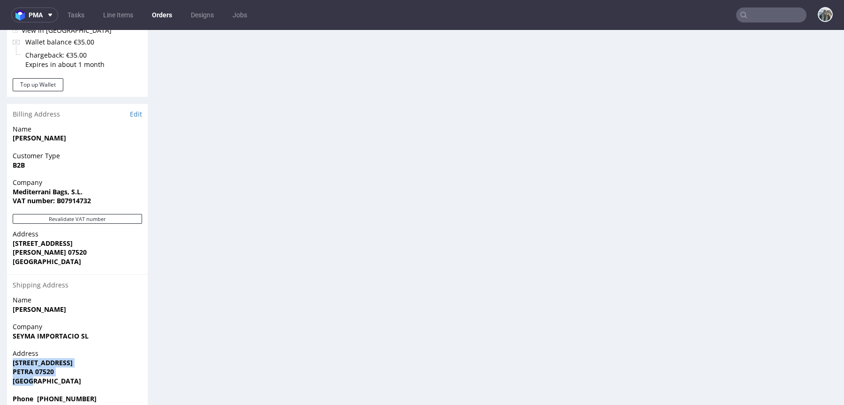
drag, startPoint x: 44, startPoint y: 364, endPoint x: 13, endPoint y: 343, distance: 37.7
click at [13, 349] on p "Address CALLE BELLAVISTA, 27 PETRA 07520 Spain" at bounding box center [77, 367] width 129 height 37
copy p "CALLE BELLAVISTA, 27 PETRA 07520 Spain"
click at [138, 110] on link "Edit" at bounding box center [136, 114] width 12 height 9
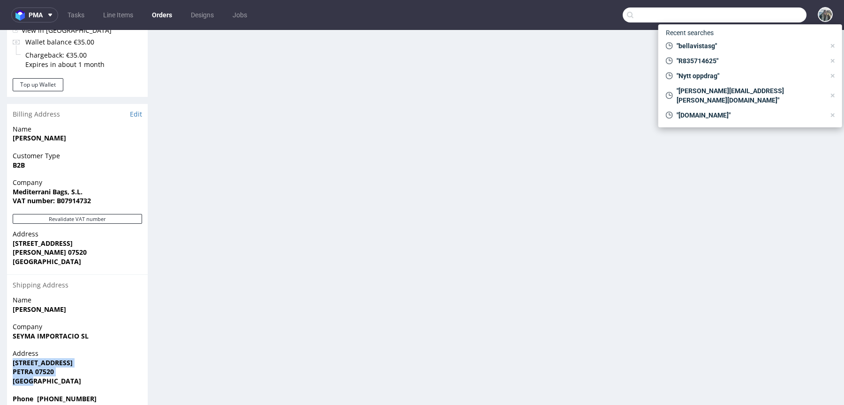
click at [767, 10] on input "text" at bounding box center [715, 15] width 184 height 15
paste input "R988676494 / Shipments"
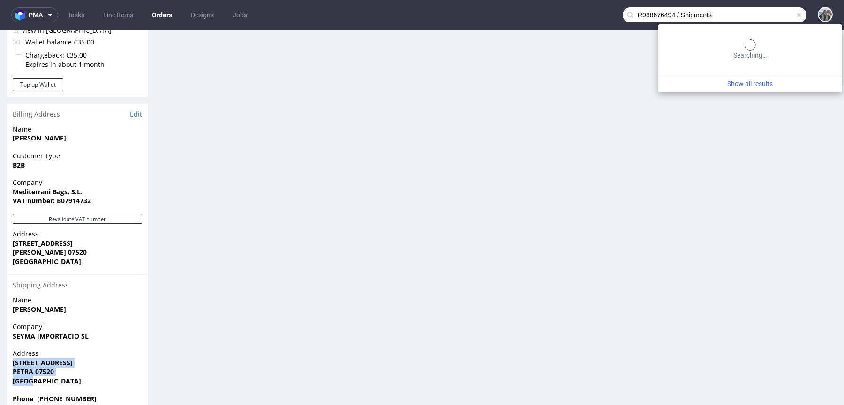
click at [744, 13] on input "R988676494 / Shipments" at bounding box center [715, 15] width 184 height 15
paste input "R988676494 / Shipments"
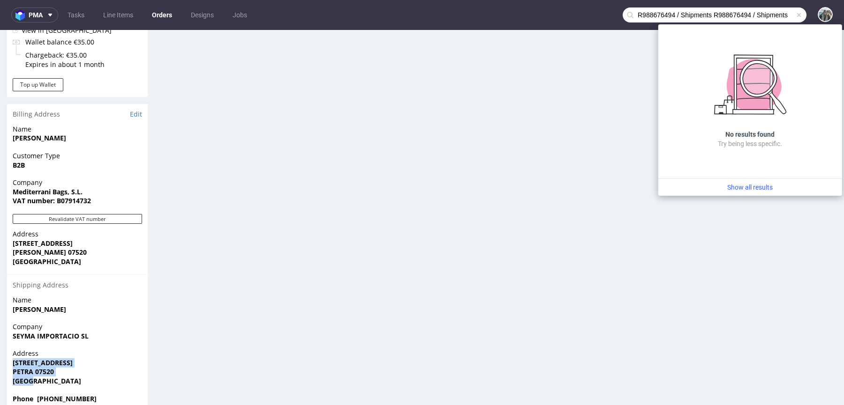
drag, startPoint x: 663, startPoint y: 14, endPoint x: 737, endPoint y: 14, distance: 73.6
click at [737, 14] on input "R988676494 / Shipments R988676494 / Shipments" at bounding box center [715, 15] width 184 height 15
click at [648, 15] on input "R988676494 / Shipments R988676494 / Shipments" at bounding box center [715, 15] width 184 height 15
paste input "R988676494"
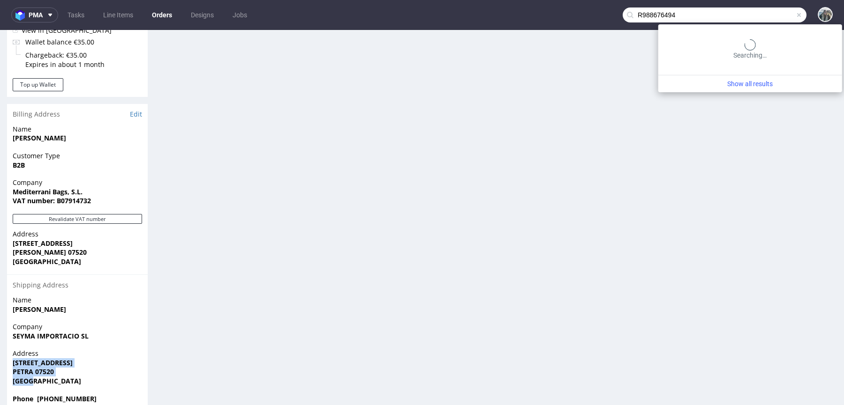
type input "R988676494"
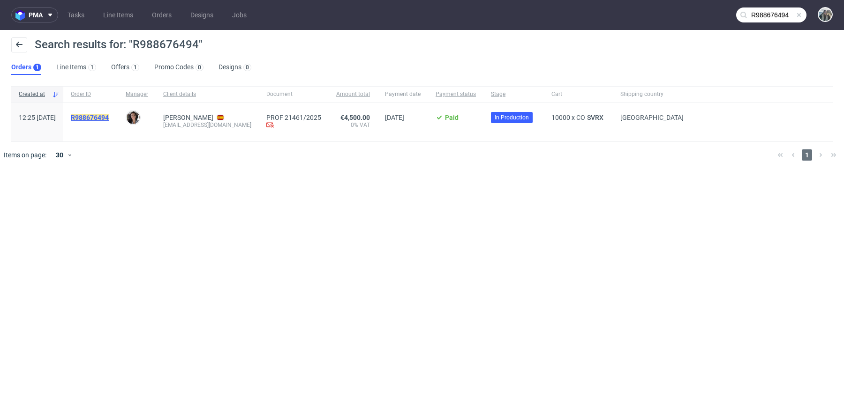
click at [109, 118] on mark "R988676494" at bounding box center [90, 118] width 38 height 8
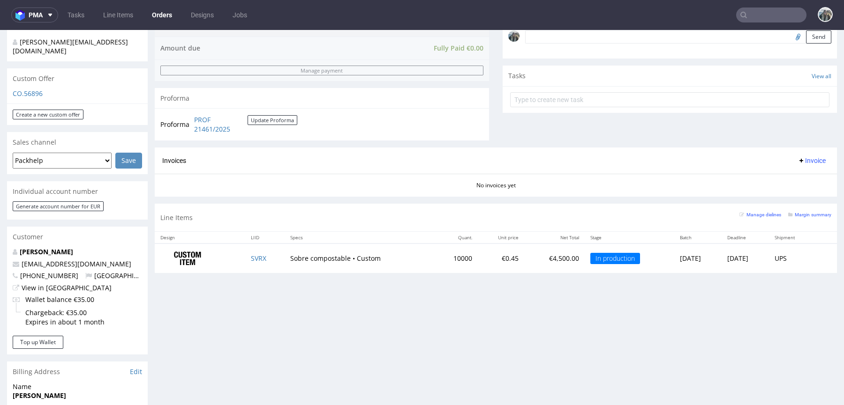
scroll to position [567, 0]
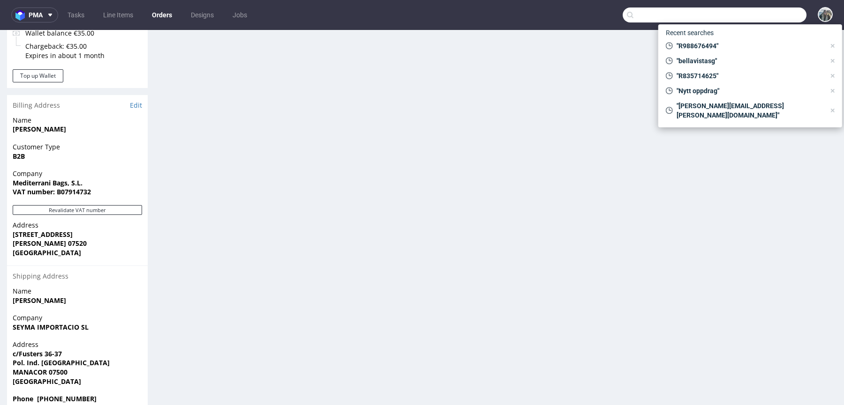
click at [748, 14] on input "text" at bounding box center [715, 15] width 184 height 15
paste input "aarjahealth"
type input "aarjahealth"
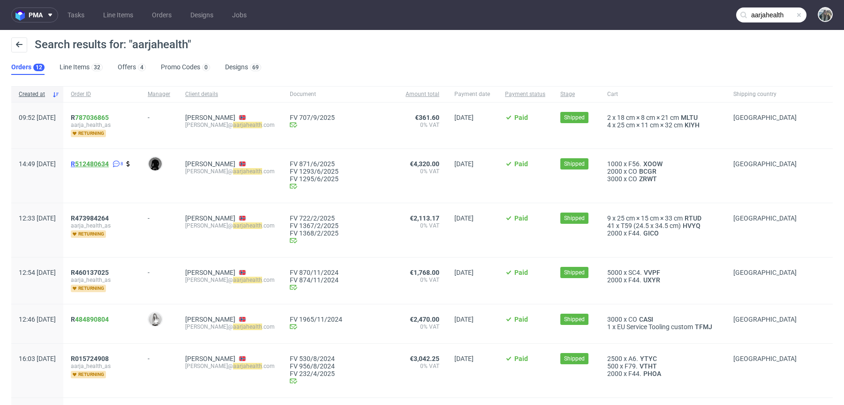
click at [109, 163] on link "512480634" at bounding box center [92, 164] width 34 height 8
click at [102, 117] on span "R 787036865" at bounding box center [90, 118] width 38 height 8
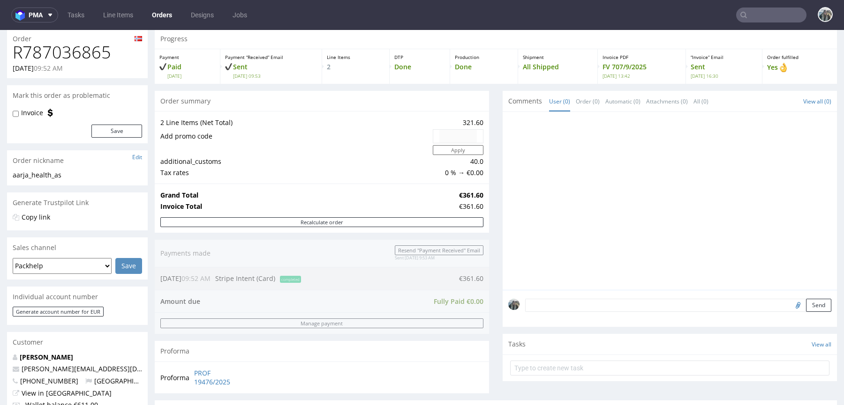
scroll to position [164, 0]
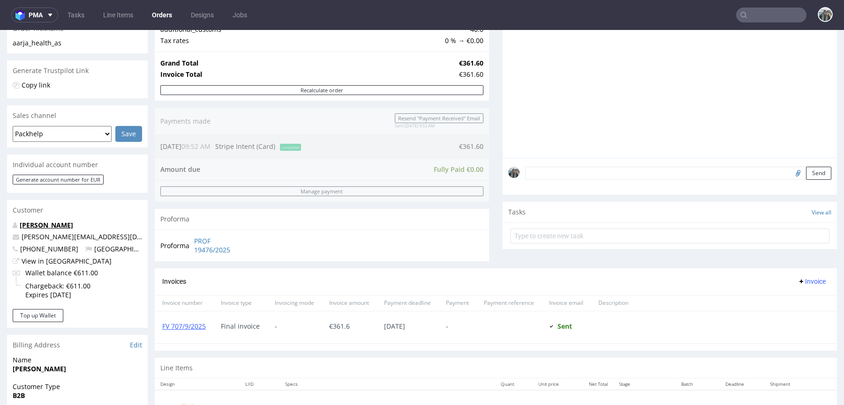
click at [54, 223] on link "Håkon Volden" at bounding box center [46, 225] width 53 height 9
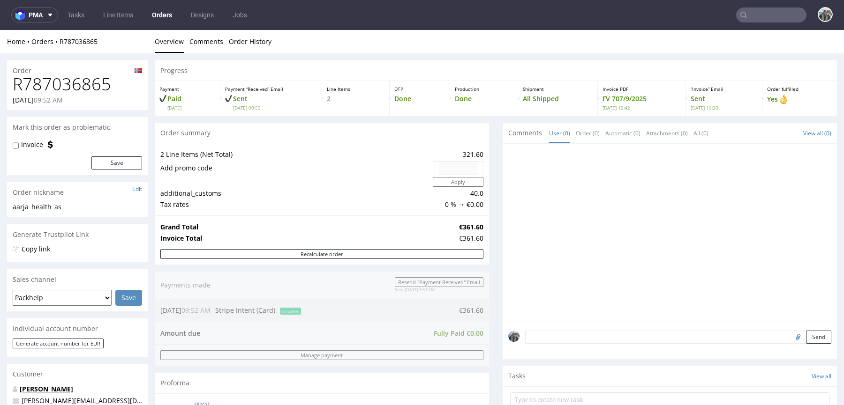
scroll to position [2, 0]
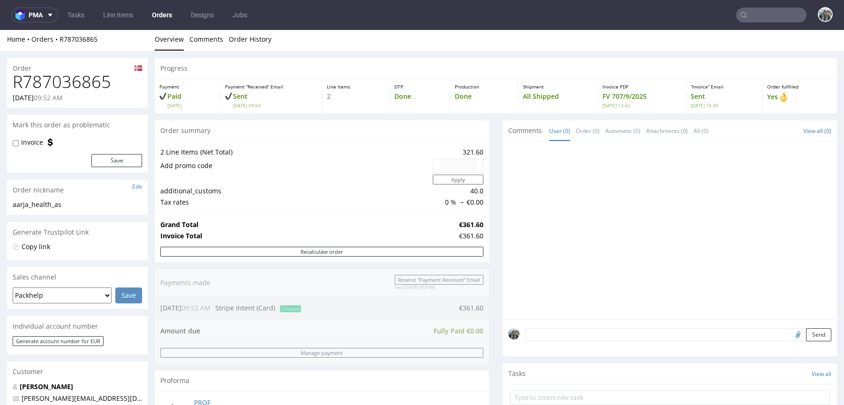
click at [750, 15] on input "text" at bounding box center [771, 15] width 70 height 15
paste input "R512480634"
type input "R512480634"
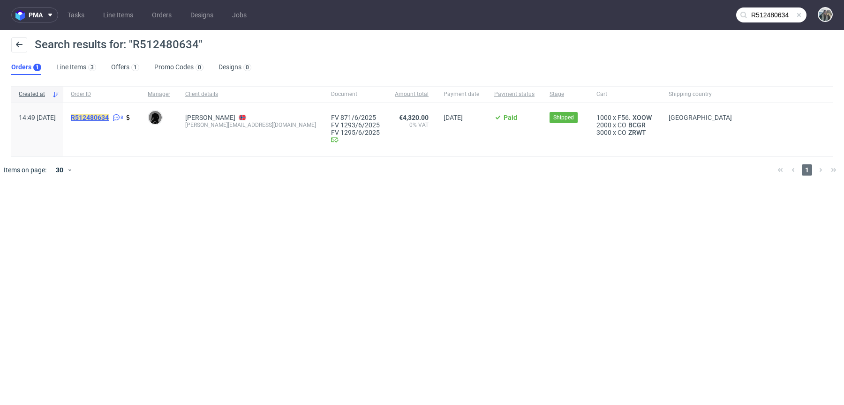
click at [109, 114] on mark "R512480634" at bounding box center [90, 118] width 38 height 8
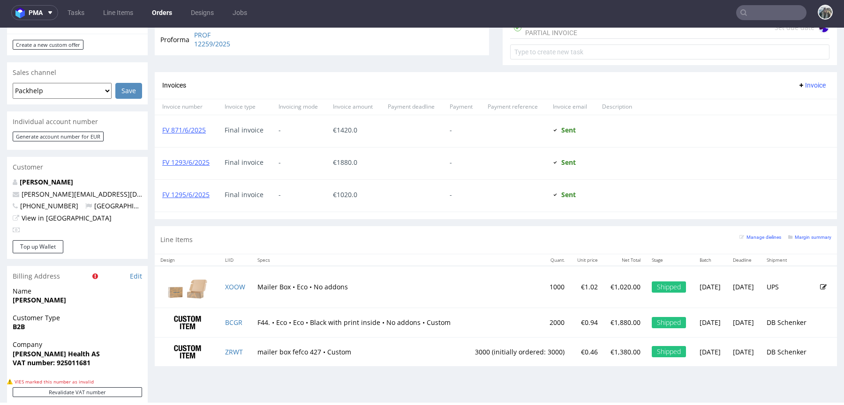
scroll to position [267, 0]
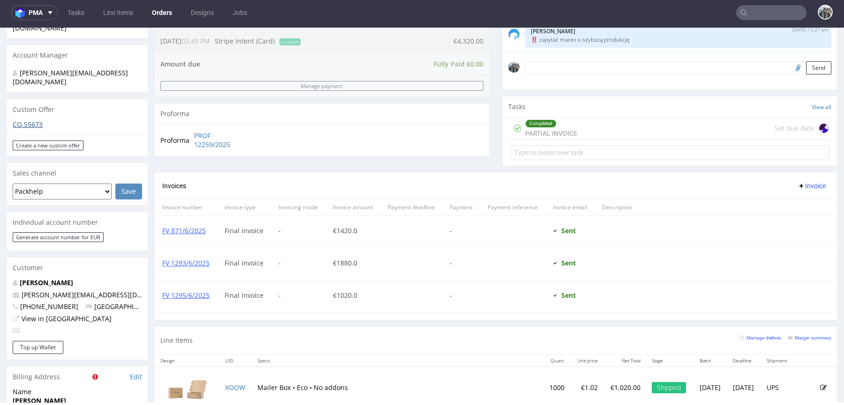
click at [36, 120] on link "CO.55673" at bounding box center [28, 124] width 30 height 9
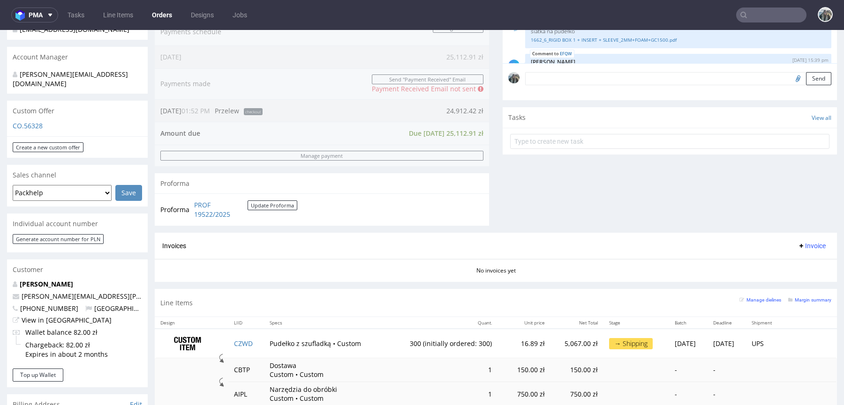
scroll to position [482, 0]
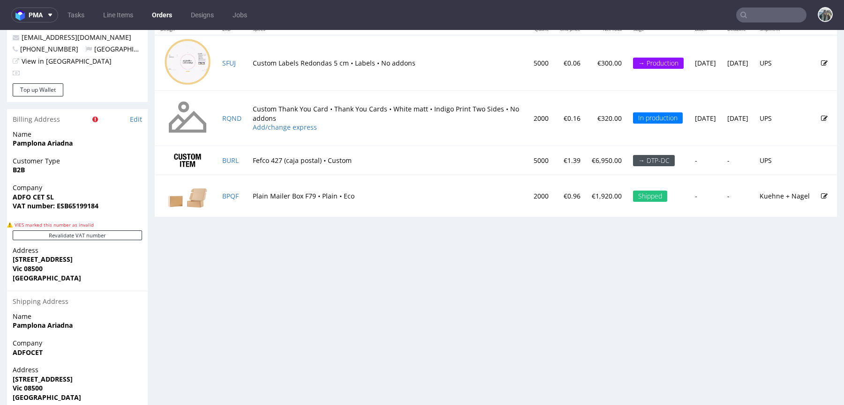
scroll to position [514, 0]
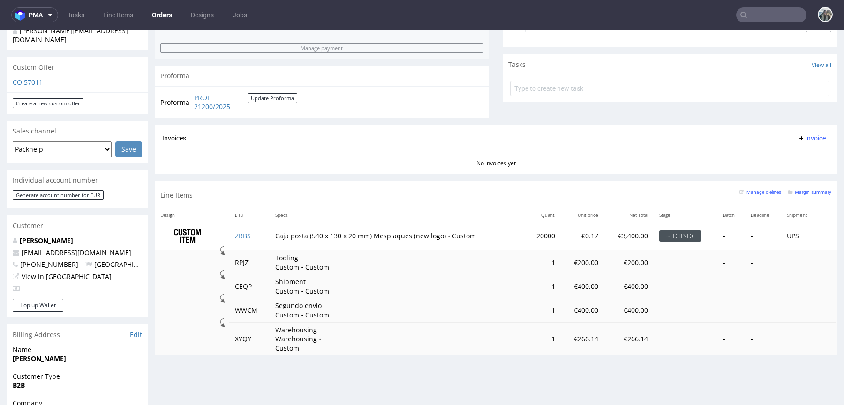
scroll to position [340, 0]
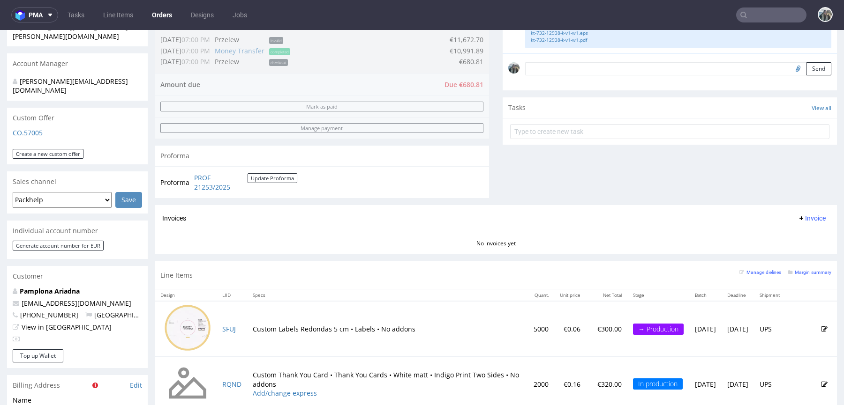
scroll to position [300, 0]
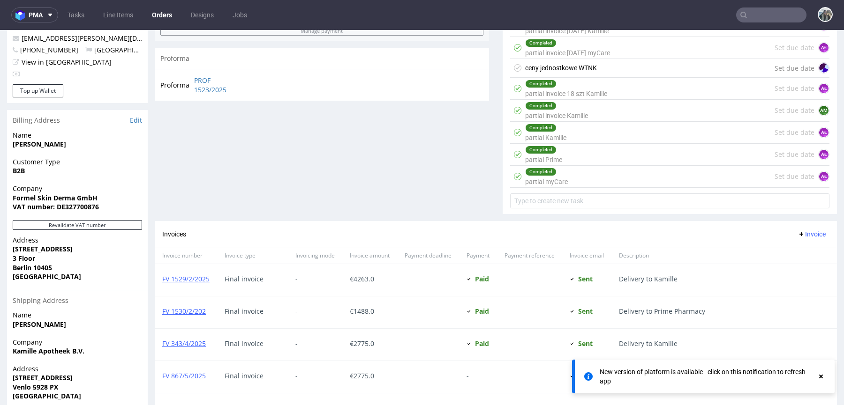
scroll to position [606, 0]
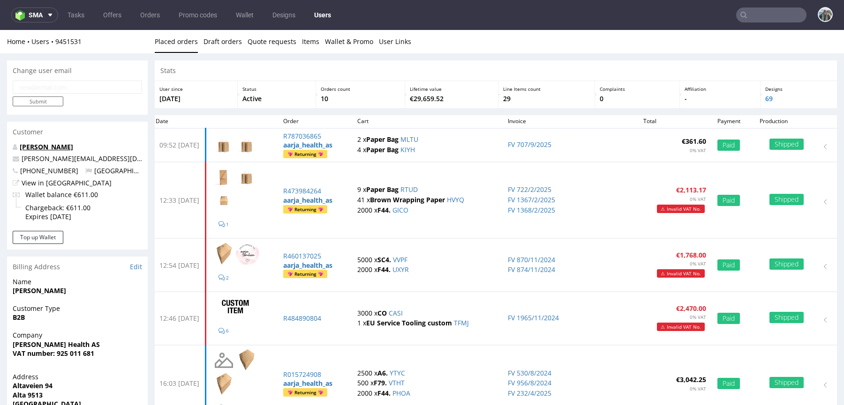
click at [39, 146] on link "[PERSON_NAME]" at bounding box center [46, 147] width 53 height 9
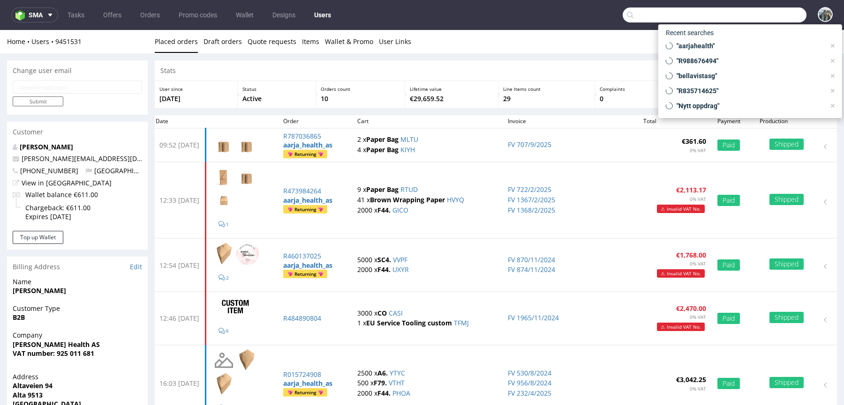
click at [739, 15] on input "text" at bounding box center [715, 15] width 184 height 15
paste input "aarja@aarjahealth.com"
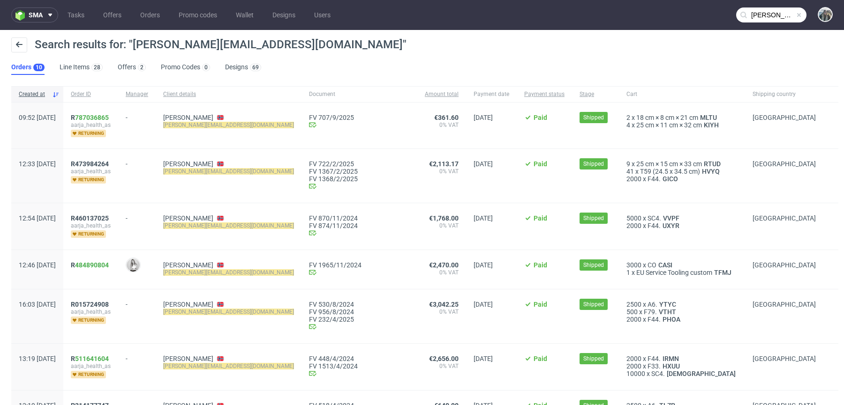
click at [767, 16] on input "aarja@aarjahealth.com" at bounding box center [771, 15] width 70 height 15
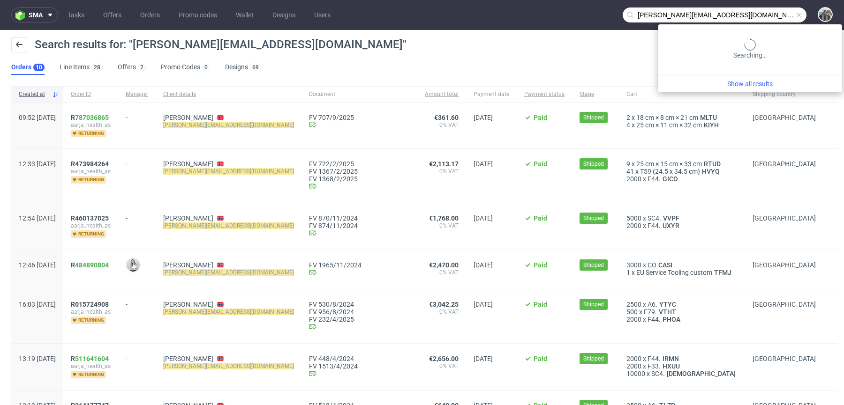
paste input "marlene"
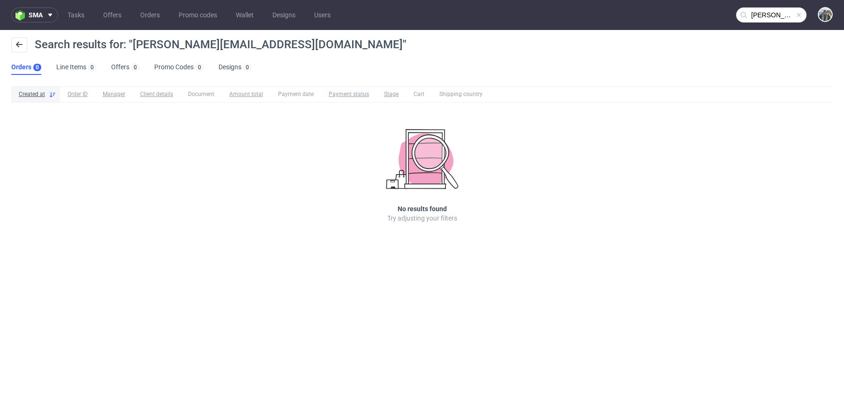
click at [759, 15] on input "marlene@aarjahealth.com" at bounding box center [771, 15] width 70 height 15
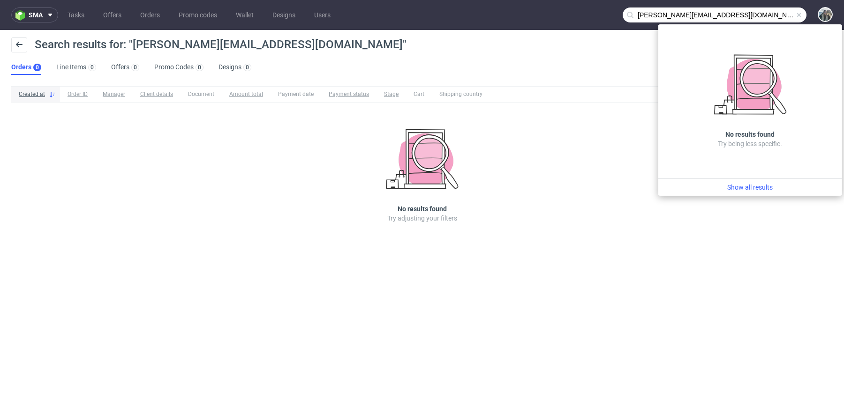
click at [648, 17] on input "marlene@aarjahealth.com" at bounding box center [715, 15] width 184 height 15
type input "@aarjahealth.com"
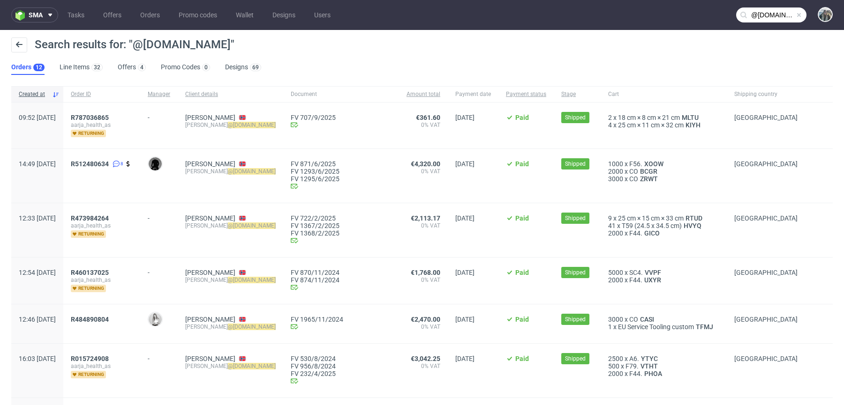
click at [113, 167] on span "R512480634 8" at bounding box center [102, 175] width 62 height 31
click at [108, 160] on link "512480634" at bounding box center [92, 164] width 34 height 8
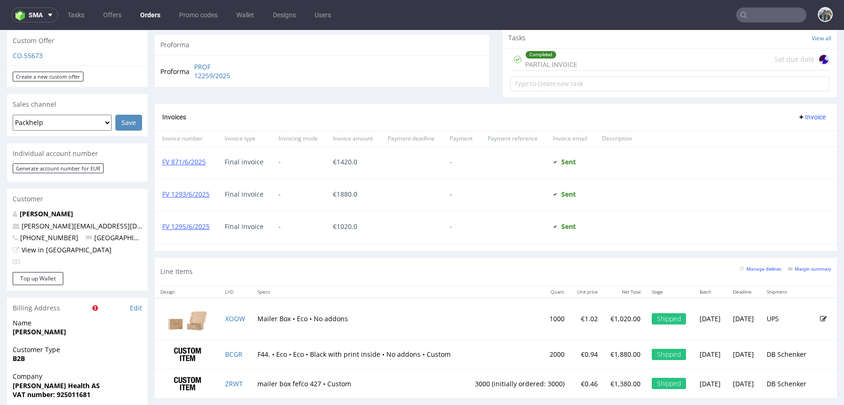
scroll to position [8, 0]
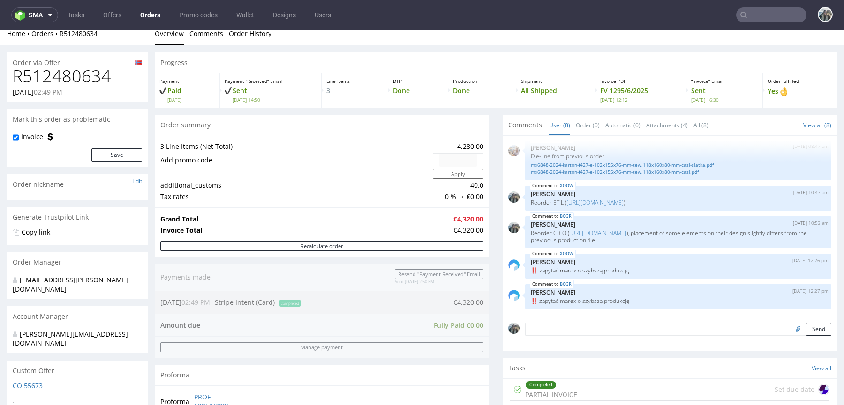
click at [66, 82] on h1 "R512480634" at bounding box center [77, 76] width 129 height 19
copy h1 "R512480634"
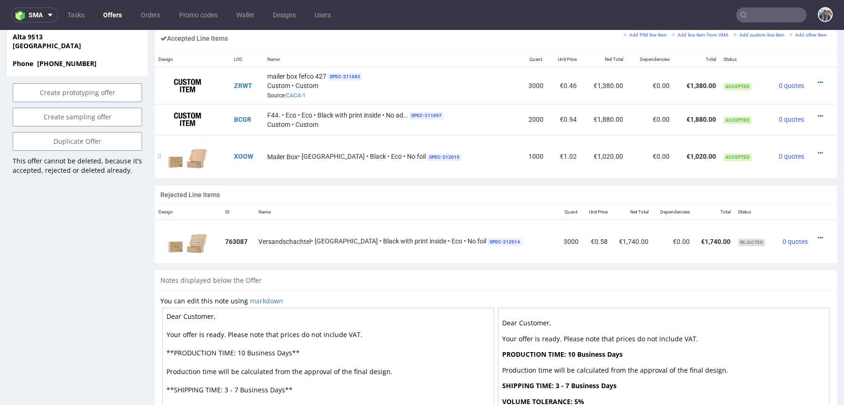
scroll to position [690, 0]
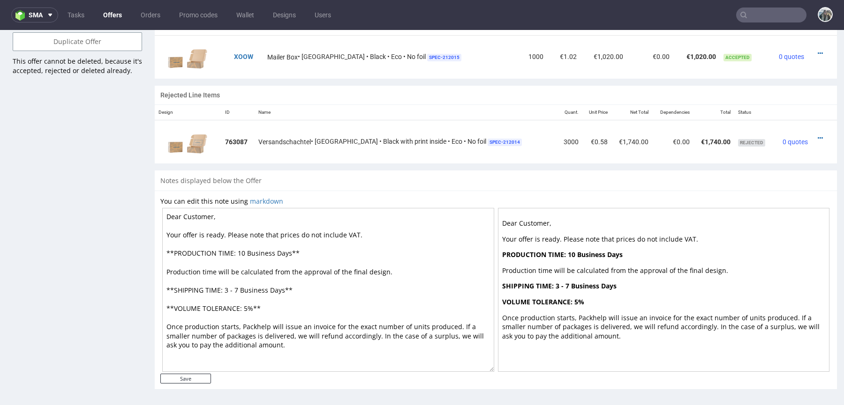
click at [543, 270] on p "Production time will be calculated from the approval of the final design." at bounding box center [663, 270] width 323 height 9
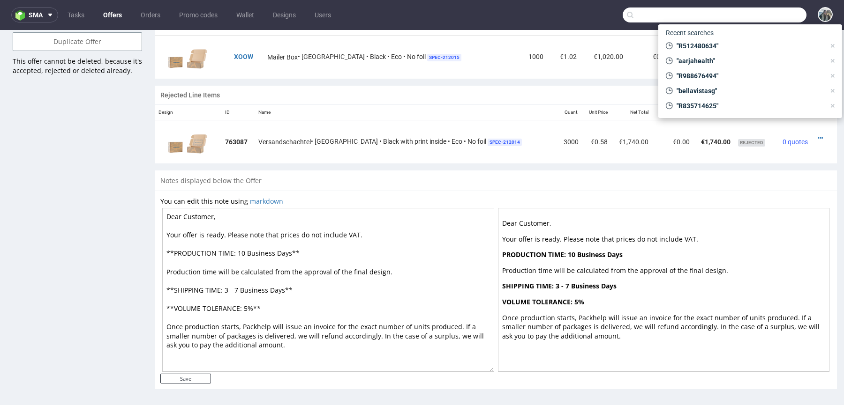
click at [764, 13] on input "text" at bounding box center [715, 15] width 184 height 15
paste input "tavex"
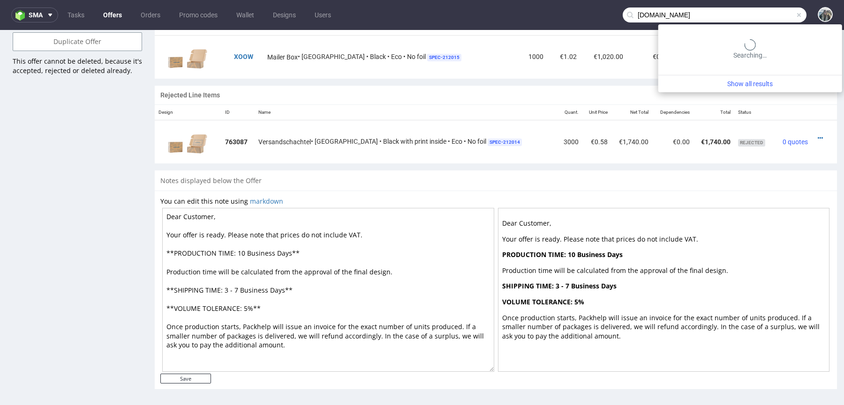
type input "[DOMAIN_NAME]"
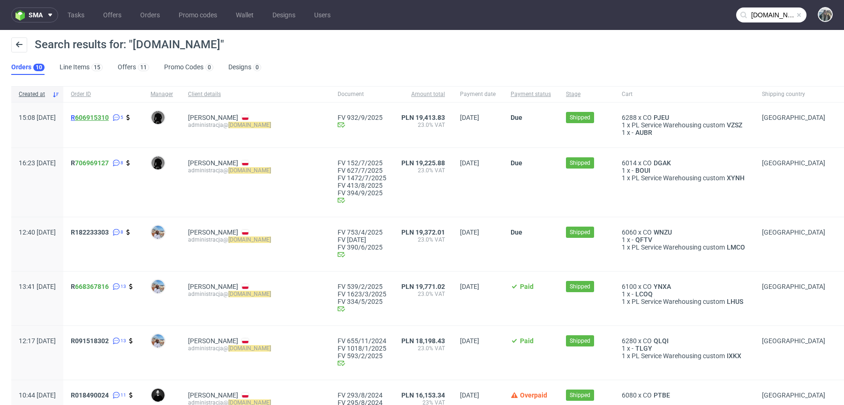
click at [105, 118] on link "606915310" at bounding box center [92, 118] width 34 height 8
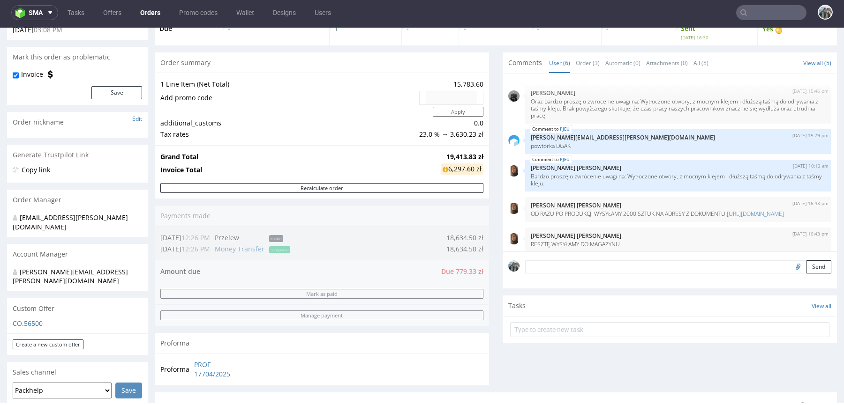
scroll to position [51, 0]
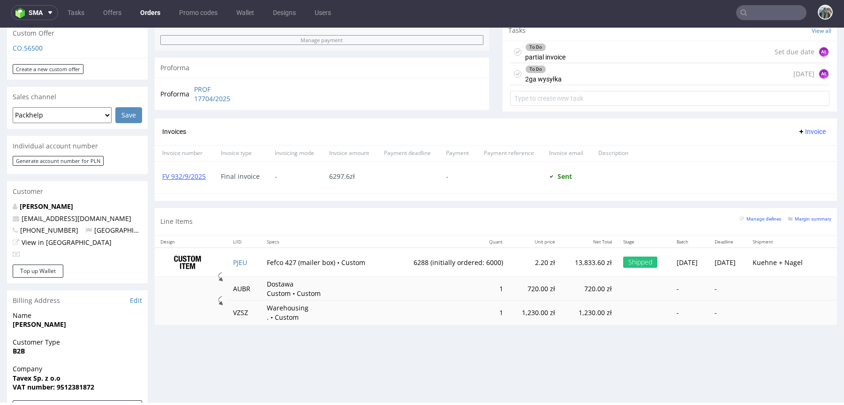
click at [751, 14] on input "text" at bounding box center [771, 12] width 70 height 15
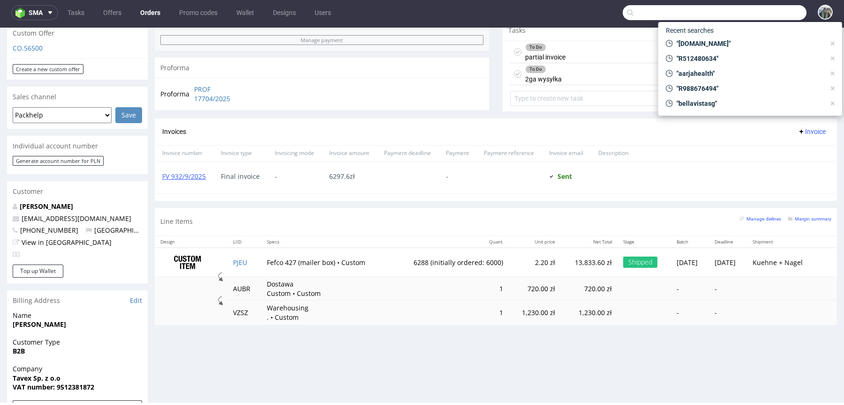
paste input "FORMATE EDITORIAL SLU"
type input "FORMATE EDITORIAL SLU"
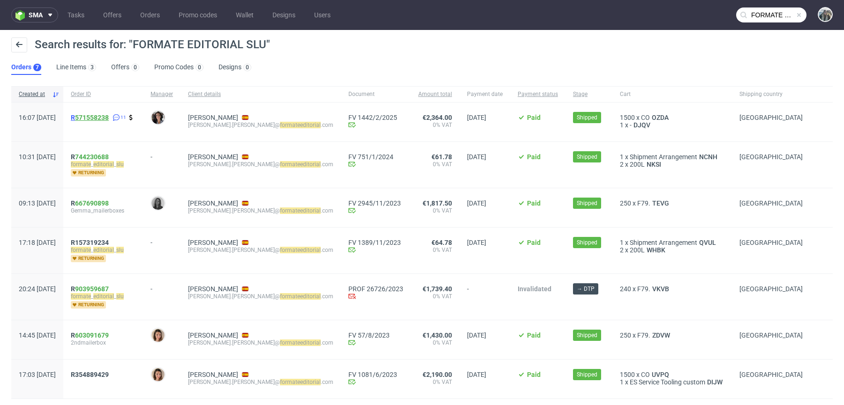
click at [105, 118] on link "571558238" at bounding box center [92, 118] width 34 height 8
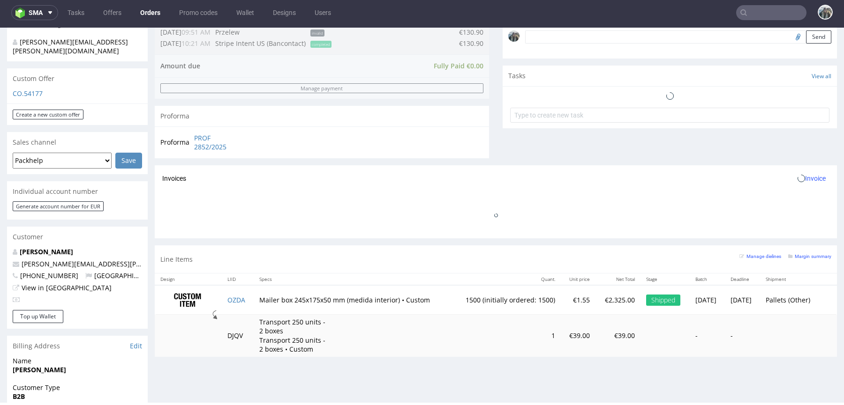
scroll to position [535, 0]
